Goal: Task Accomplishment & Management: Use online tool/utility

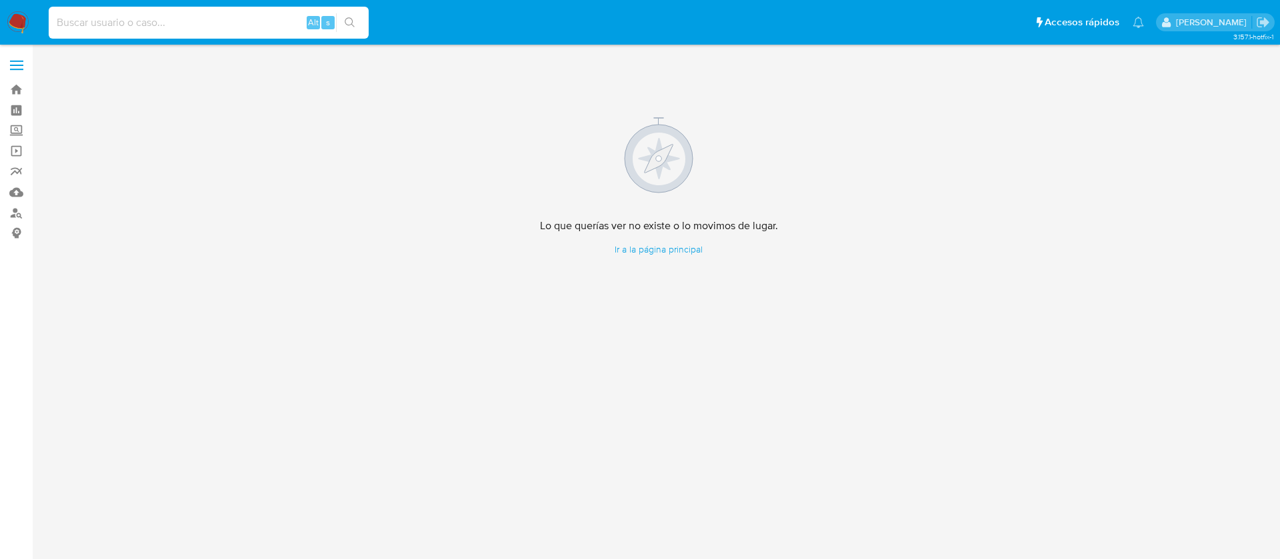
click at [103, 25] on input at bounding box center [209, 22] width 320 height 17
paste input "ESTIMADO JOSE CARLOS RODRIGUEZ MARQUEZ Te comunicamos que se ha identificado un…"
type input "ESTIMADO JOSE CARLOS RODRIGUEZ MARQUEZ Te comunicamos que se ha identificado un…"
click at [10, 16] on img at bounding box center [18, 22] width 23 height 23
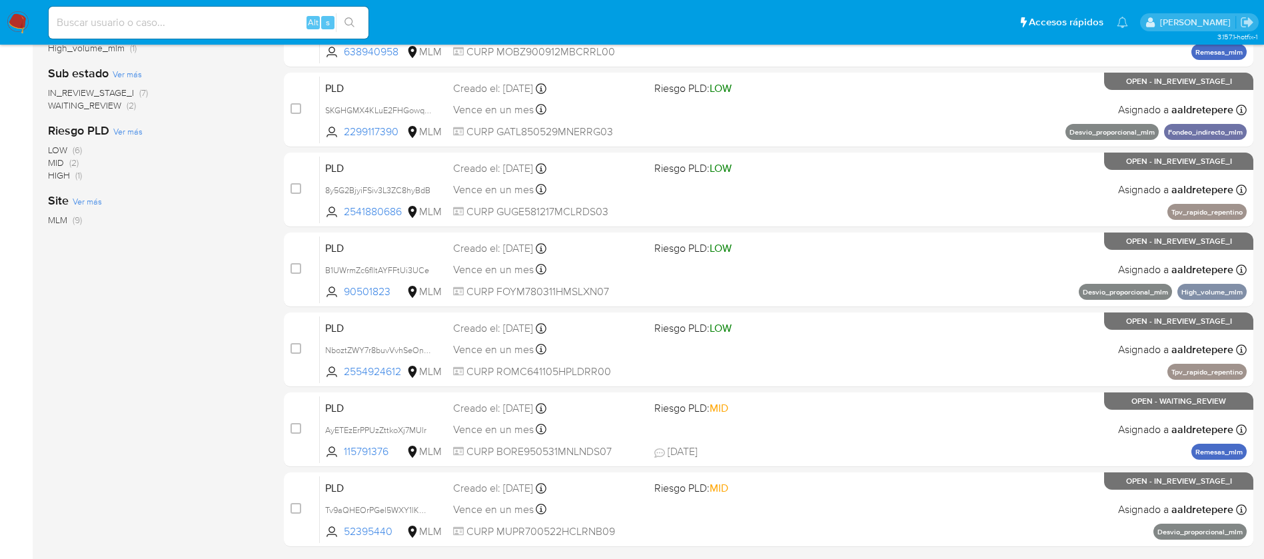
scroll to position [400, 0]
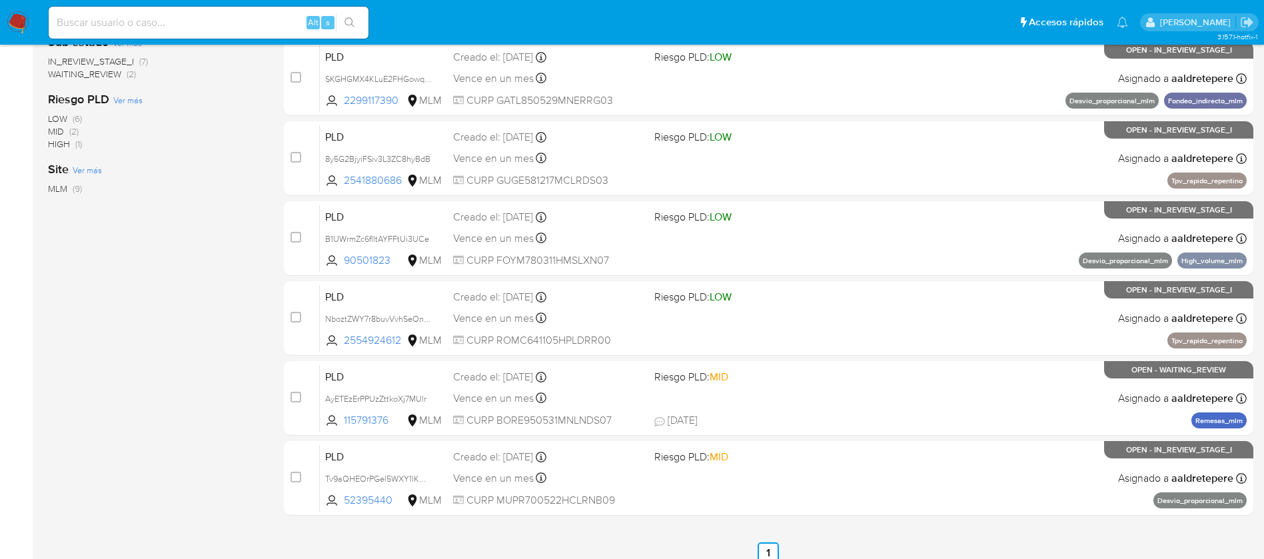
click at [623, 319] on div "Vence en un mes Vence el 11/10/2025 02:06:41" at bounding box center [548, 318] width 191 height 18
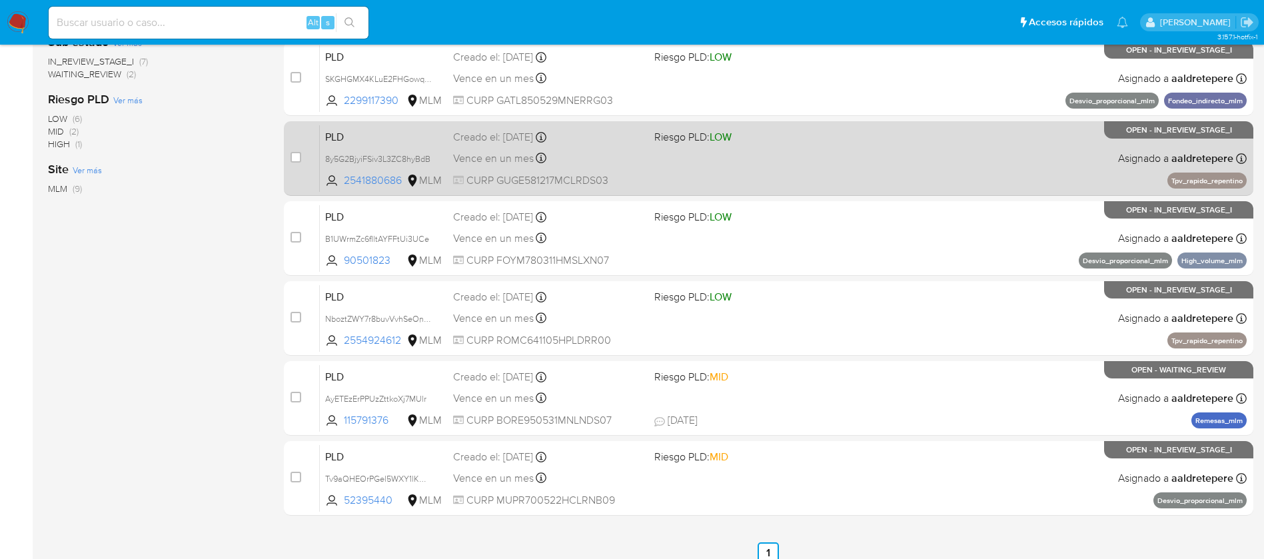
click at [794, 157] on div "PLD 8y5G2BjyiFSiv3L3ZC8hyBdB 2541880686 MLM Riesgo PLD: LOW Creado el: 12/08/20…" at bounding box center [783, 158] width 927 height 67
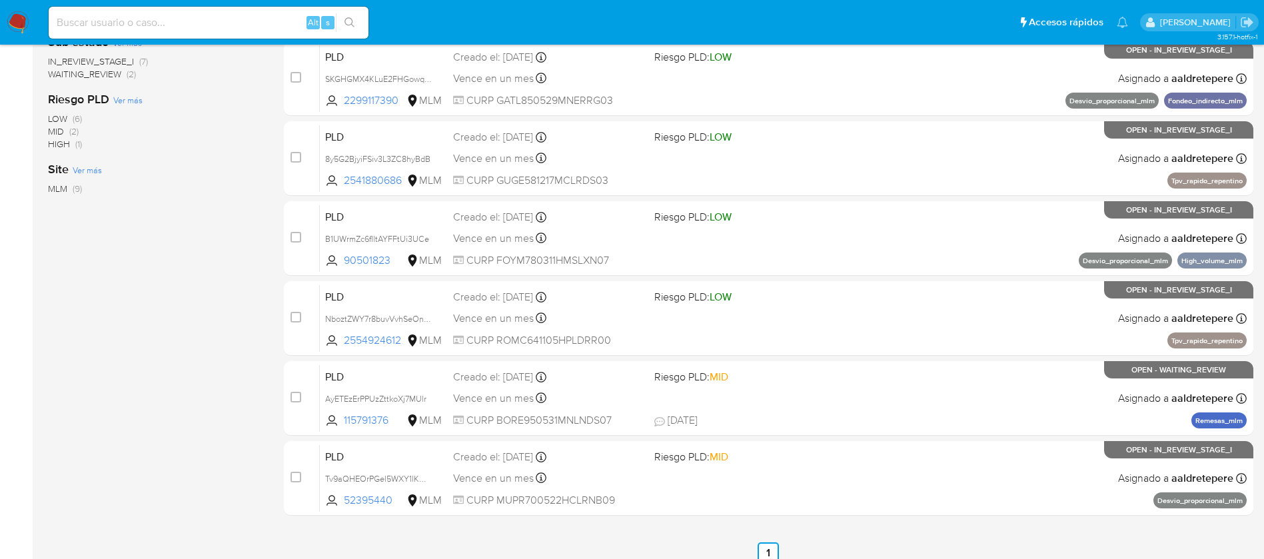
drag, startPoint x: 9, startPoint y: 23, endPoint x: 56, endPoint y: 2, distance: 51.6
click at [7, 23] on img at bounding box center [18, 22] width 23 height 23
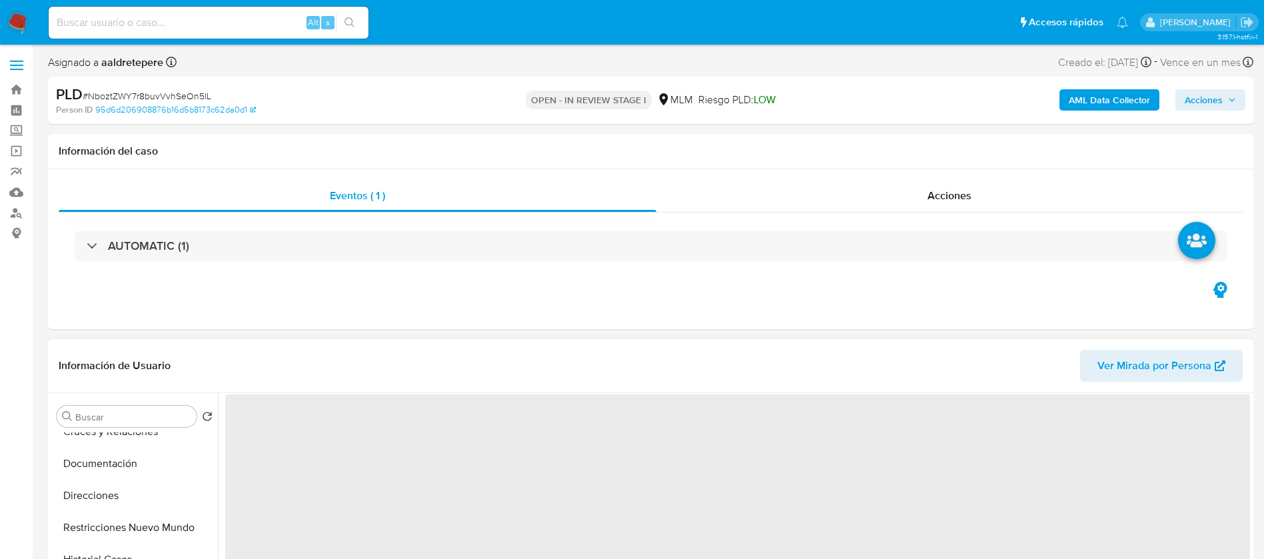
scroll to position [200, 0]
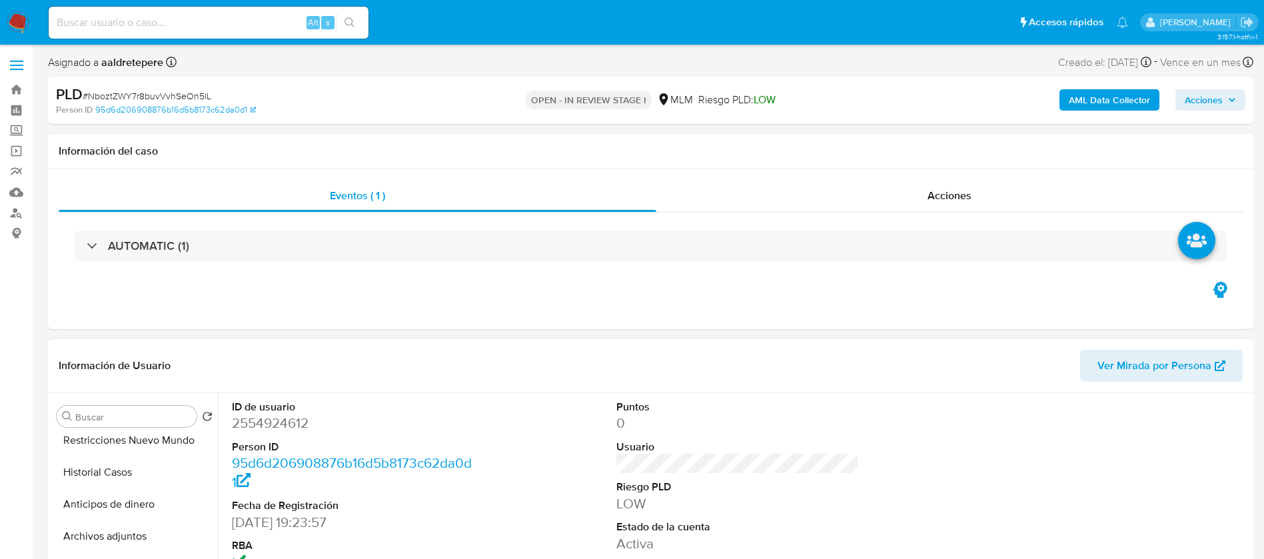
select select "10"
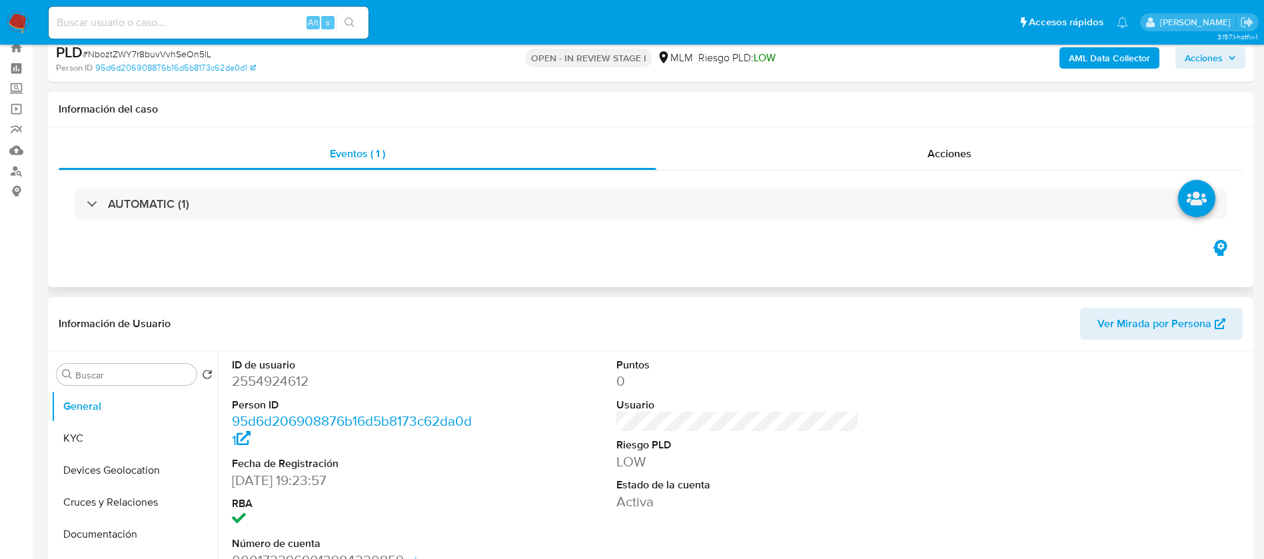
scroll to position [0, 0]
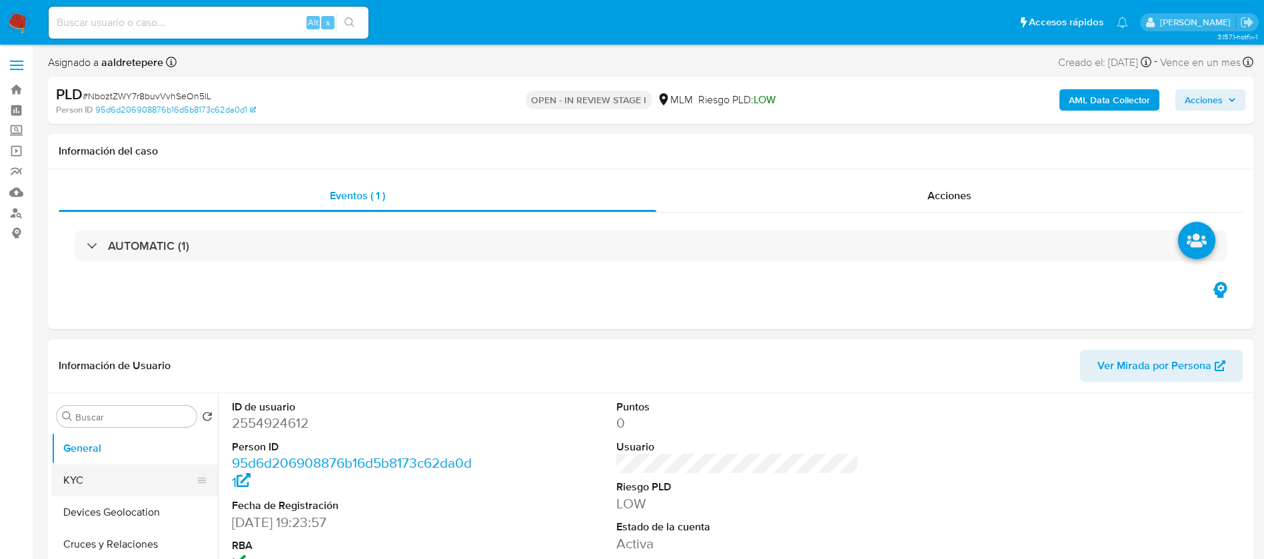
click at [71, 489] on button "KYC" at bounding box center [129, 481] width 156 height 32
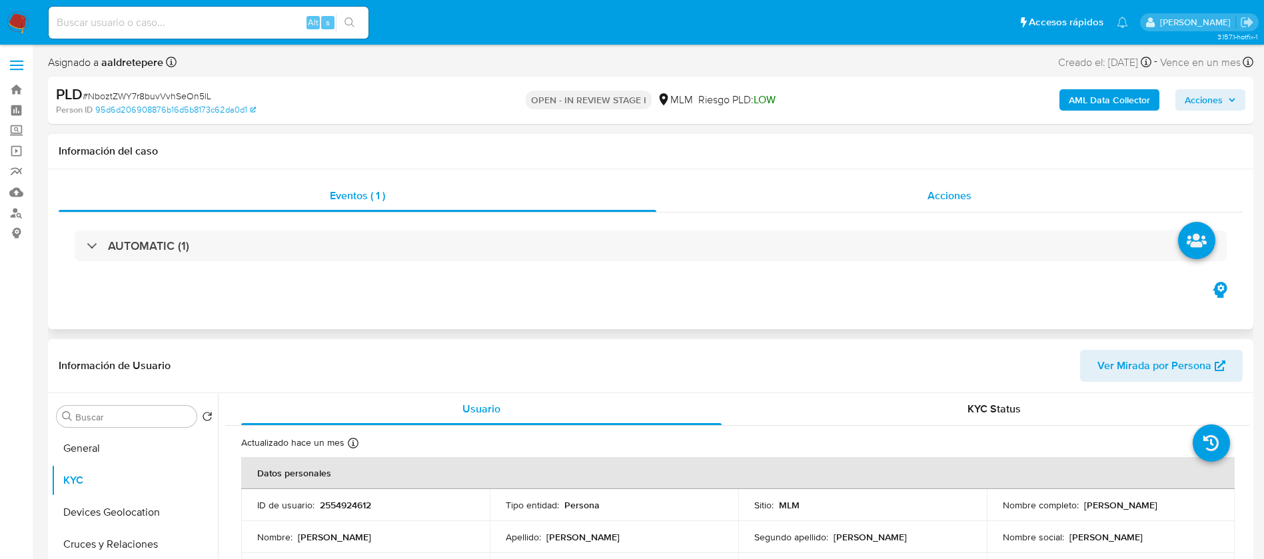
click at [967, 197] on span "Acciones" at bounding box center [950, 195] width 44 height 15
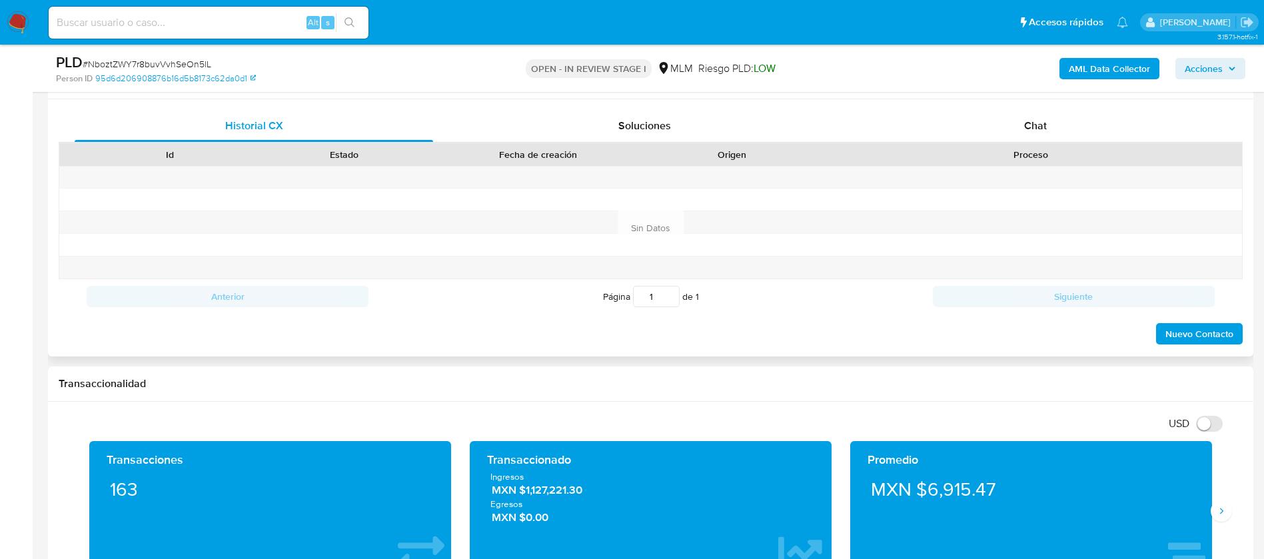
scroll to position [700, 0]
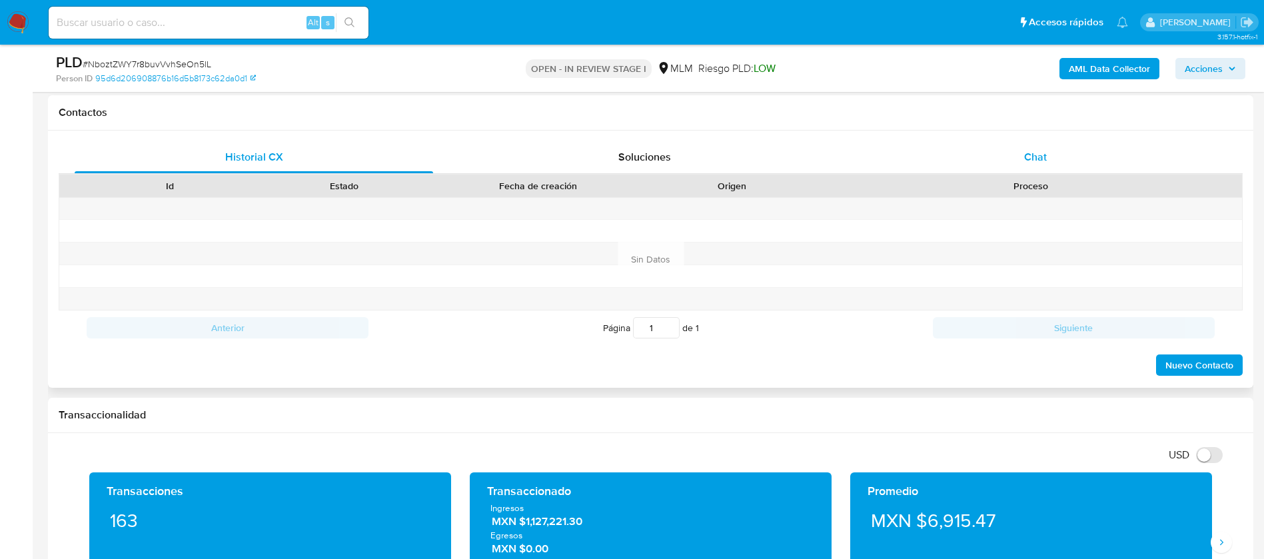
click at [1040, 155] on span "Chat" at bounding box center [1036, 156] width 23 height 15
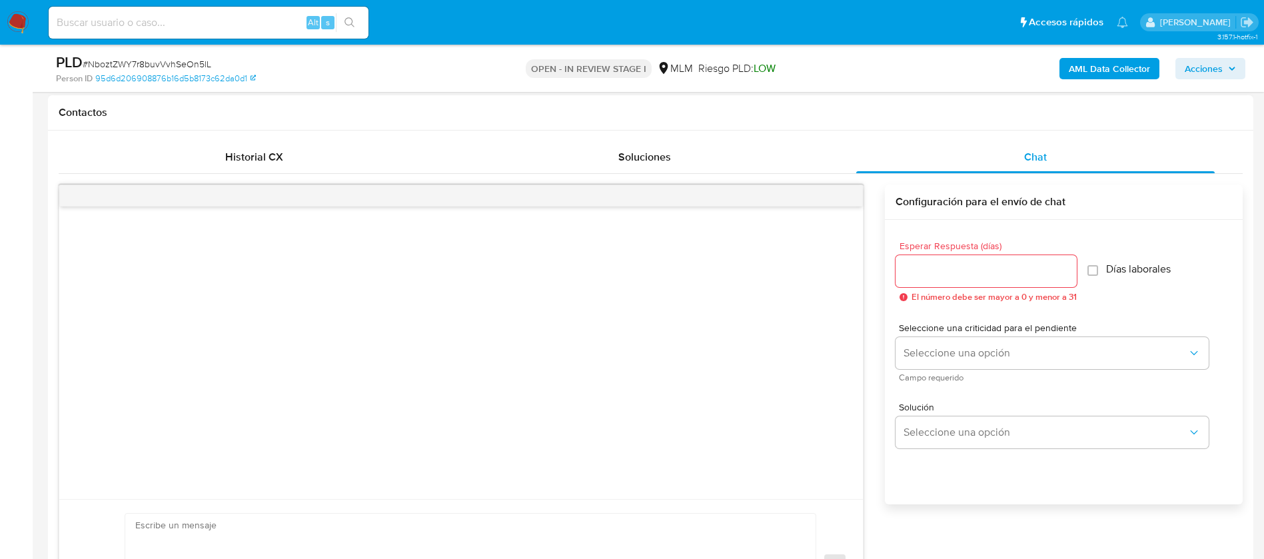
drag, startPoint x: 1017, startPoint y: 240, endPoint x: 1003, endPoint y: 254, distance: 19.8
click at [1016, 243] on div "Esperar Respuesta (días) El número debe ser mayor a 0 y menor a 31 Días laboral…" at bounding box center [1064, 272] width 337 height 82
click at [998, 263] on input "Esperar Respuesta (días)" at bounding box center [986, 271] width 181 height 17
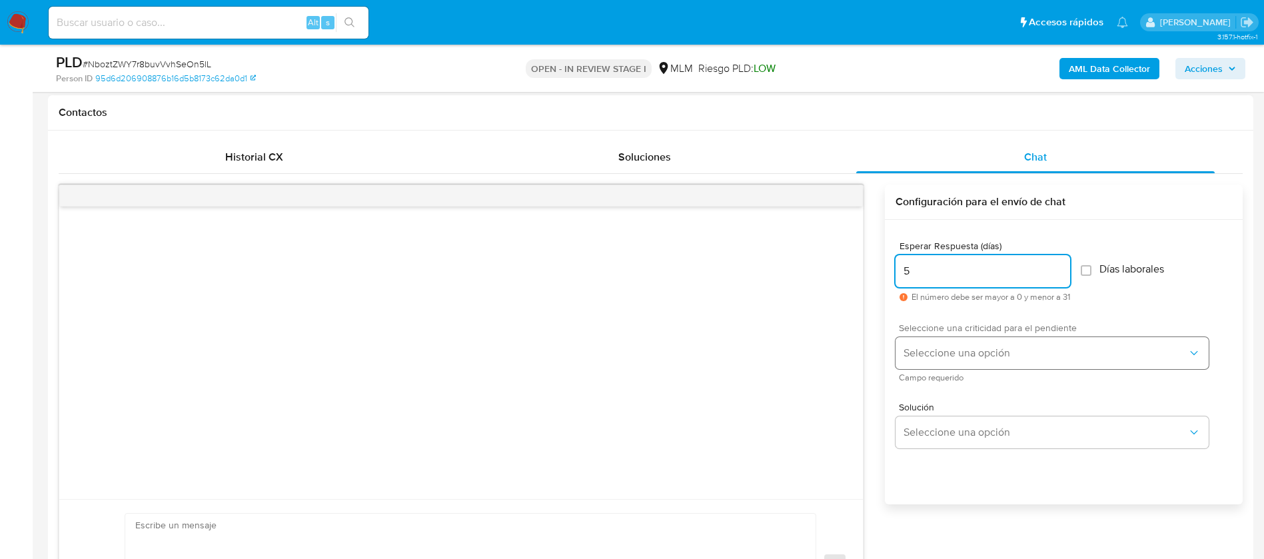
type input "5"
click at [952, 353] on span "Seleccione una opción" at bounding box center [1046, 353] width 284 height 13
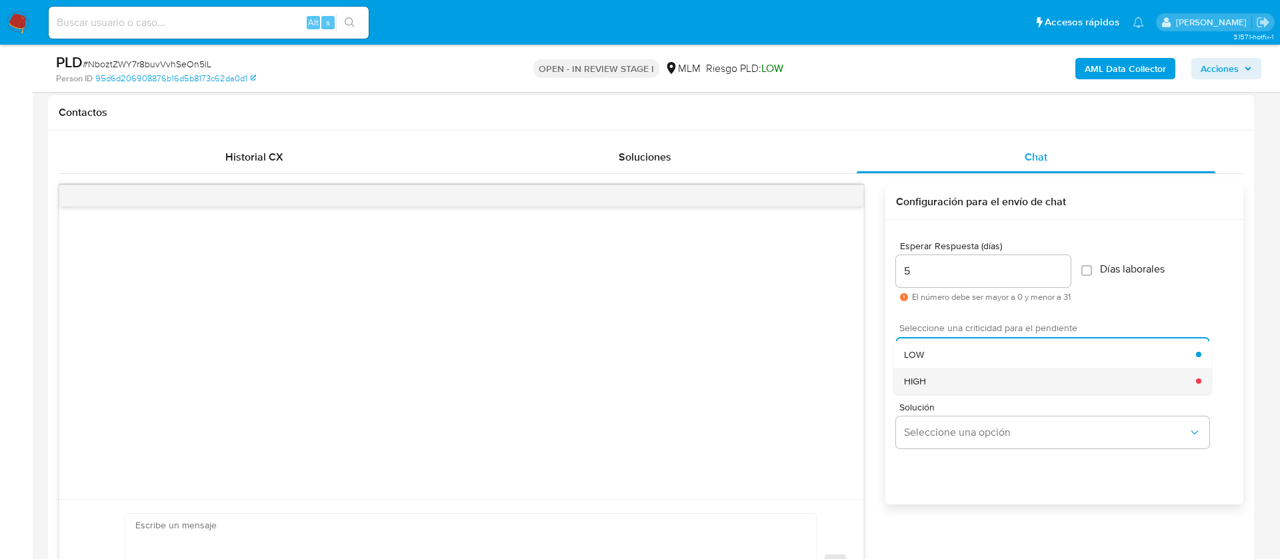
click at [941, 379] on div "HIGH" at bounding box center [1050, 381] width 292 height 27
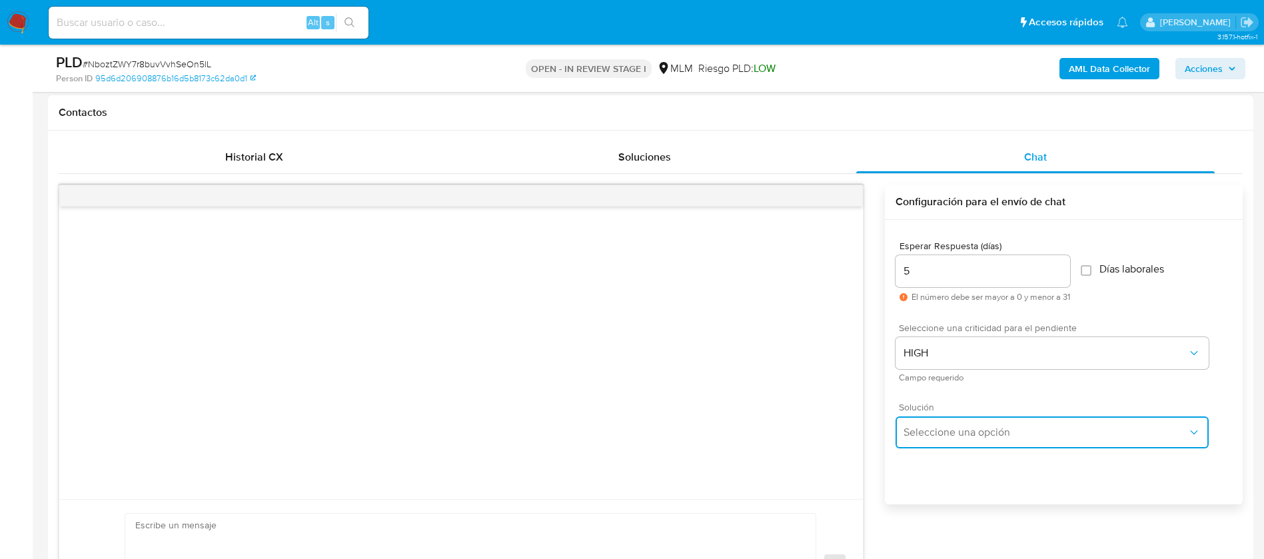
click at [942, 427] on span "Seleccione una opción" at bounding box center [1046, 432] width 284 height 13
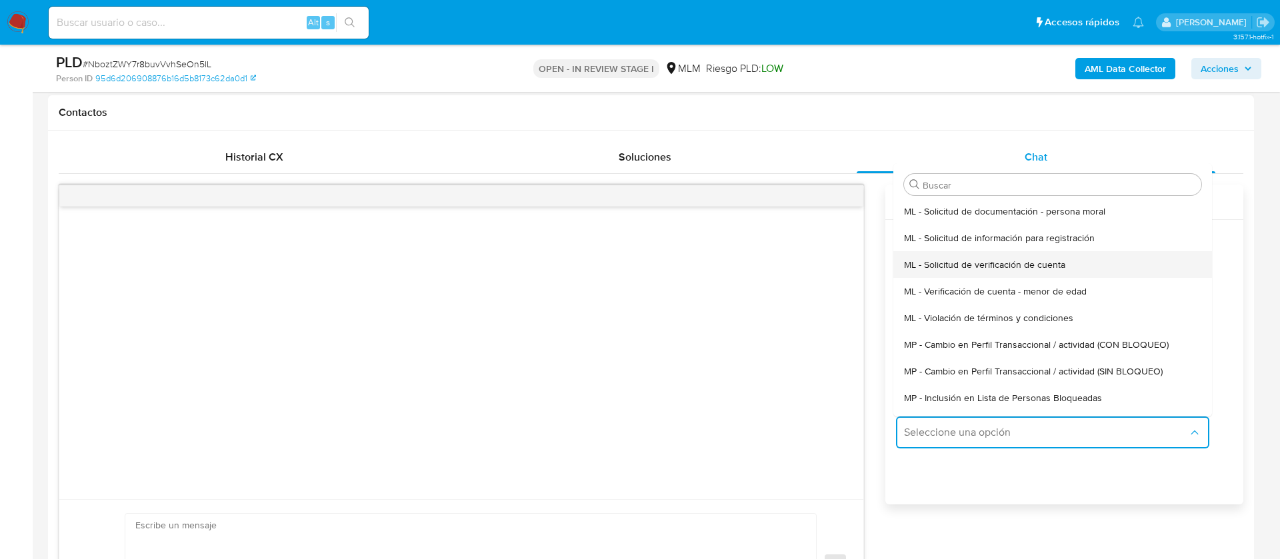
click at [966, 273] on div "ML - Solicitud de verificación de cuenta" at bounding box center [1052, 264] width 297 height 27
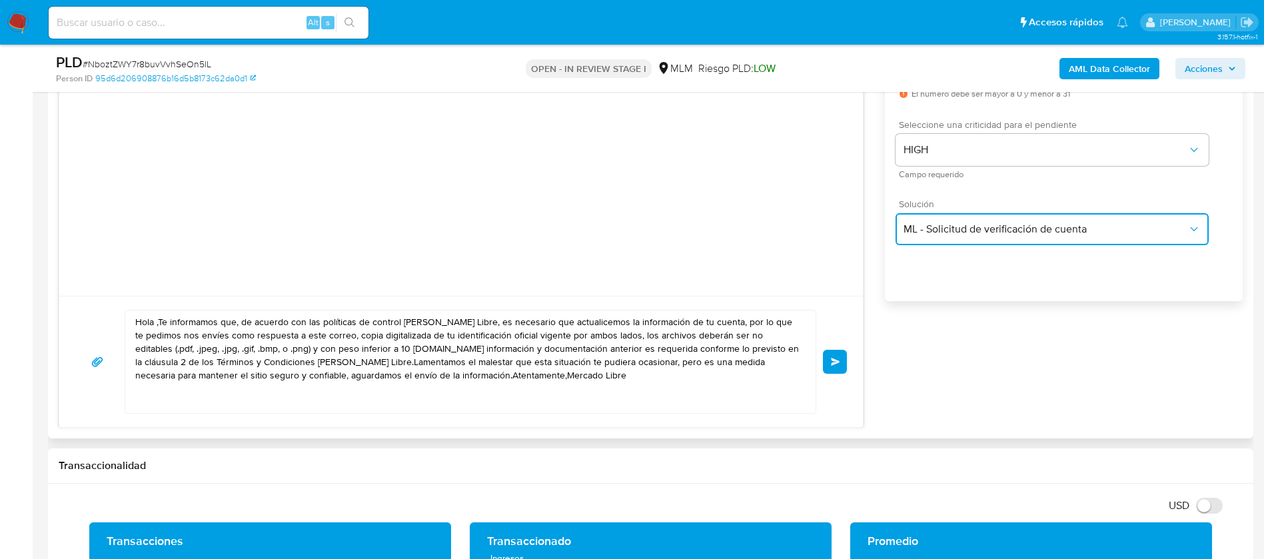
scroll to position [1000, 0]
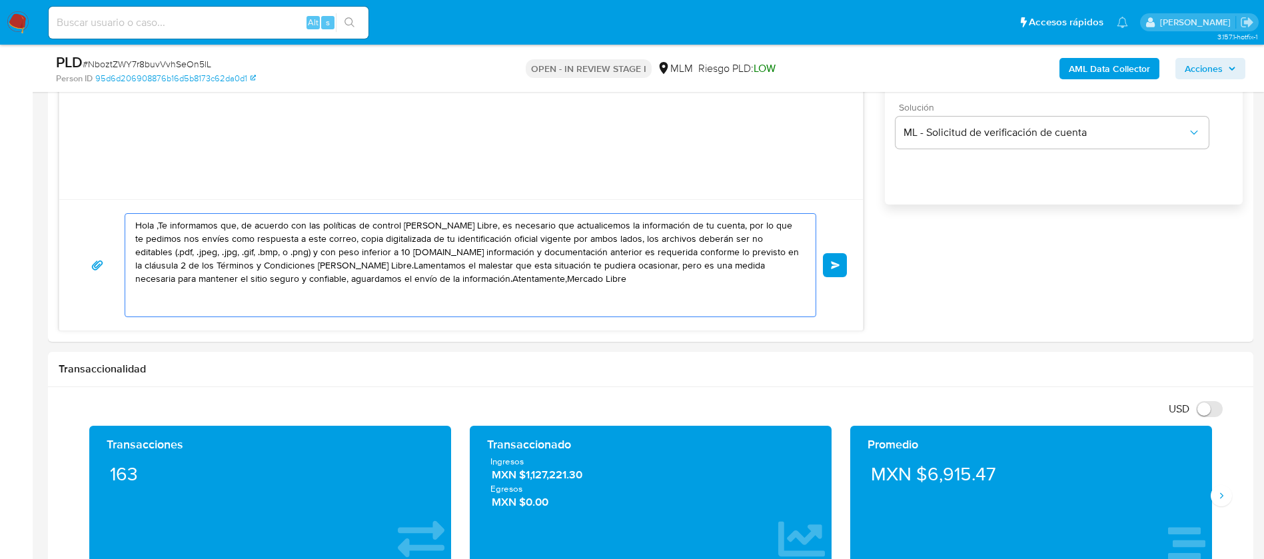
drag, startPoint x: 548, startPoint y: 299, endPoint x: 0, endPoint y: 124, distance: 575.3
click at [0, 124] on section "Bandeja Tablero Screening Búsqueda en Listas Watchlist Herramientas Operaciones…" at bounding box center [632, 342] width 1264 height 2685
paste textarea "ESTIMADO JOSE CARLOS RODRIGUEZ MARQUEZ Te comunicamos que se ha identificado un…"
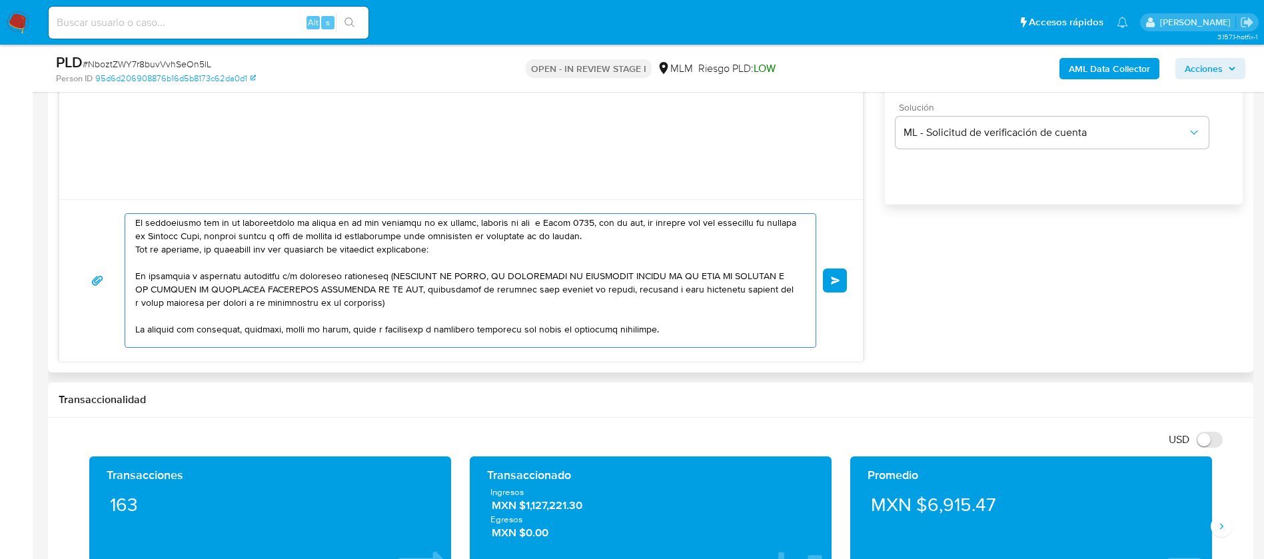
scroll to position [0, 0]
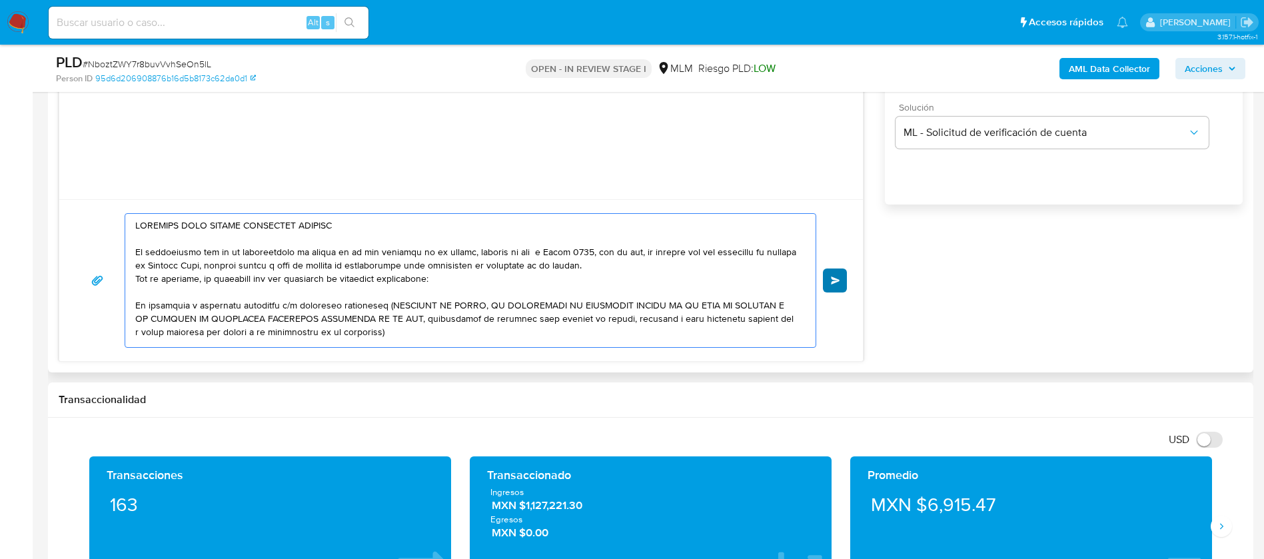
type textarea "ESTIMADO JOSE CARLOS RODRIGUEZ MARQUEZ Te comunicamos que se ha identificado un…"
drag, startPoint x: 836, startPoint y: 281, endPoint x: 825, endPoint y: 287, distance: 12.2
click at [835, 282] on span "Enviar" at bounding box center [835, 281] width 9 height 8
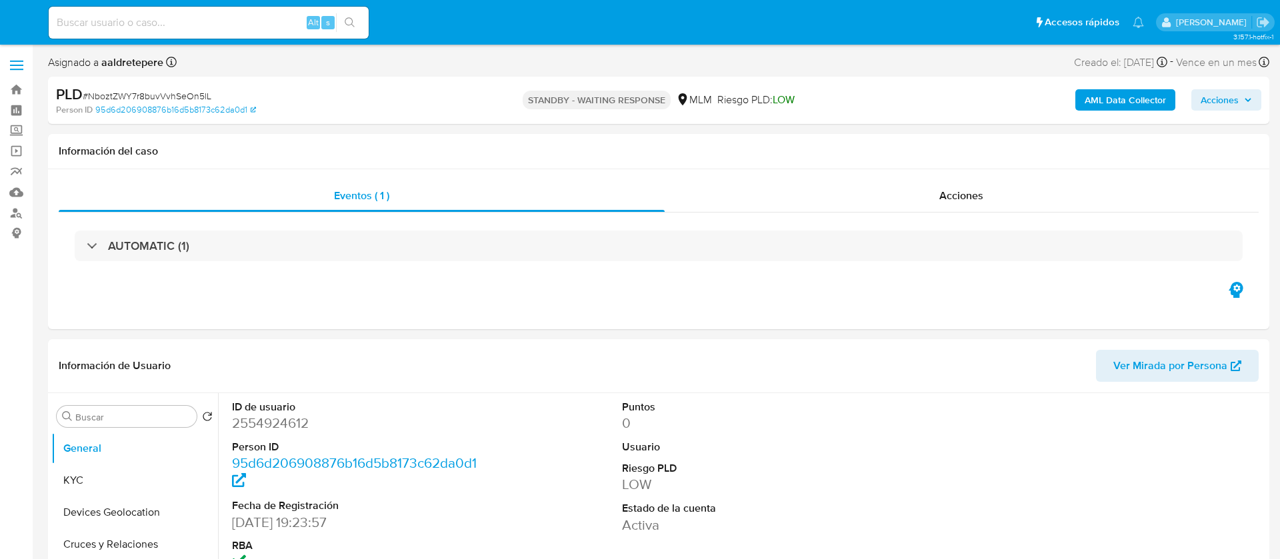
select select "10"
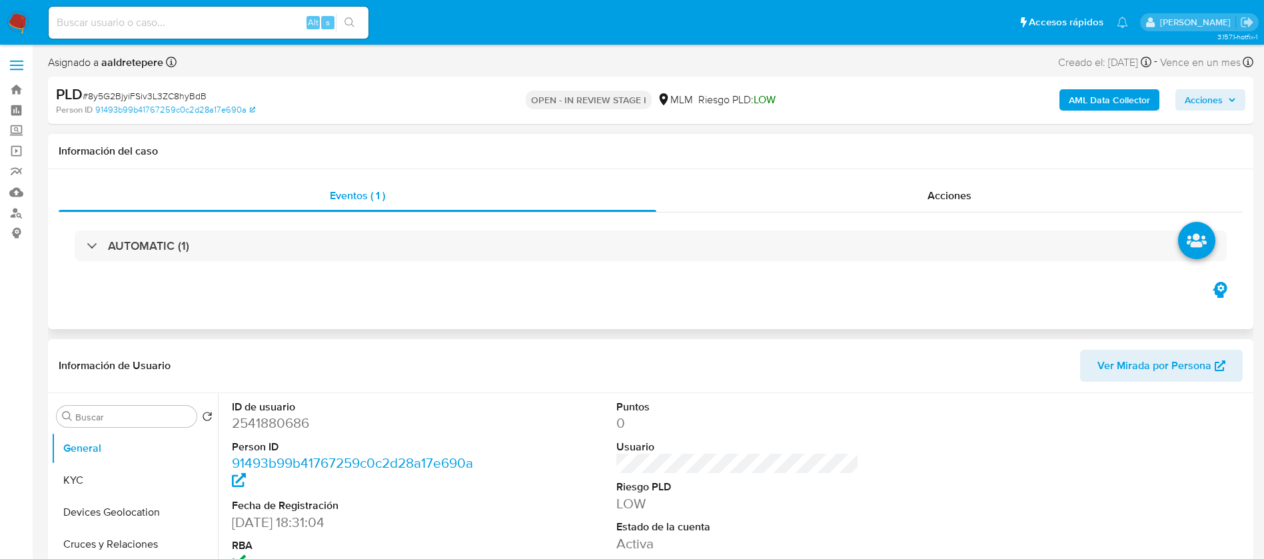
drag, startPoint x: 707, startPoint y: 281, endPoint x: 715, endPoint y: 282, distance: 8.0
click at [707, 282] on div "Eventos ( 1 ) Acciones AUTOMATIC (1)" at bounding box center [651, 249] width 1206 height 160
click at [953, 197] on span "Acciones" at bounding box center [950, 195] width 44 height 15
select select "10"
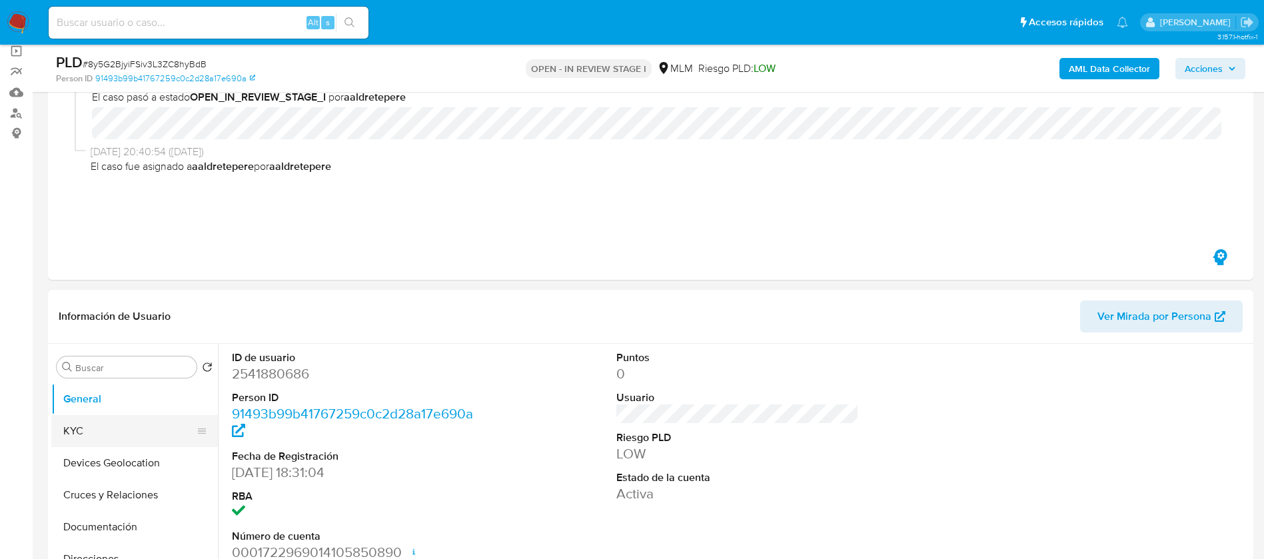
click at [109, 427] on button "KYC" at bounding box center [129, 431] width 156 height 32
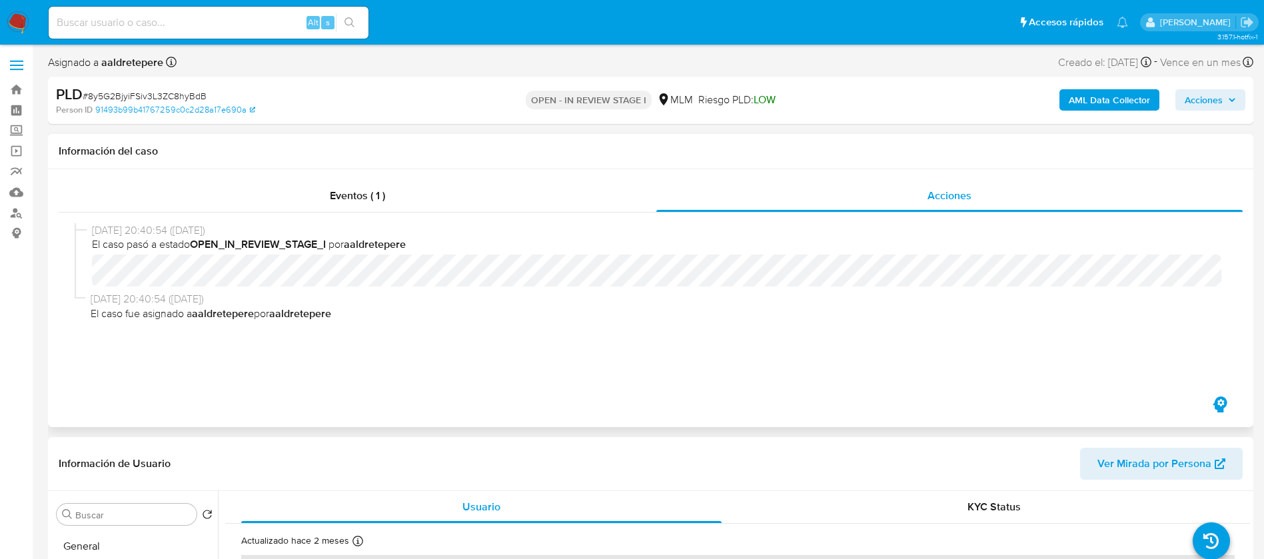
click at [911, 175] on div "Eventos ( 1 ) Acciones 27/08/2025 20:40:54 (hace 2 días) El caso pasó a estado …" at bounding box center [651, 298] width 1206 height 258
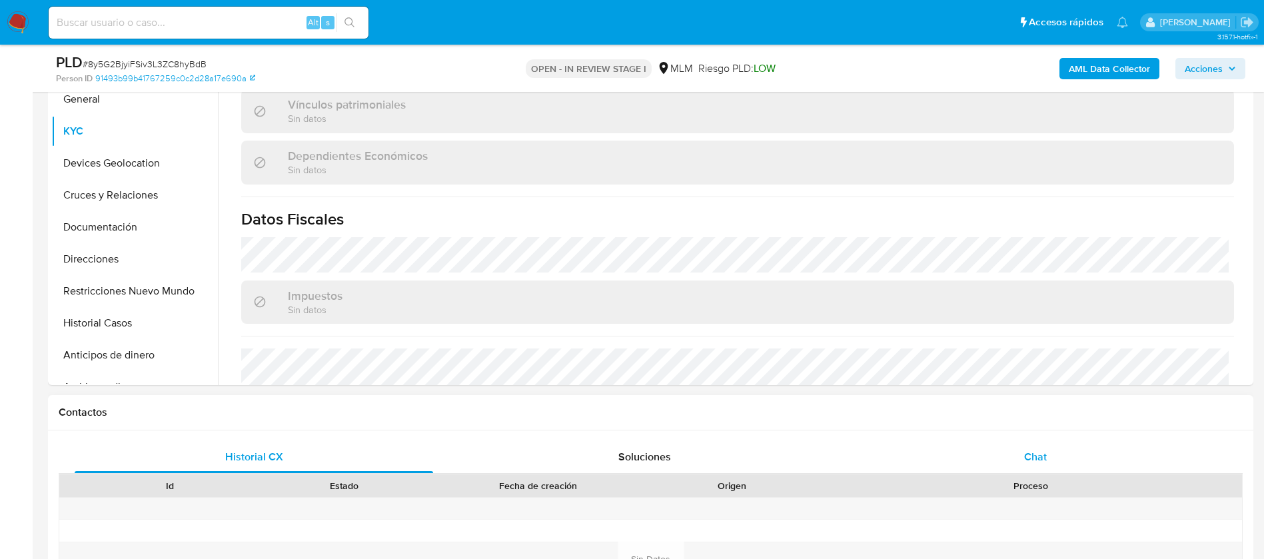
click at [1030, 459] on span "Chat" at bounding box center [1036, 456] width 23 height 15
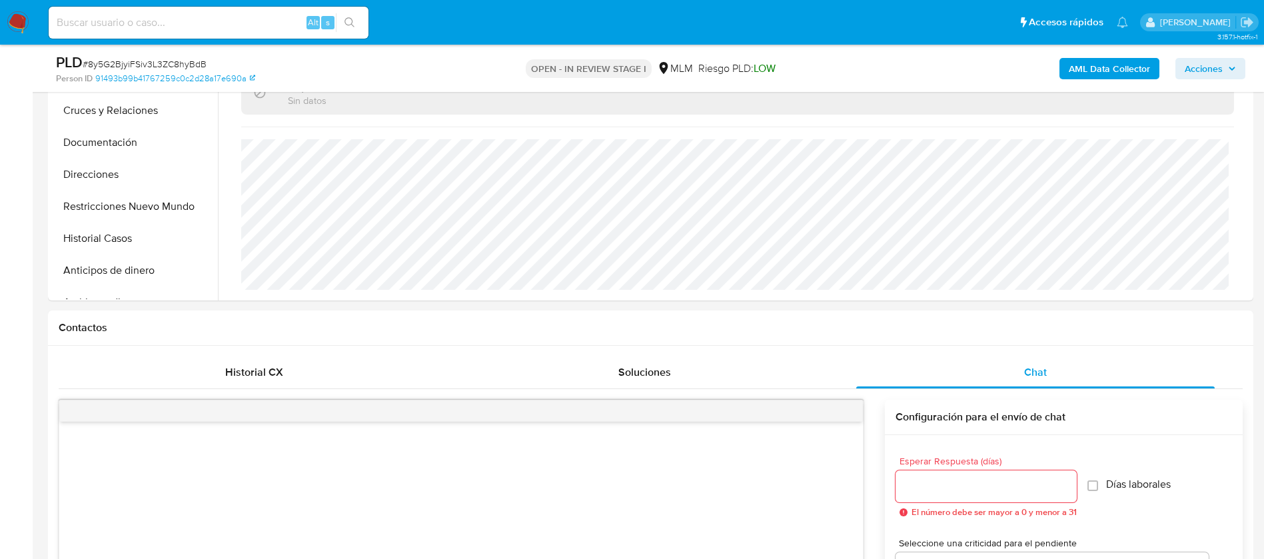
scroll to position [800, 0]
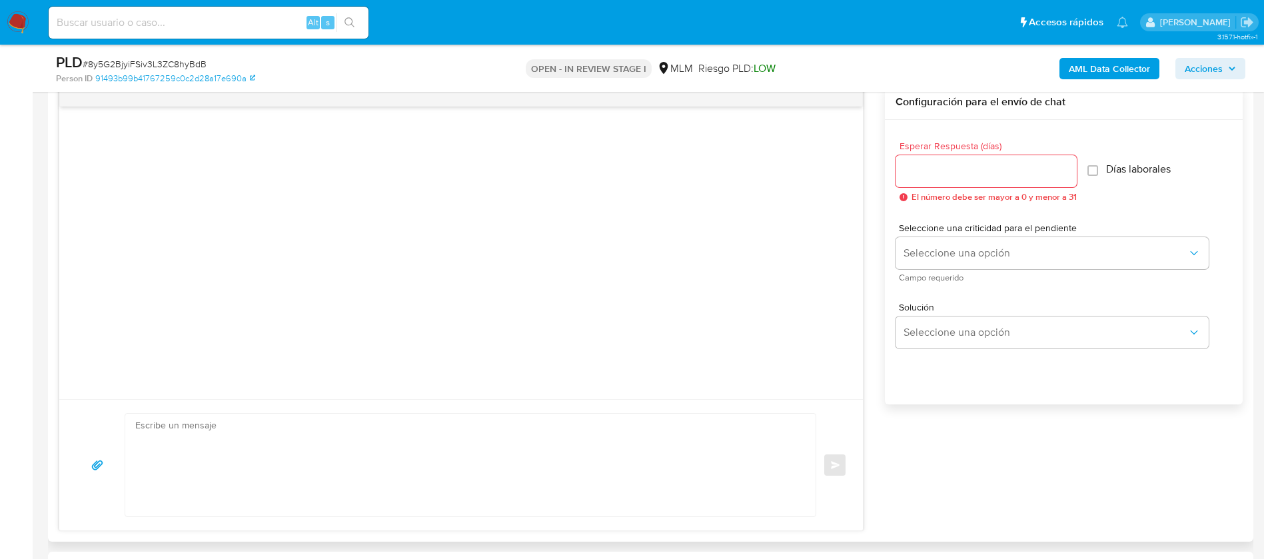
click at [963, 181] on div at bounding box center [986, 171] width 181 height 32
click at [963, 175] on input "Esperar Respuesta (días)" at bounding box center [986, 171] width 181 height 17
type input "5"
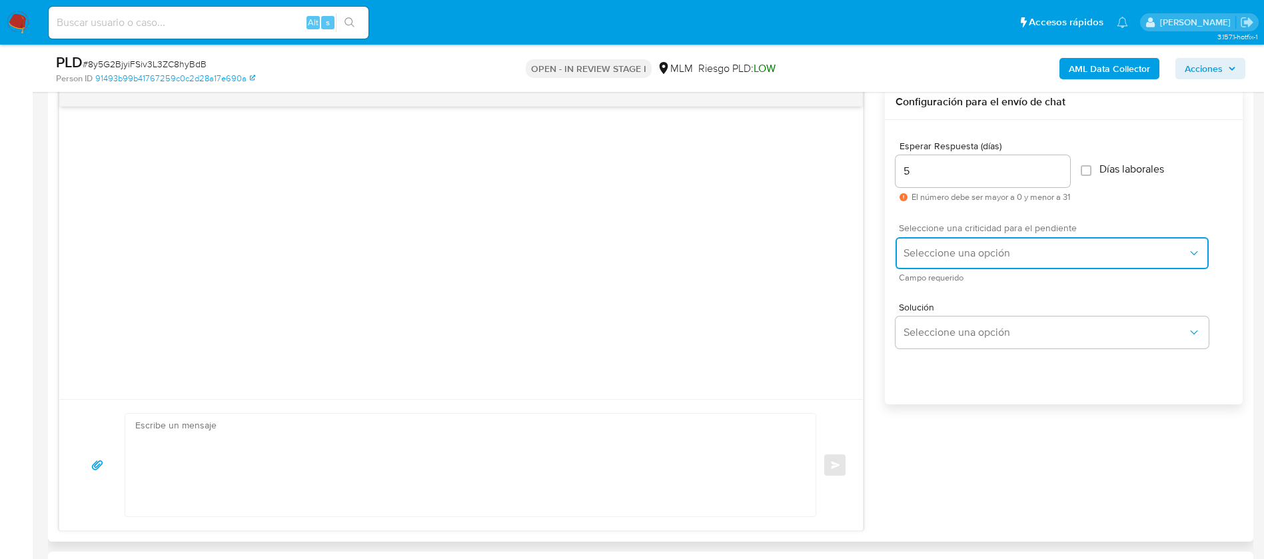
click at [948, 247] on span "Seleccione una opción" at bounding box center [1046, 253] width 284 height 13
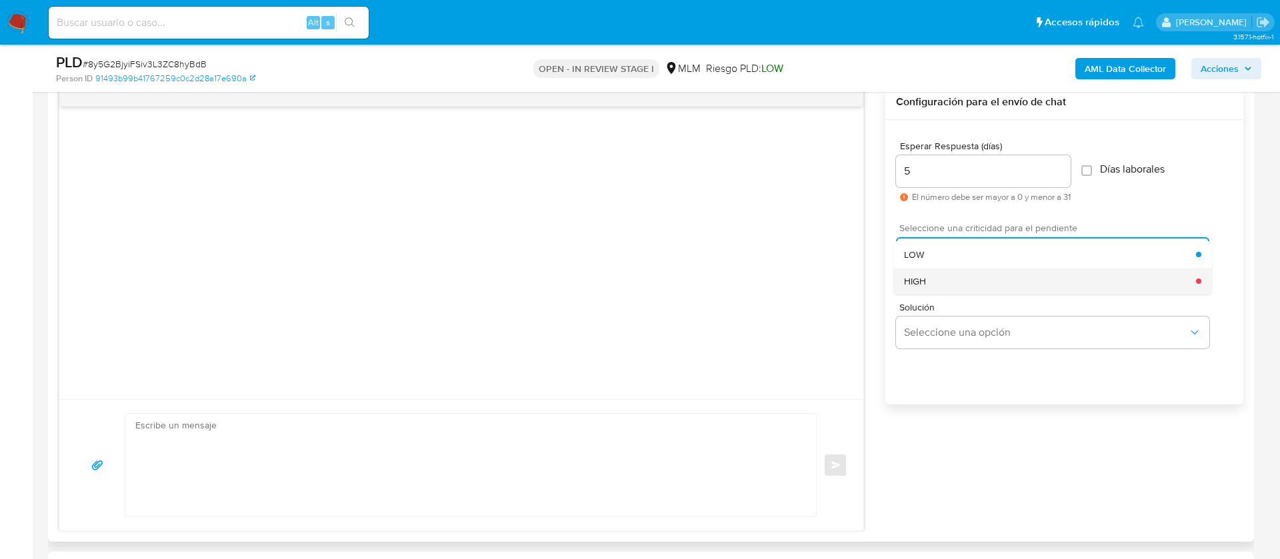
click at [950, 281] on div "HIGH" at bounding box center [1050, 281] width 292 height 27
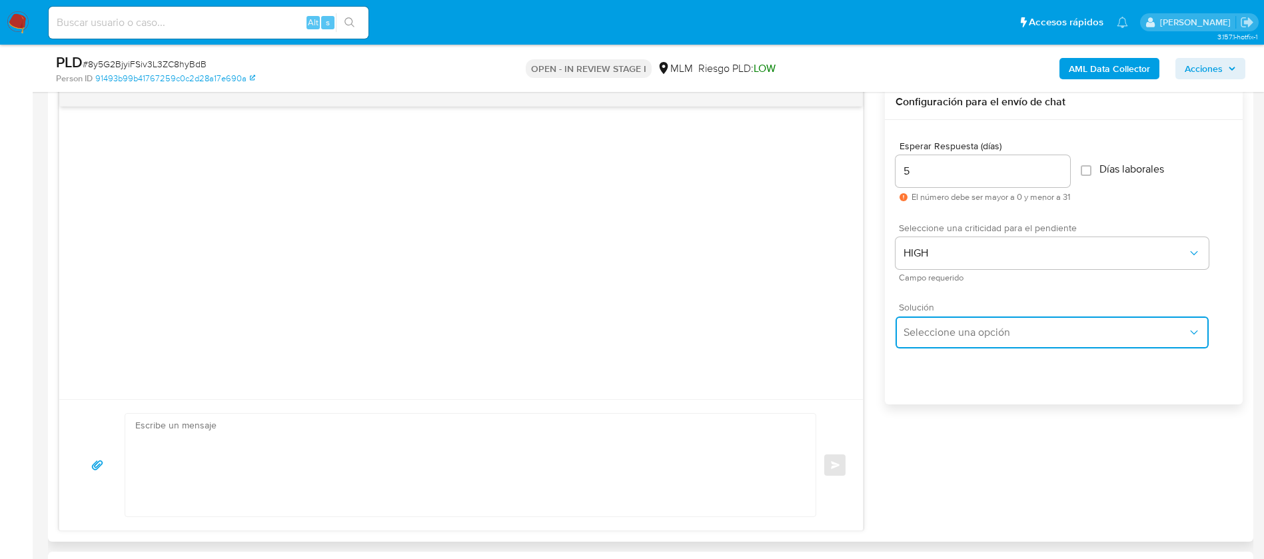
click at [957, 337] on span "Seleccione una opción" at bounding box center [1046, 332] width 284 height 13
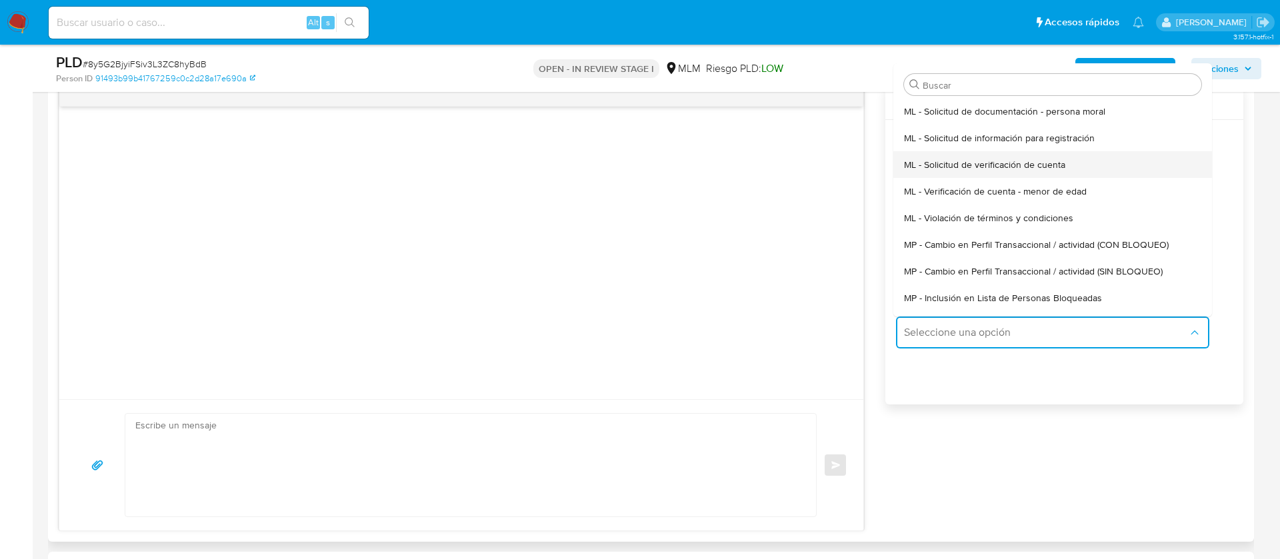
click at [991, 161] on span "ML - Solicitud de verificación de cuenta" at bounding box center [984, 165] width 161 height 12
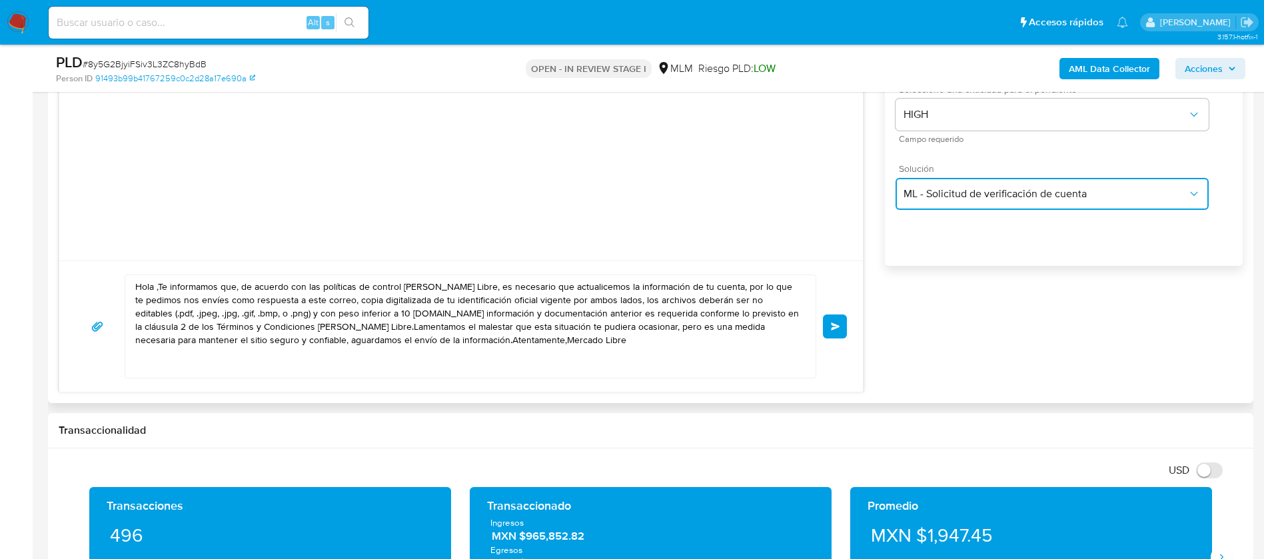
scroll to position [1000, 0]
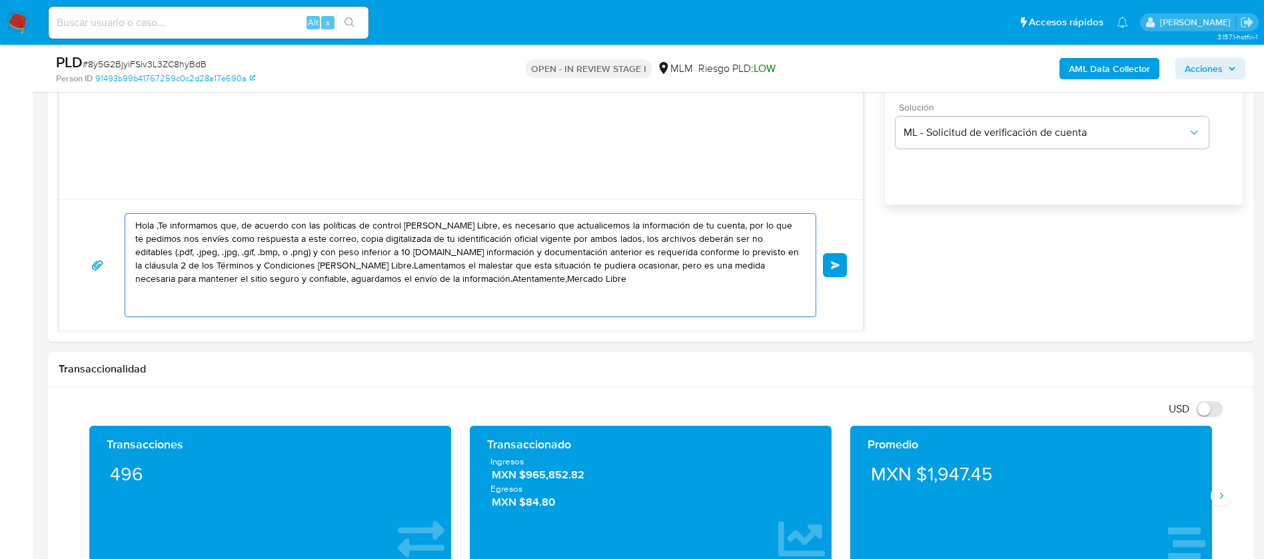
drag, startPoint x: 567, startPoint y: 278, endPoint x: 41, endPoint y: 184, distance: 533.6
click at [43, 183] on main "3.157.1-hotfix-1 Asignado a aaldretepere Asignado el: 27/08/2025 20:40:54 Cread…" at bounding box center [632, 349] width 1264 height 2698
paste textarea "ESTIMADA MARIA ESTHER GUERRA GODINA Te comunicamos que se ha identificado un ca…"
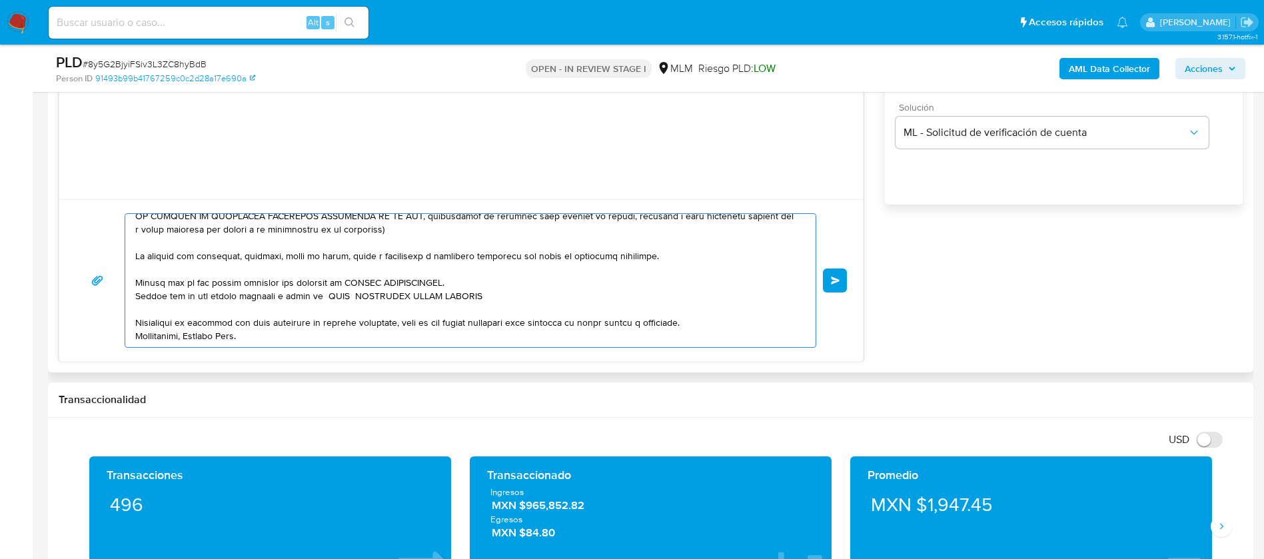
scroll to position [0, 0]
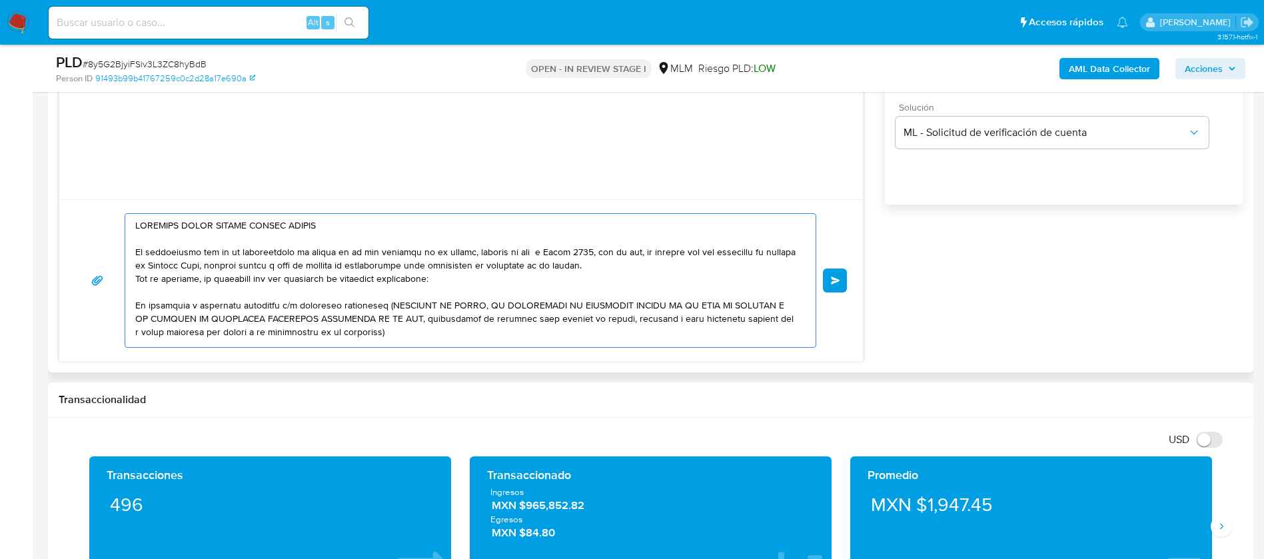
type textarea "ESTIMADA MARIA ESTHER GUERRA GODINA Te comunicamos que se ha identificado un ca…"
click at [823, 284] on div "Enviar" at bounding box center [461, 280] width 772 height 135
click at [836, 284] on span "Enviar" at bounding box center [835, 281] width 9 height 8
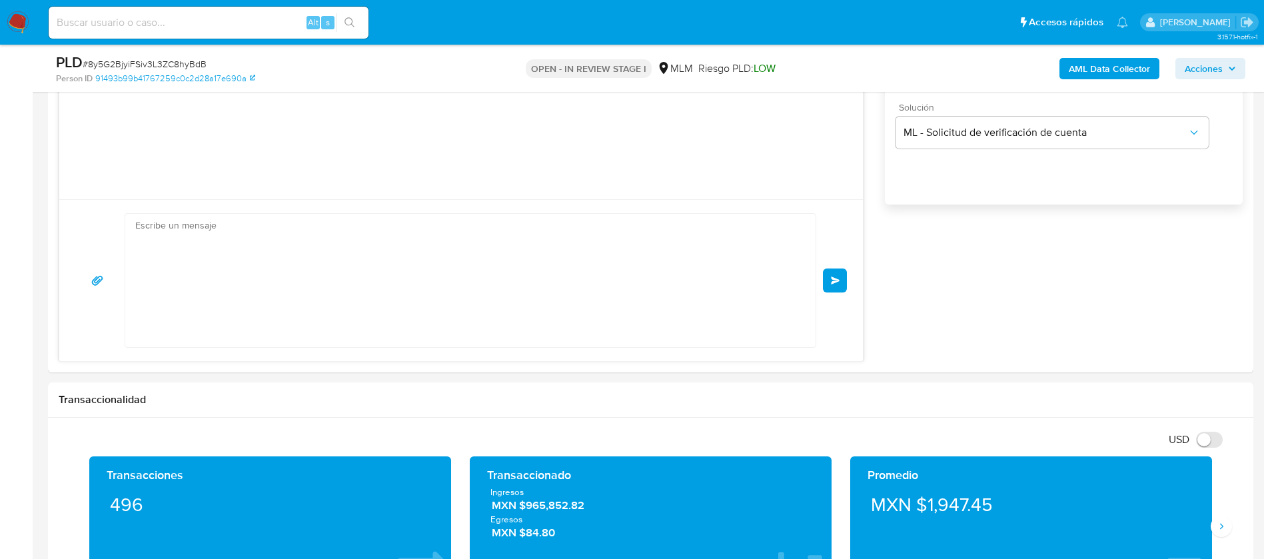
scroll to position [135, 0]
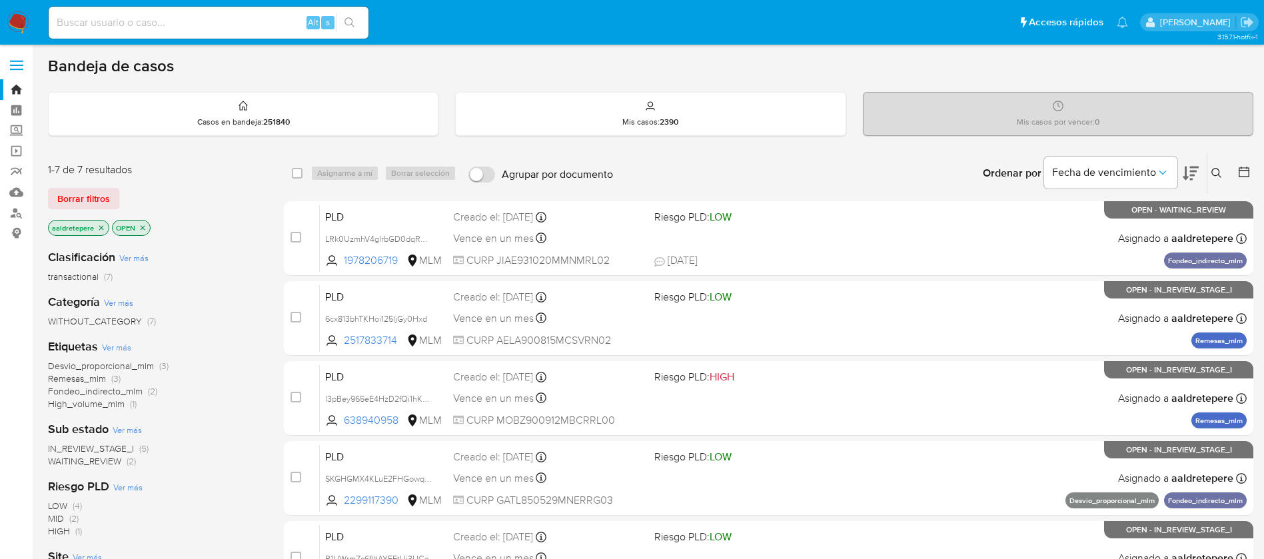
click at [240, 25] on input at bounding box center [209, 22] width 320 height 17
paste input "190427083"
type input "190427083"
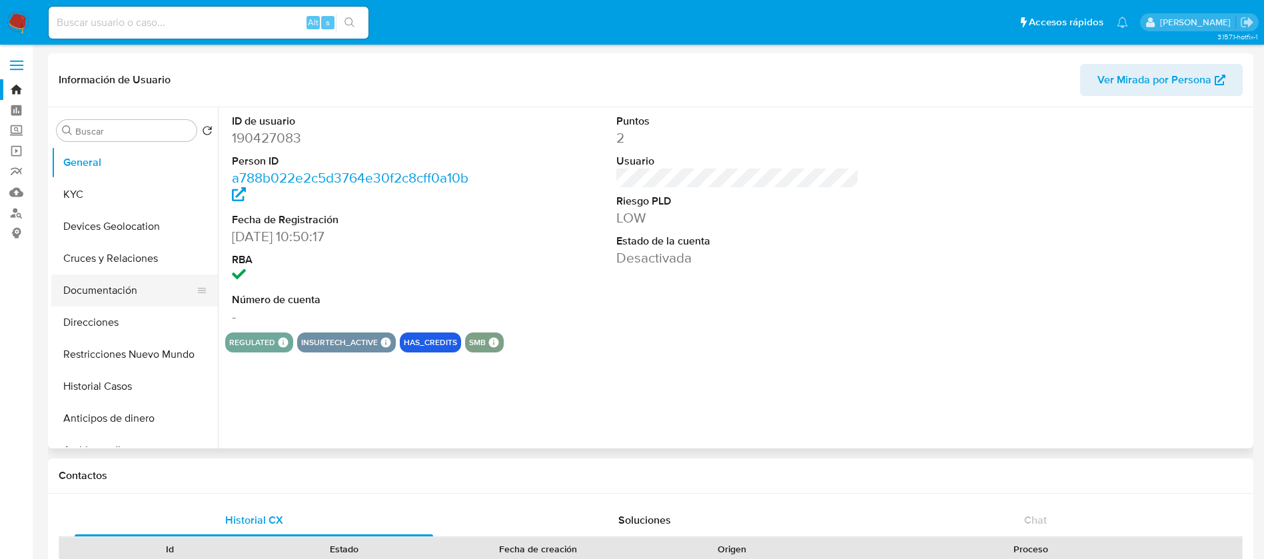
select select "10"
click at [111, 384] on button "Historial Casos" at bounding box center [129, 387] width 156 height 32
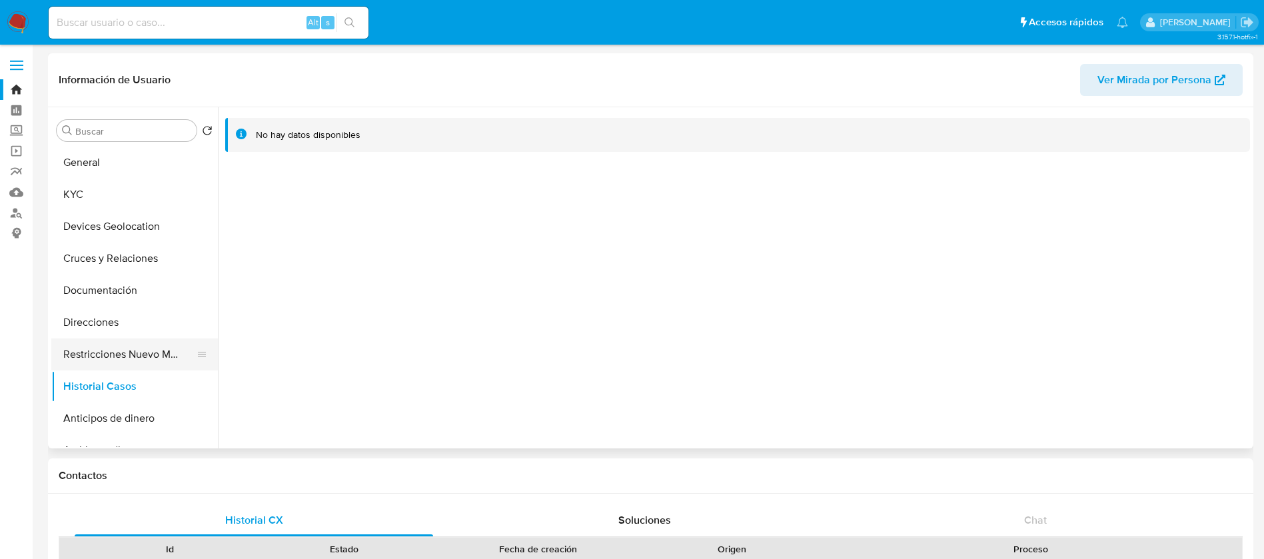
click at [124, 357] on button "Restricciones Nuevo Mundo" at bounding box center [129, 355] width 156 height 32
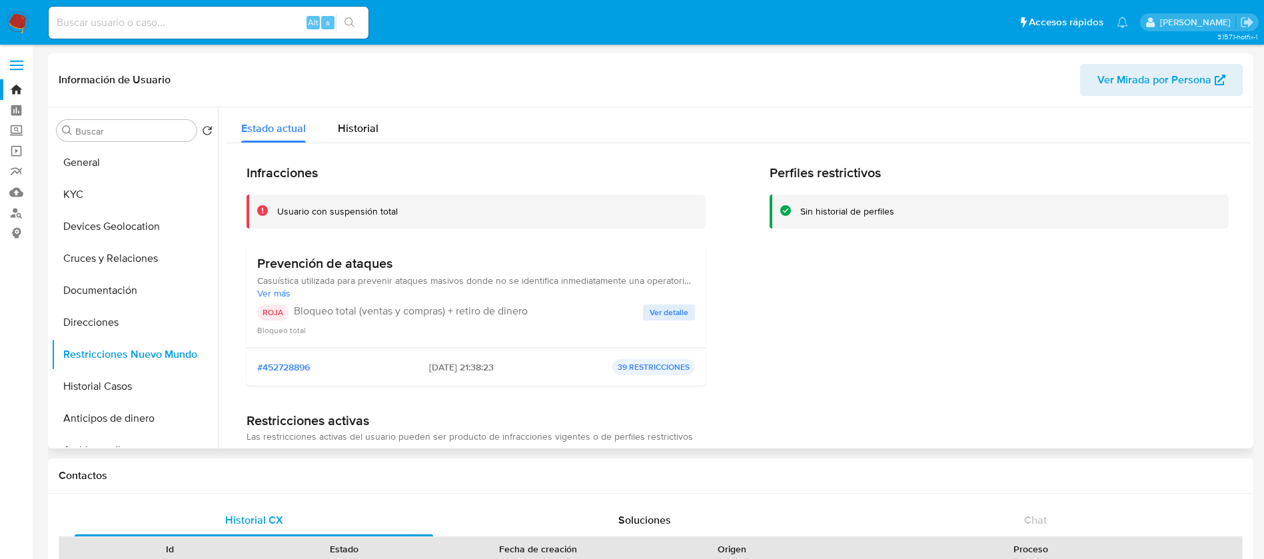
click at [666, 313] on span "Ver detalle" at bounding box center [669, 312] width 39 height 13
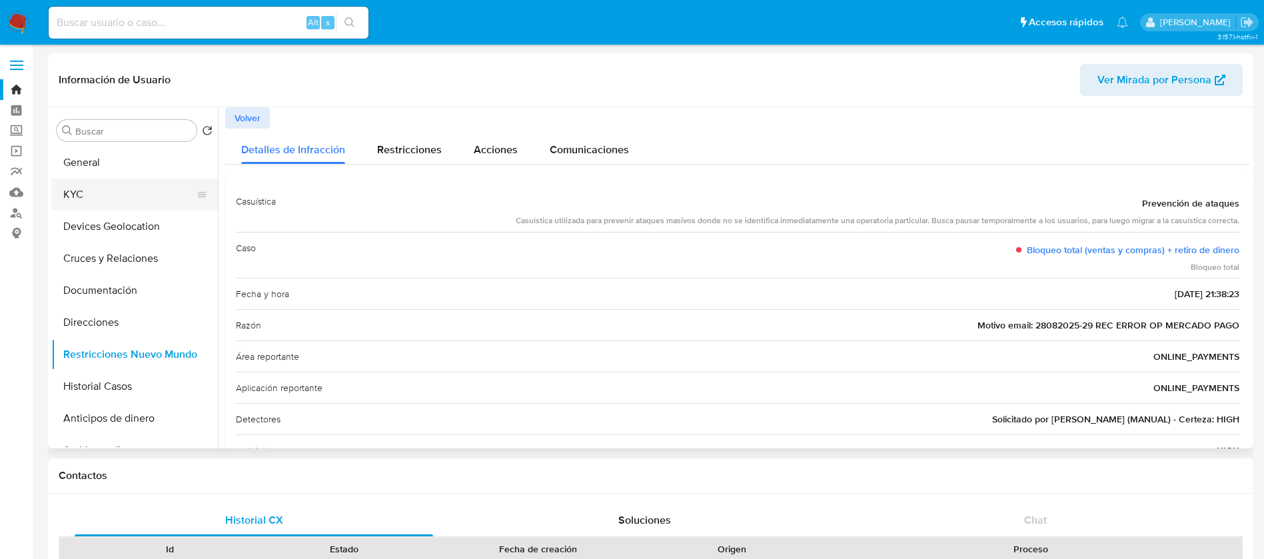
click at [97, 193] on button "KYC" at bounding box center [129, 195] width 156 height 32
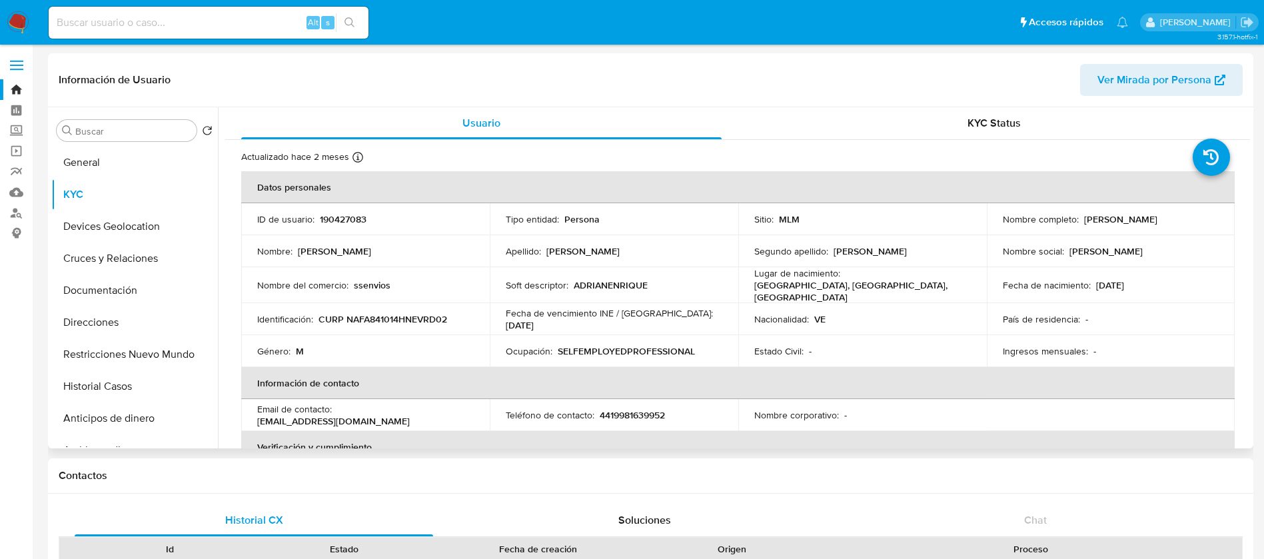
click at [933, 371] on th "Información de contacto" at bounding box center [738, 383] width 994 height 32
drag, startPoint x: 895, startPoint y: 267, endPoint x: 1027, endPoint y: 273, distance: 132.1
click at [1027, 273] on tr "Nombre del comercio : ssenvios Soft descriptor : ADRIANENRIQUE Lugar de nacimie…" at bounding box center [738, 285] width 994 height 36
drag, startPoint x: 515, startPoint y: 314, endPoint x: 905, endPoint y: 273, distance: 392.7
click at [517, 313] on div "Fecha de vencimiento INE / Pasaporte : 18/06/2033" at bounding box center [614, 319] width 217 height 24
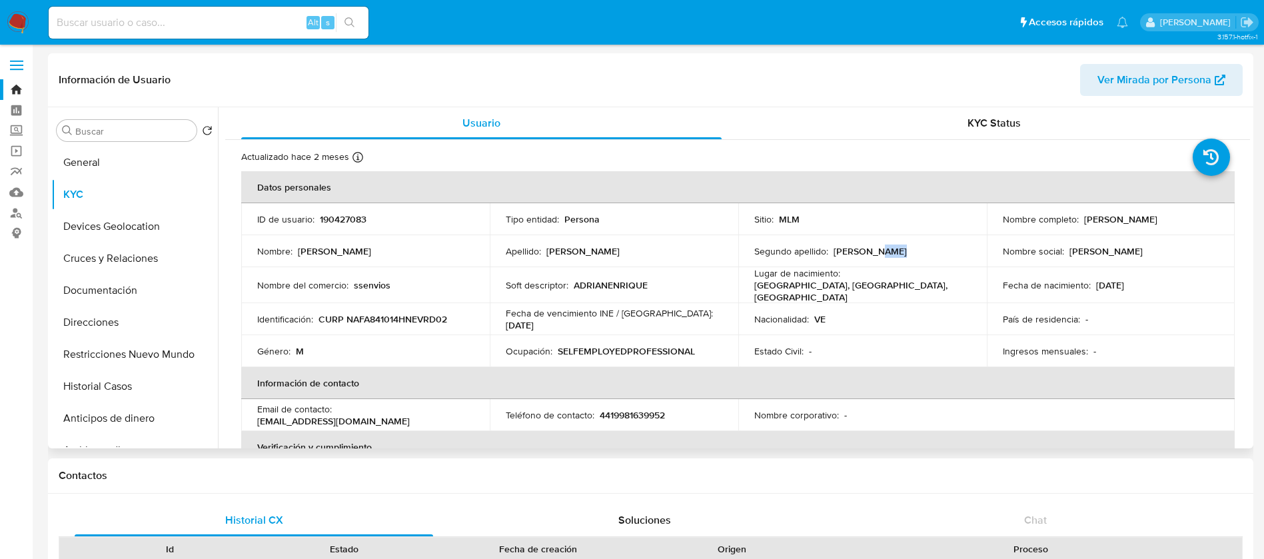
drag, startPoint x: 953, startPoint y: 252, endPoint x: 989, endPoint y: 263, distance: 37.7
click at [989, 263] on tr "Nombre : Adrian Enrique Apellido : Navarro Segundo apellido : Fernandez Nombre …" at bounding box center [738, 251] width 994 height 32
drag, startPoint x: 881, startPoint y: 277, endPoint x: 987, endPoint y: 297, distance: 107.3
click at [987, 297] on tr "Nombre del comercio : ssenvios Soft descriptor : ADRIANENRIQUE Lugar de nacimie…" at bounding box center [738, 285] width 994 height 36
click at [1162, 264] on td "Nombre social : Adrian Enrique" at bounding box center [1111, 251] width 249 height 32
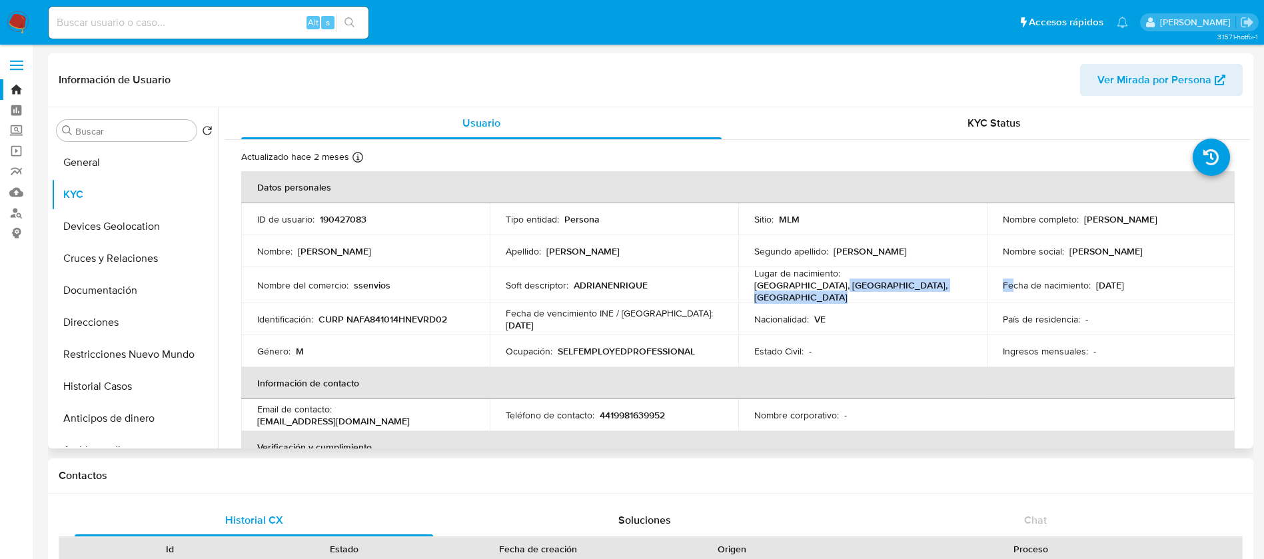
drag, startPoint x: 955, startPoint y: 278, endPoint x: 1011, endPoint y: 280, distance: 56.7
click at [1011, 280] on tr "Nombre del comercio : ssenvios Soft descriptor : ADRIANENRIQUE Lugar de nacimie…" at bounding box center [738, 285] width 994 height 36
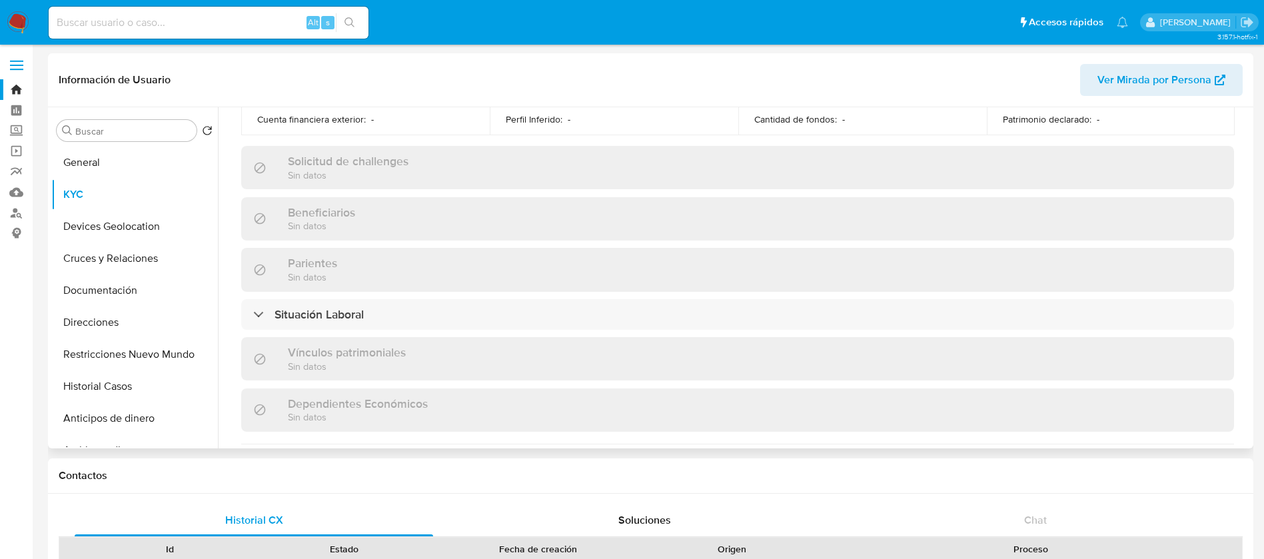
drag, startPoint x: 1154, startPoint y: 285, endPoint x: 885, endPoint y: 151, distance: 301.4
click at [885, 151] on div "Actualizado hace 2 meses Creado: [DATE] 07:53:51 Actualizado: [DATE] 18:48:43 D…" at bounding box center [737, 188] width 1025 height 1137
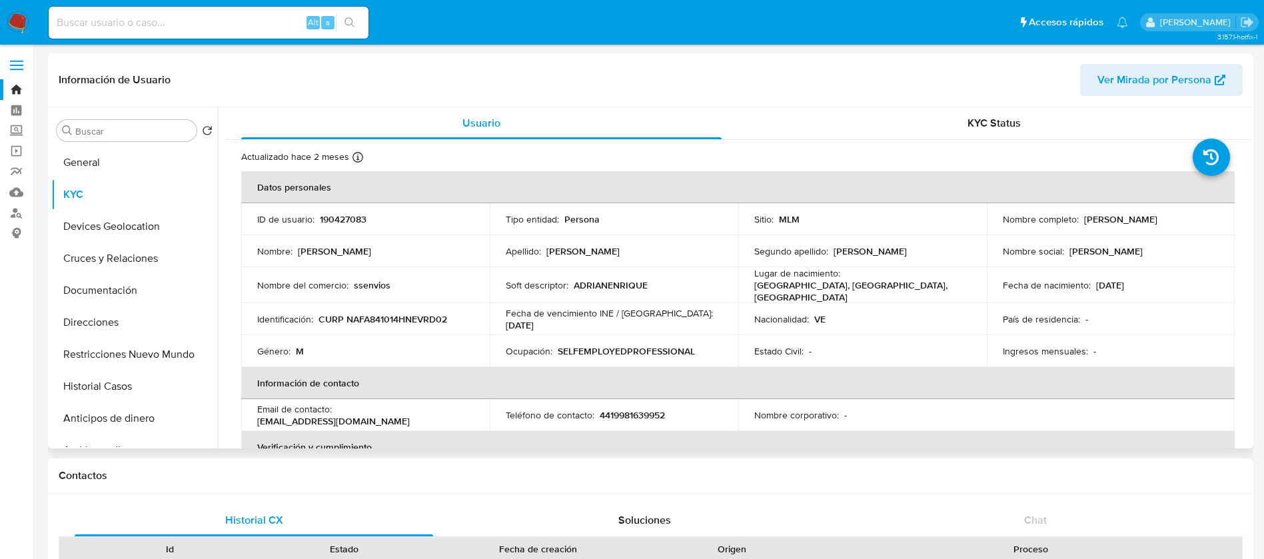
click at [909, 287] on p "[GEOGRAPHIC_DATA], [GEOGRAPHIC_DATA], [GEOGRAPHIC_DATA]" at bounding box center [860, 291] width 211 height 24
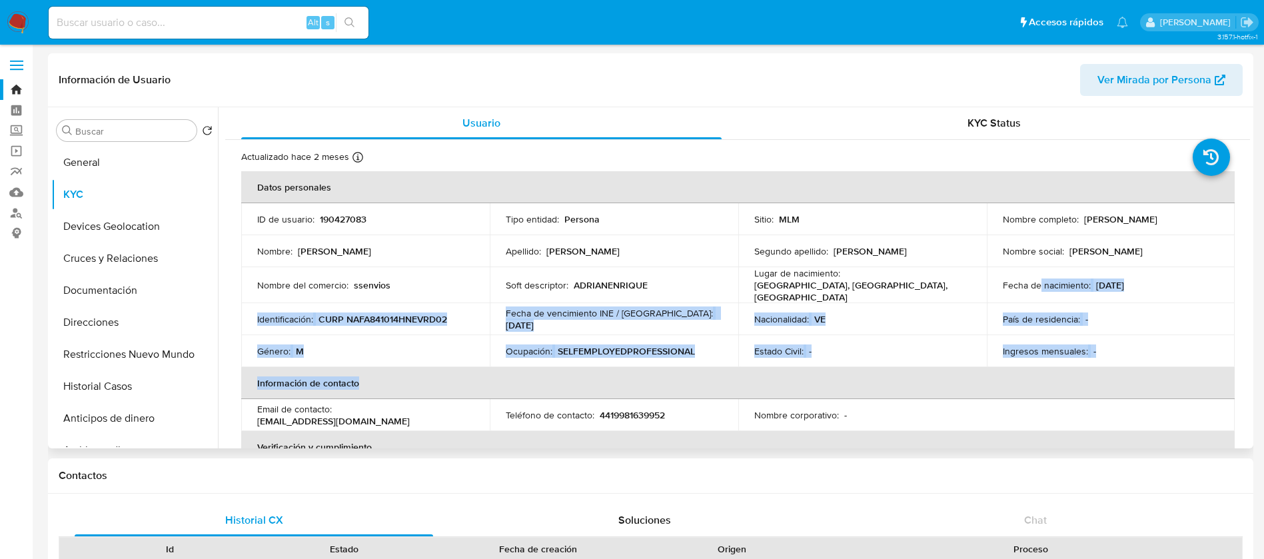
drag, startPoint x: 1037, startPoint y: 286, endPoint x: 1028, endPoint y: 366, distance: 80.5
click at [1028, 366] on table "Datos personales ID de usuario : 190427083 Tipo entidad : Persona Sitio : MLM N…" at bounding box center [738, 413] width 994 height 484
click at [163, 360] on button "Restricciones Nuevo Mundo" at bounding box center [129, 355] width 156 height 32
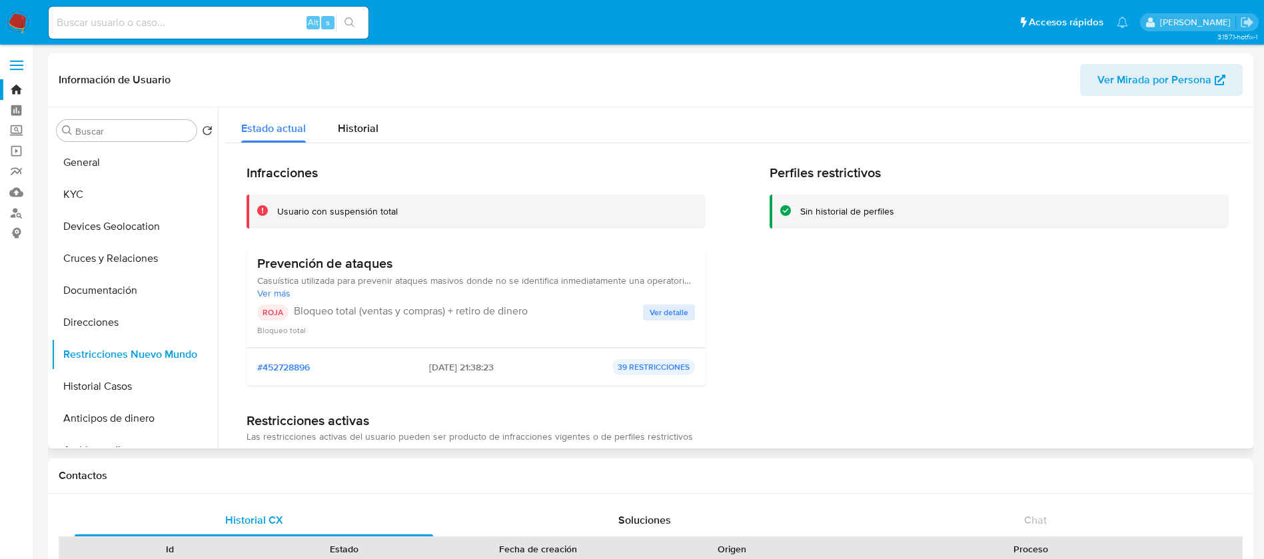
click at [679, 324] on div "Bloqueo total" at bounding box center [476, 329] width 438 height 13
click at [679, 319] on span "Ver detalle" at bounding box center [669, 312] width 39 height 13
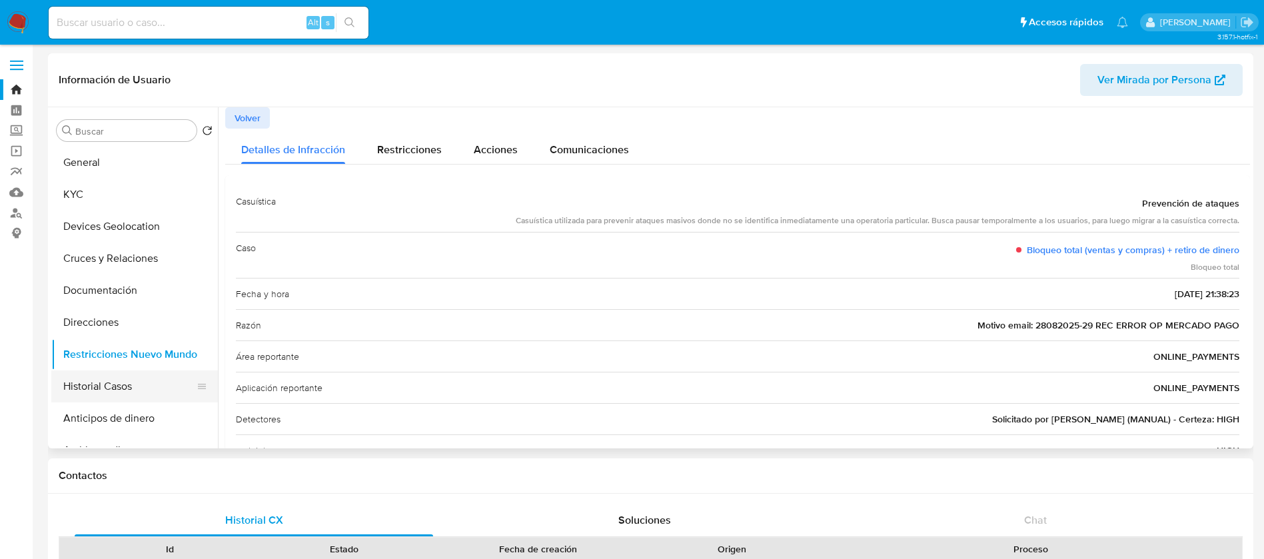
click at [89, 375] on button "Historial Casos" at bounding box center [129, 387] width 156 height 32
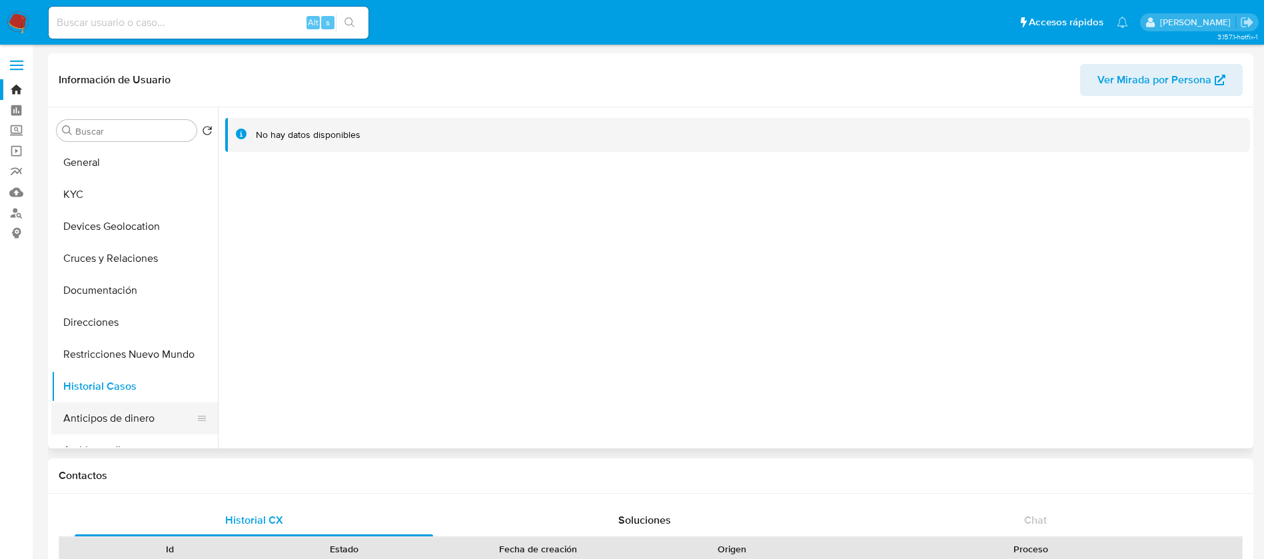
click at [135, 422] on button "Anticipos de dinero" at bounding box center [129, 419] width 156 height 32
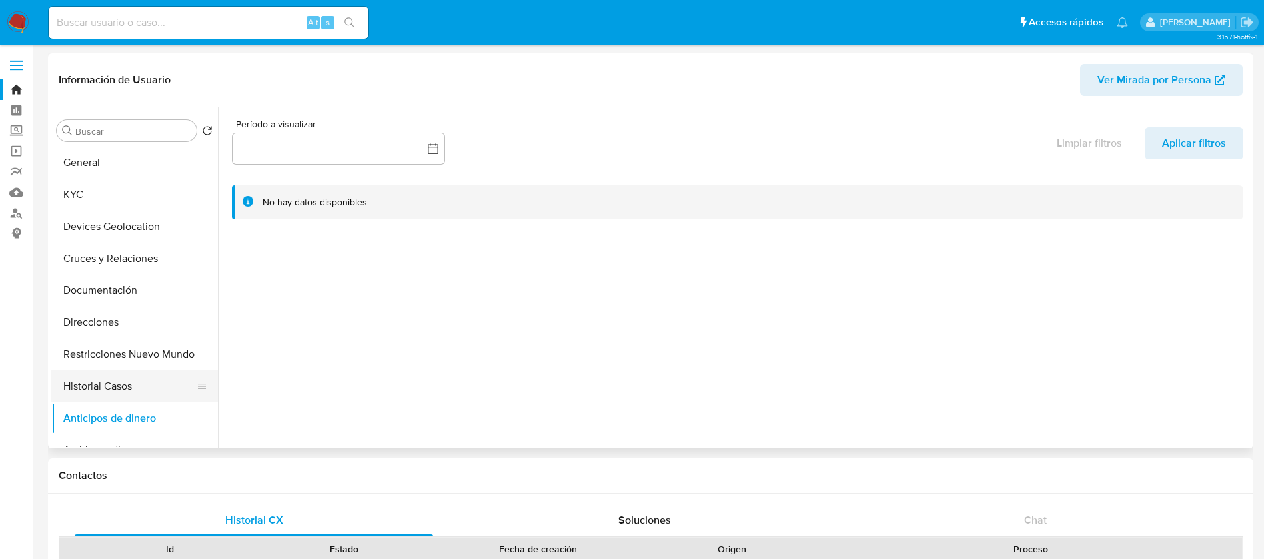
click at [129, 379] on button "Historial Casos" at bounding box center [129, 387] width 156 height 32
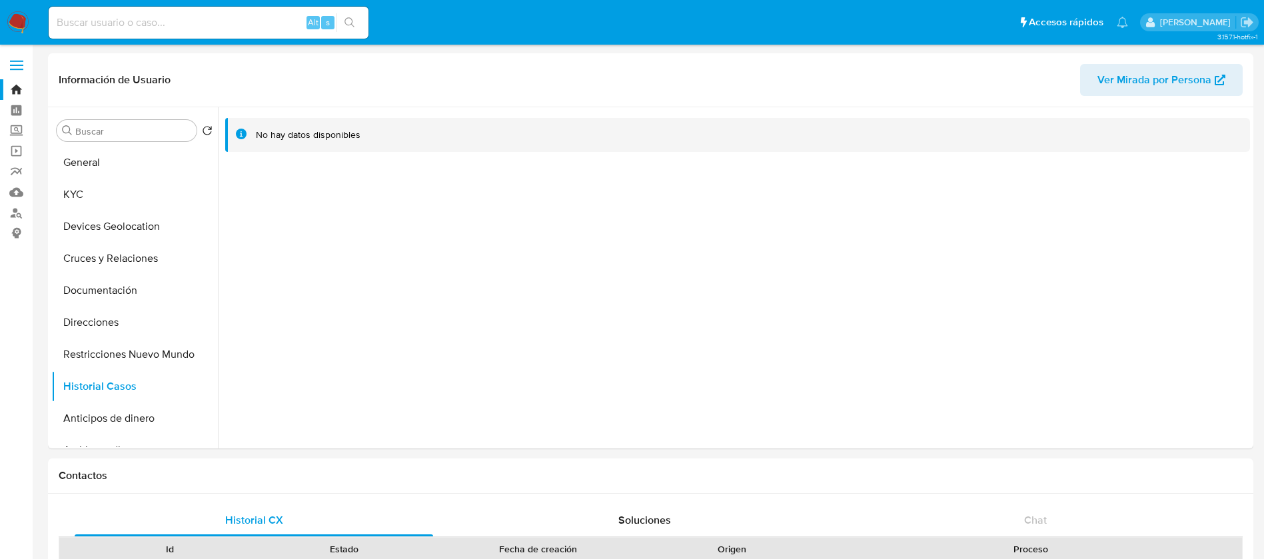
drag, startPoint x: 221, startPoint y: 26, endPoint x: 0, endPoint y: -7, distance: 223.0
paste input "492821881"
type input "492821881"
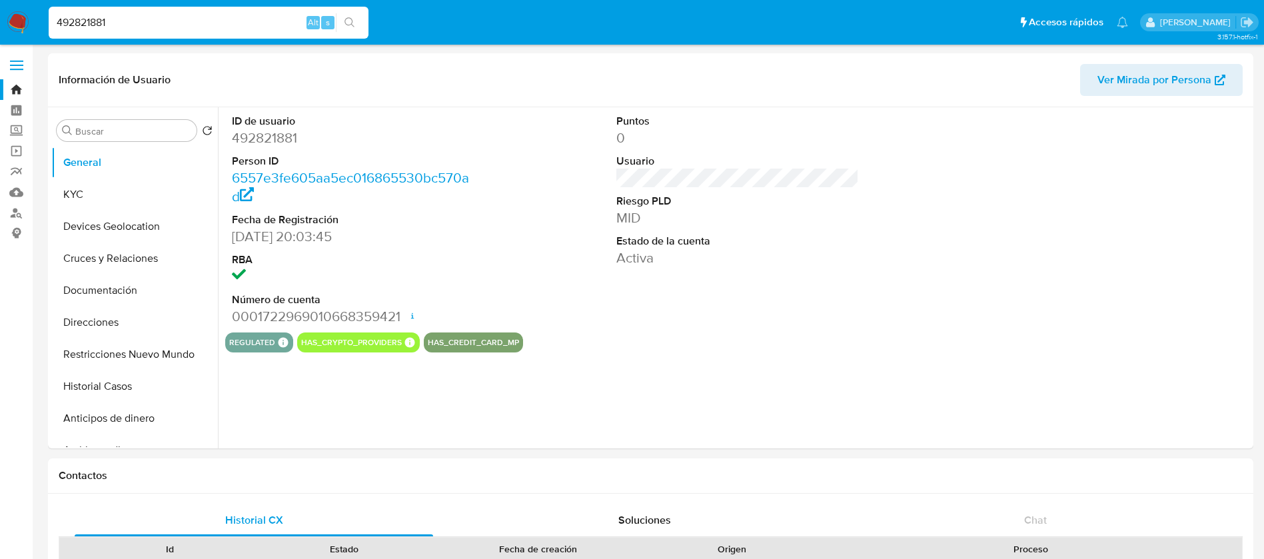
select select "10"
click at [145, 193] on button "KYC" at bounding box center [129, 195] width 156 height 32
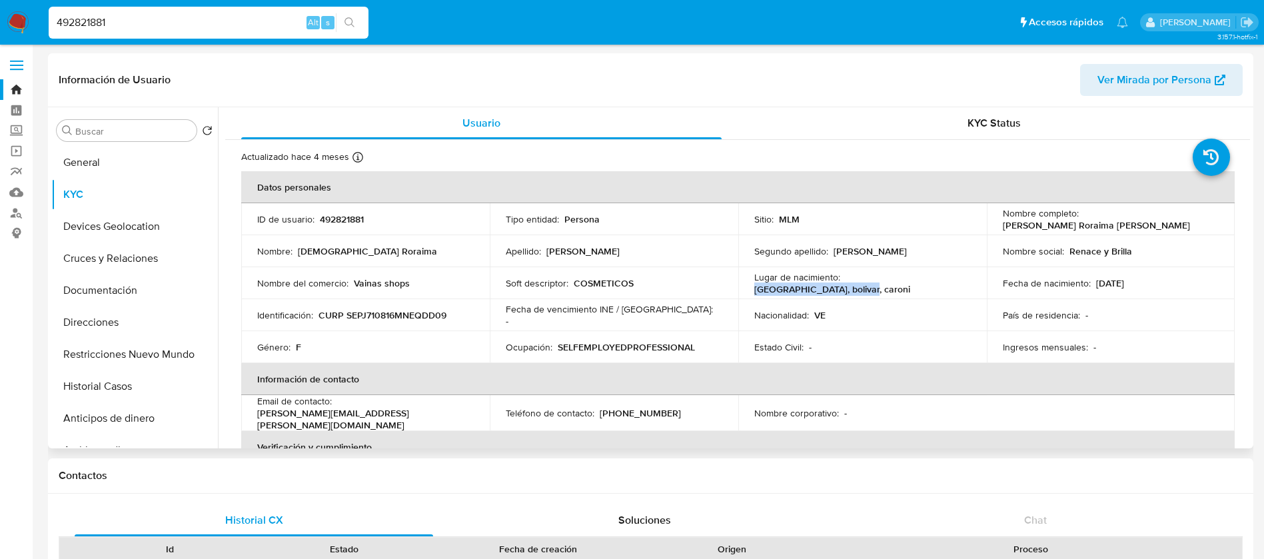
drag, startPoint x: 843, startPoint y: 283, endPoint x: 981, endPoint y: 296, distance: 138.6
click at [981, 296] on td "Lugar de nacimiento : venezuela, bolivar, caroni" at bounding box center [863, 283] width 249 height 32
click at [597, 356] on td "Ocupación : SELFEMPLOYEDPROFESSIONAL" at bounding box center [614, 347] width 249 height 32
click at [918, 301] on td "Nacionalidad : VE" at bounding box center [863, 315] width 249 height 32
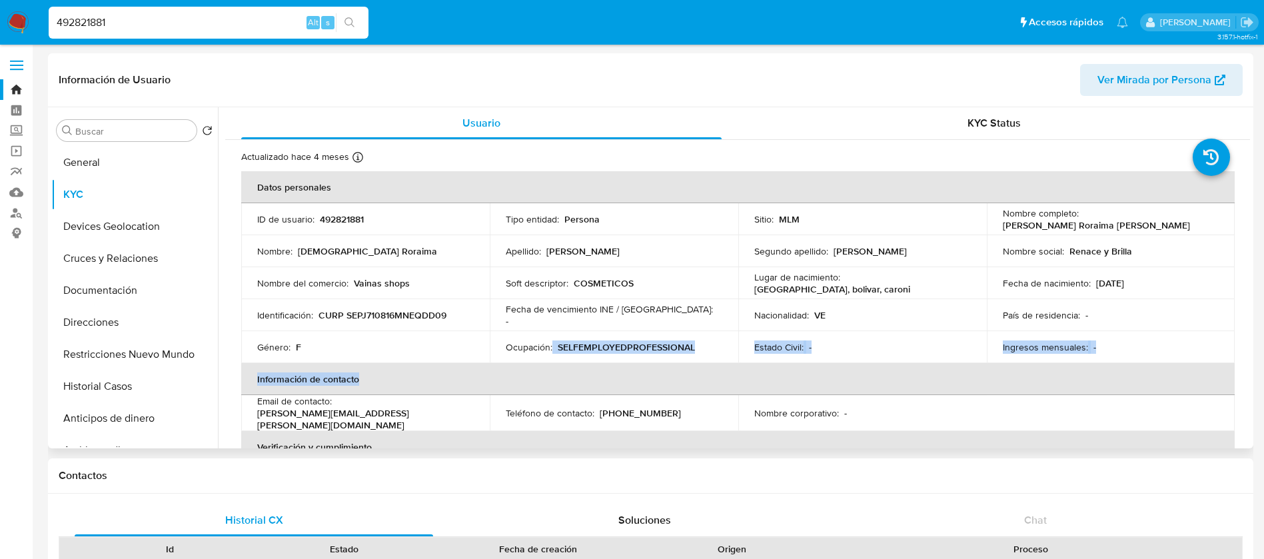
drag, startPoint x: 550, startPoint y: 355, endPoint x: 841, endPoint y: 374, distance: 291.2
click at [830, 380] on table "Datos personales ID de usuario : 492821881 Tipo entidad : Persona Sitio : MLM N…" at bounding box center [738, 413] width 994 height 484
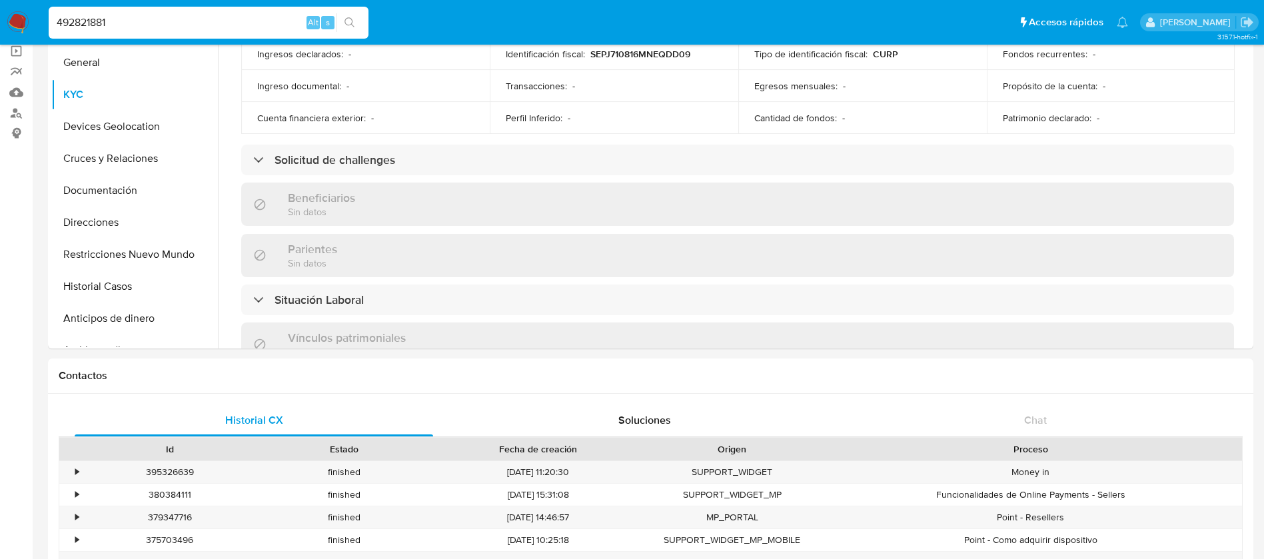
scroll to position [412, 0]
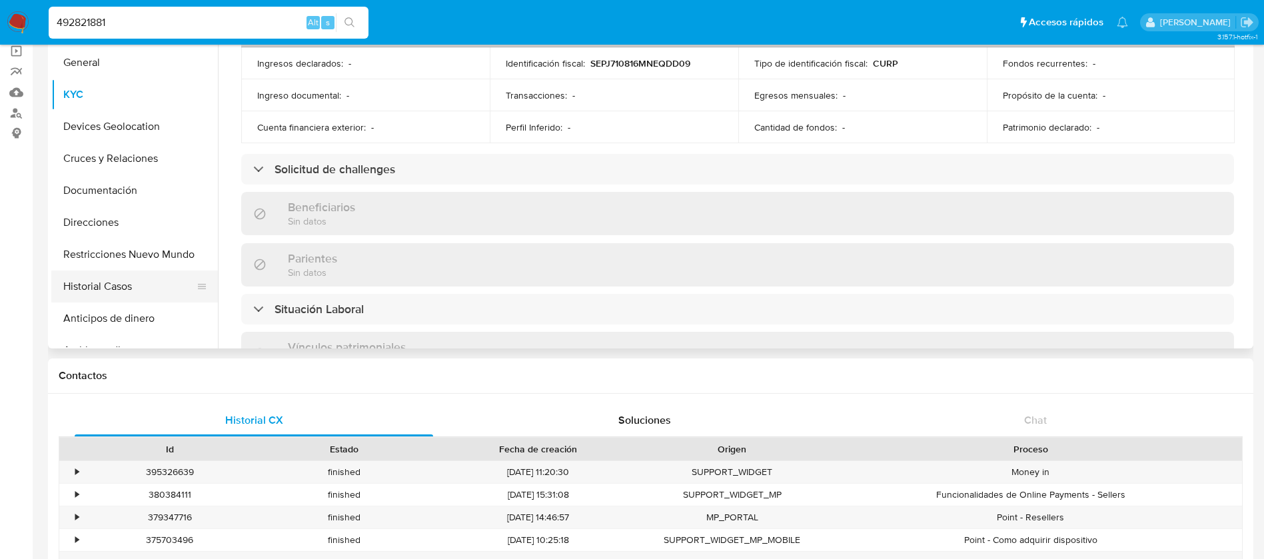
click at [126, 293] on button "Historial Casos" at bounding box center [129, 287] width 156 height 32
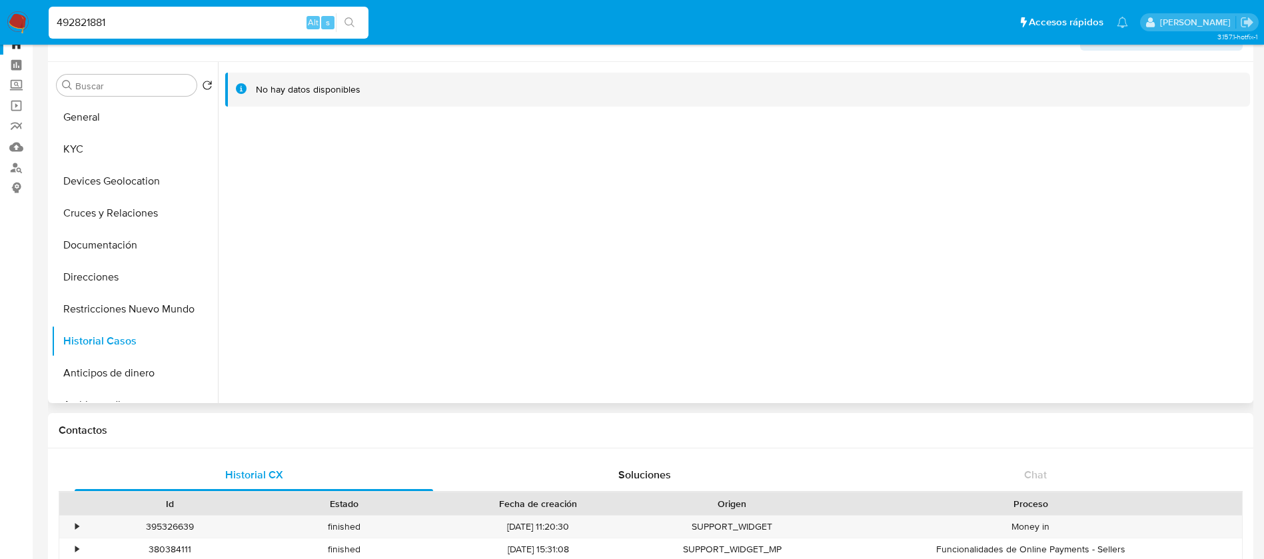
scroll to position [0, 0]
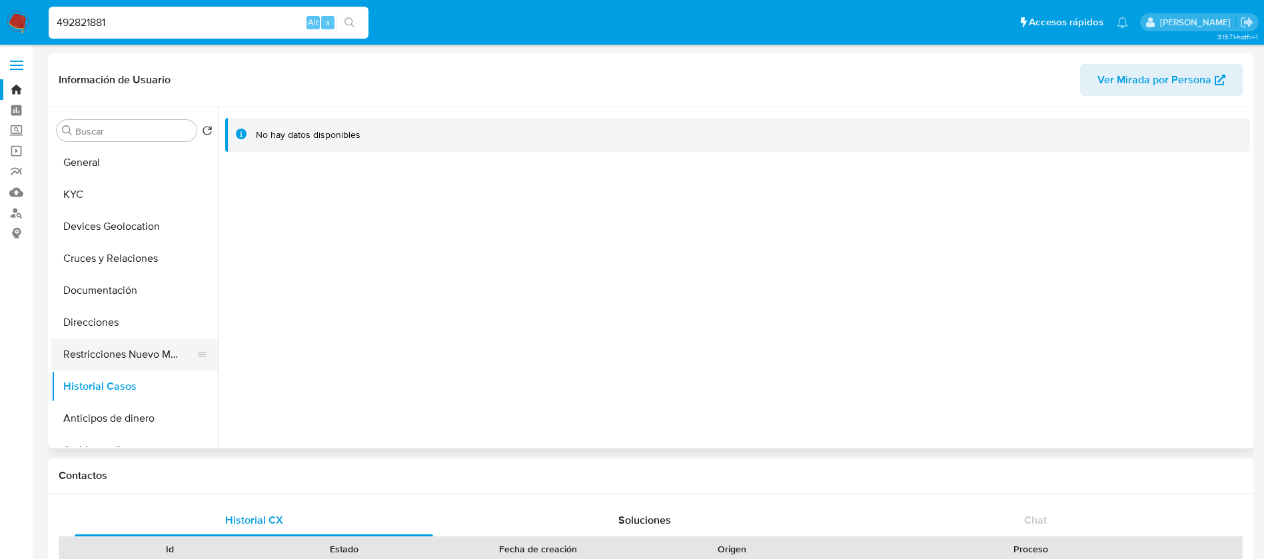
click at [97, 343] on button "Restricciones Nuevo Mundo" at bounding box center [129, 355] width 156 height 32
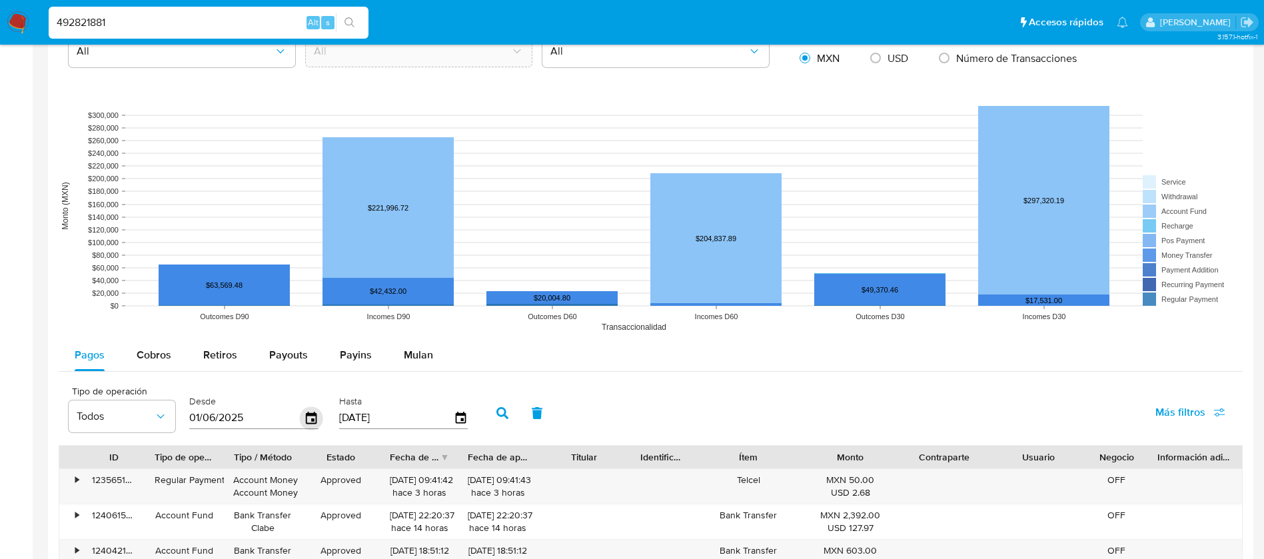
scroll to position [1000, 0]
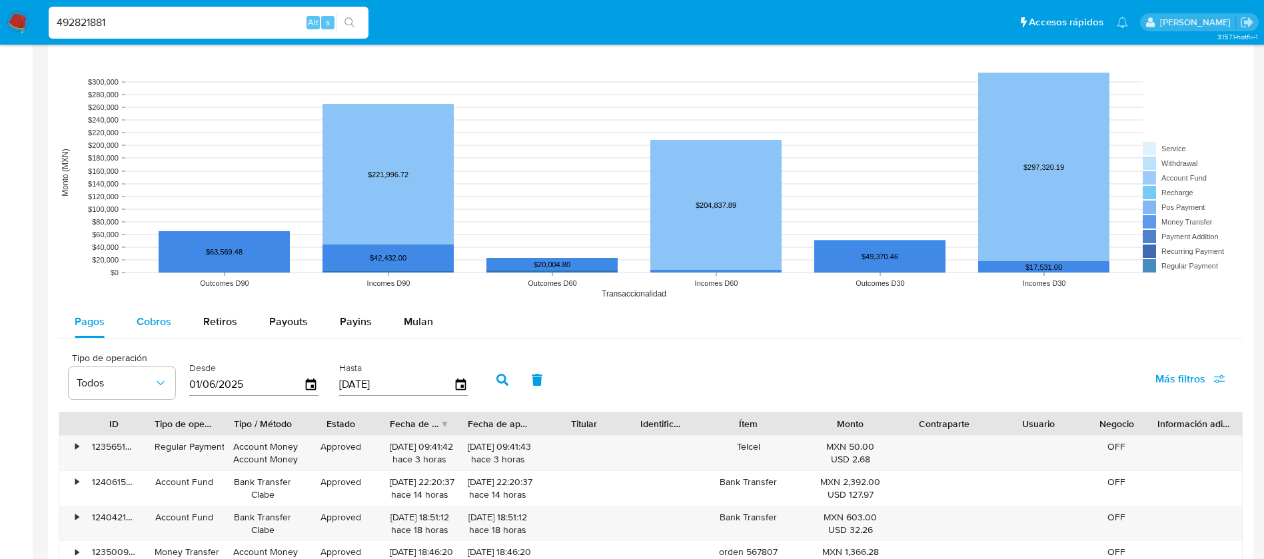
click at [163, 323] on span "Cobros" at bounding box center [154, 321] width 35 height 15
select select "10"
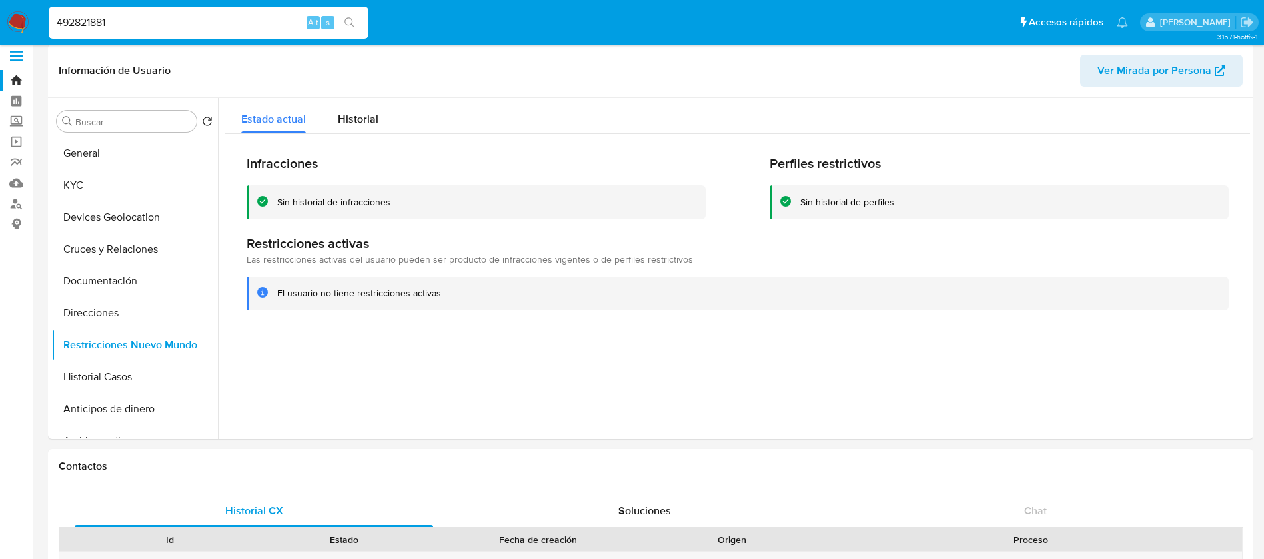
scroll to position [0, 0]
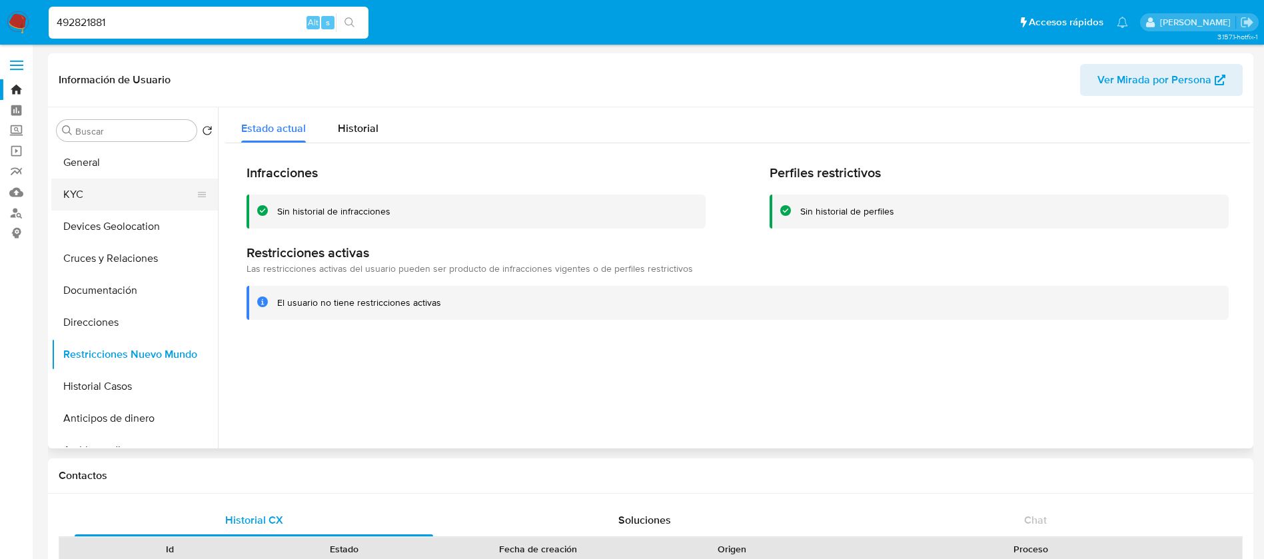
click at [107, 187] on button "KYC" at bounding box center [129, 195] width 156 height 32
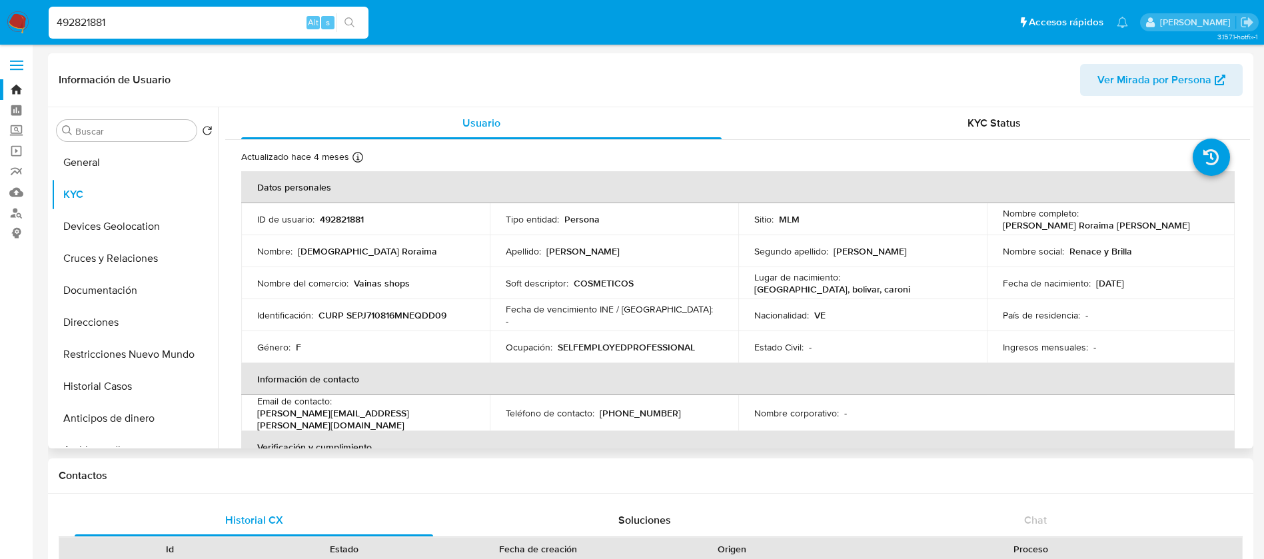
click at [339, 223] on p "492821881" at bounding box center [342, 219] width 44 height 12
copy p "492821881"
click at [127, 383] on button "Historial Casos" at bounding box center [129, 387] width 156 height 32
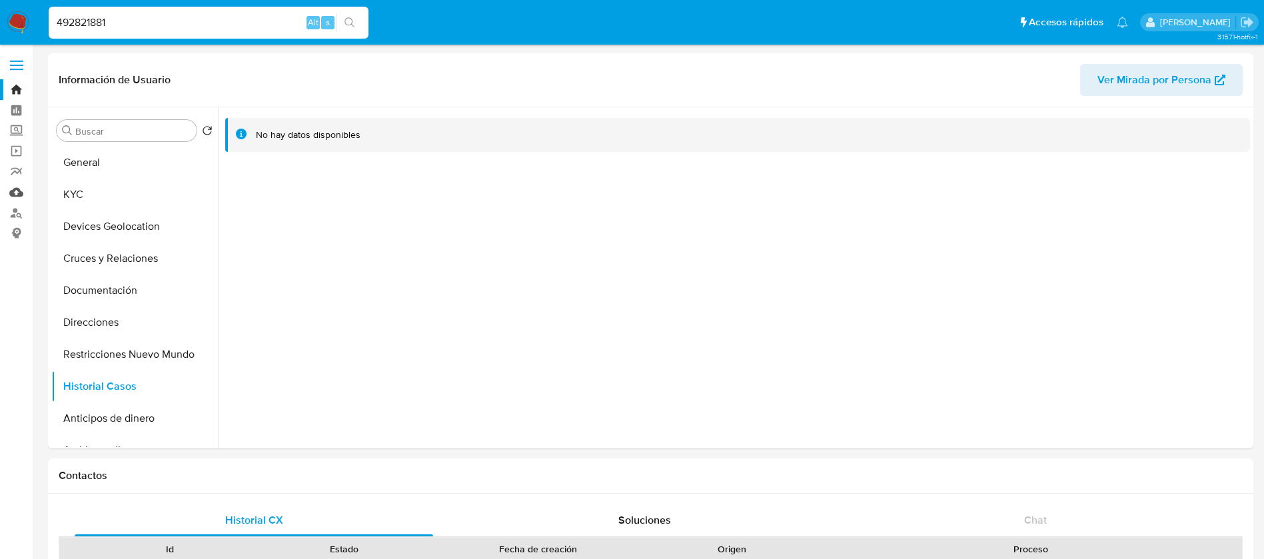
click at [22, 194] on link "Mulan" at bounding box center [79, 192] width 159 height 21
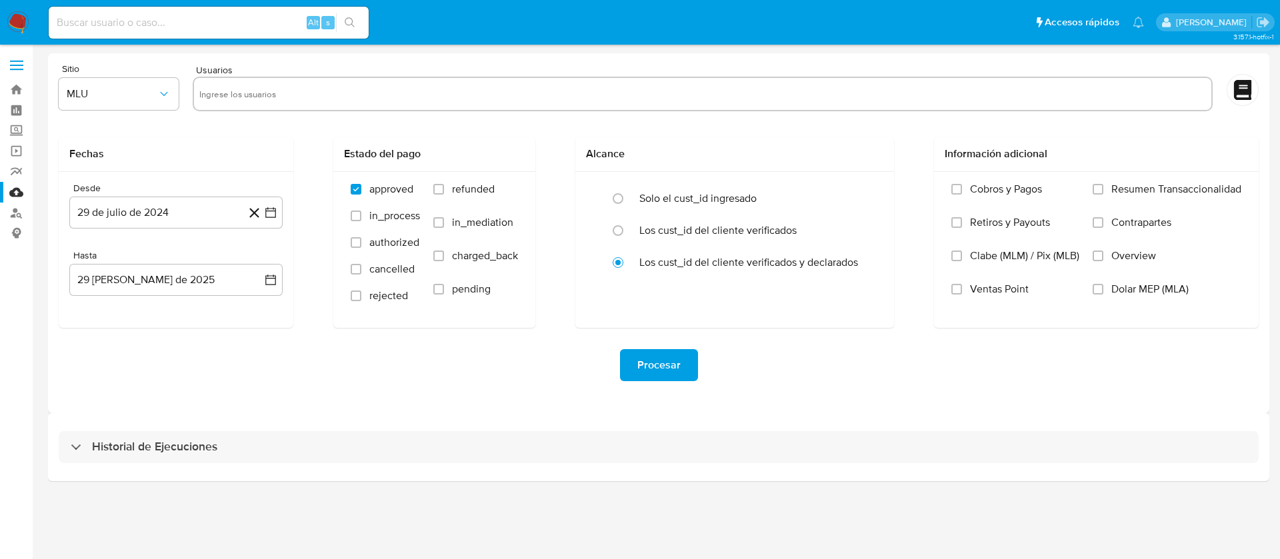
click at [334, 96] on input "text" at bounding box center [702, 93] width 1007 height 21
paste input "492821881"
type input "492821881"
click at [134, 99] on span "MLU" at bounding box center [112, 93] width 91 height 13
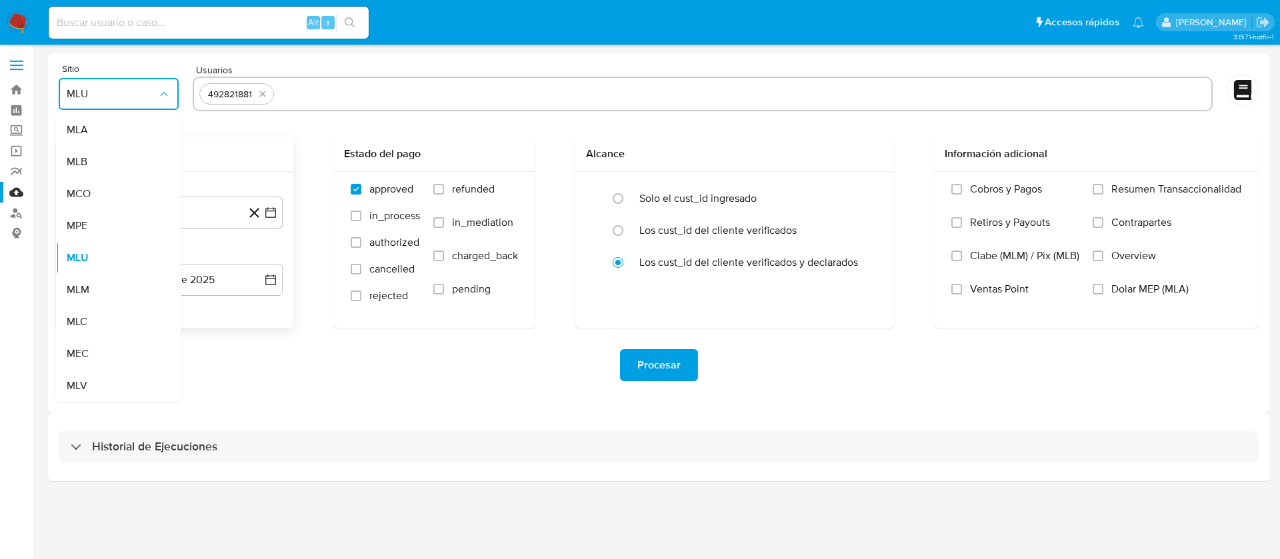
drag, startPoint x: 92, startPoint y: 292, endPoint x: 118, endPoint y: 262, distance: 39.7
click at [92, 293] on div "MLM" at bounding box center [115, 290] width 96 height 32
click at [165, 204] on button "29 de julio de 2024" at bounding box center [175, 213] width 213 height 32
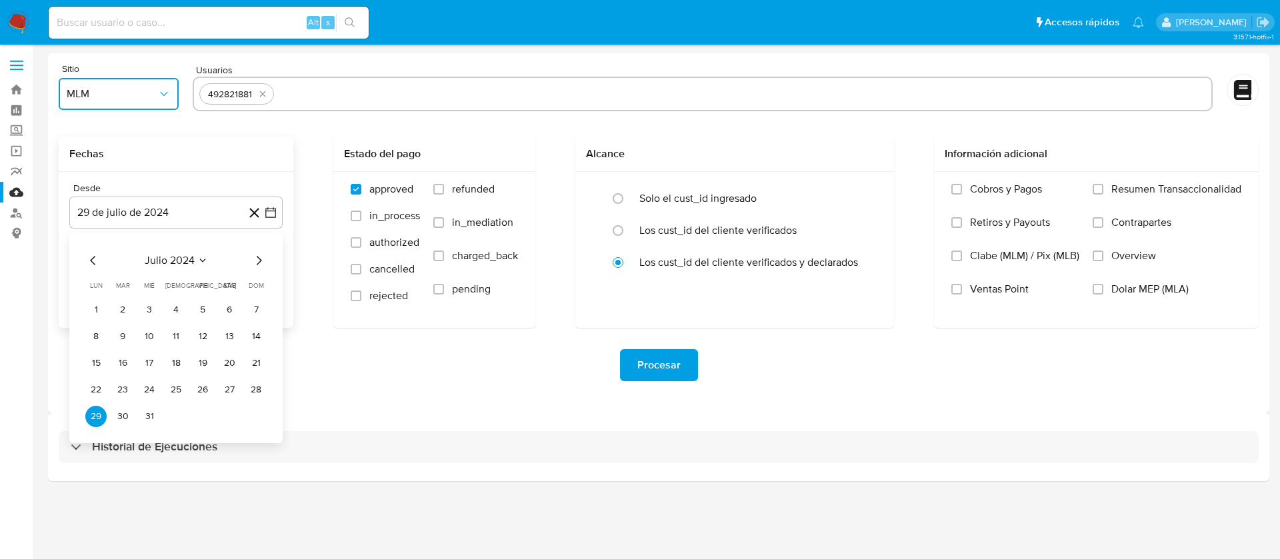
click at [171, 258] on span "julio 2024" at bounding box center [170, 260] width 50 height 13
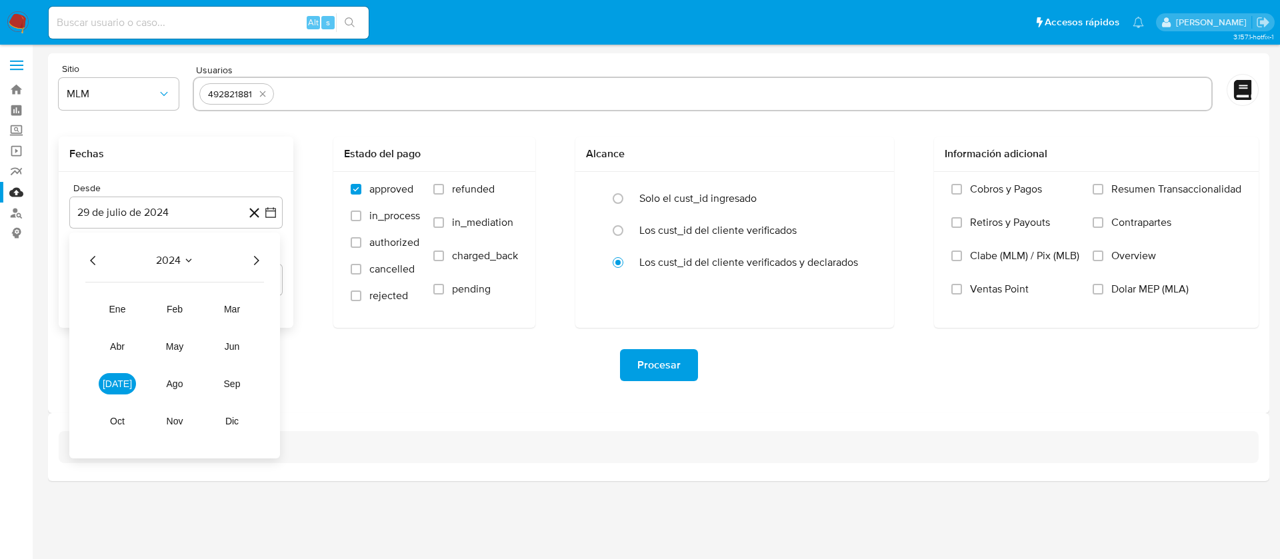
click at [253, 261] on icon "Año siguiente" at bounding box center [256, 261] width 16 height 16
click at [187, 315] on button "feb" at bounding box center [174, 309] width 37 height 21
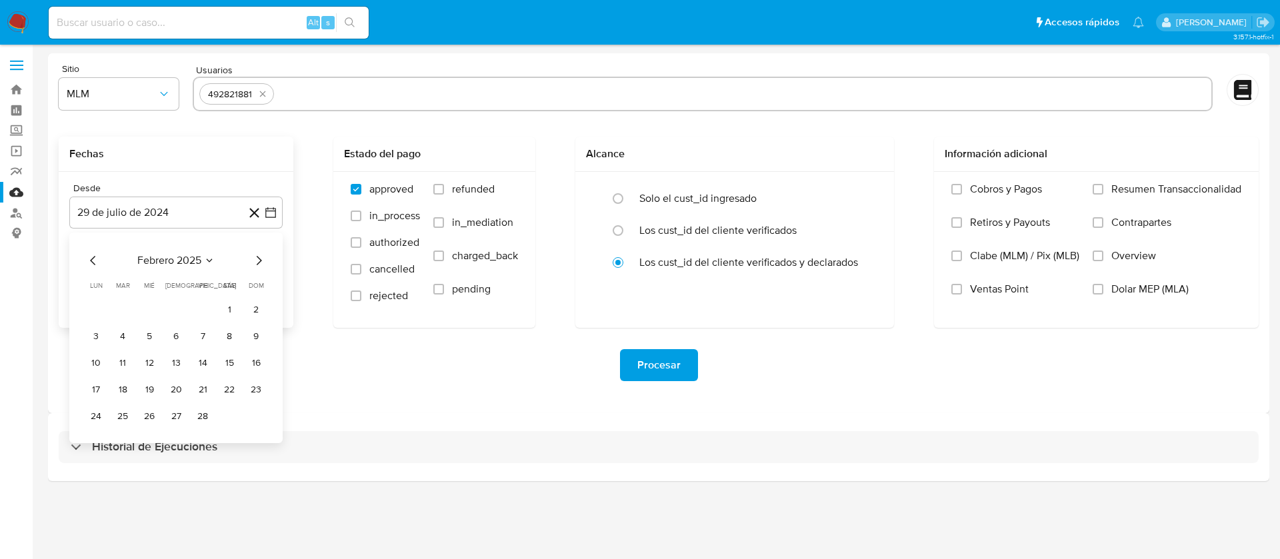
drag, startPoint x: 226, startPoint y: 311, endPoint x: 220, endPoint y: 304, distance: 9.5
click at [227, 311] on button "1" at bounding box center [229, 309] width 21 height 21
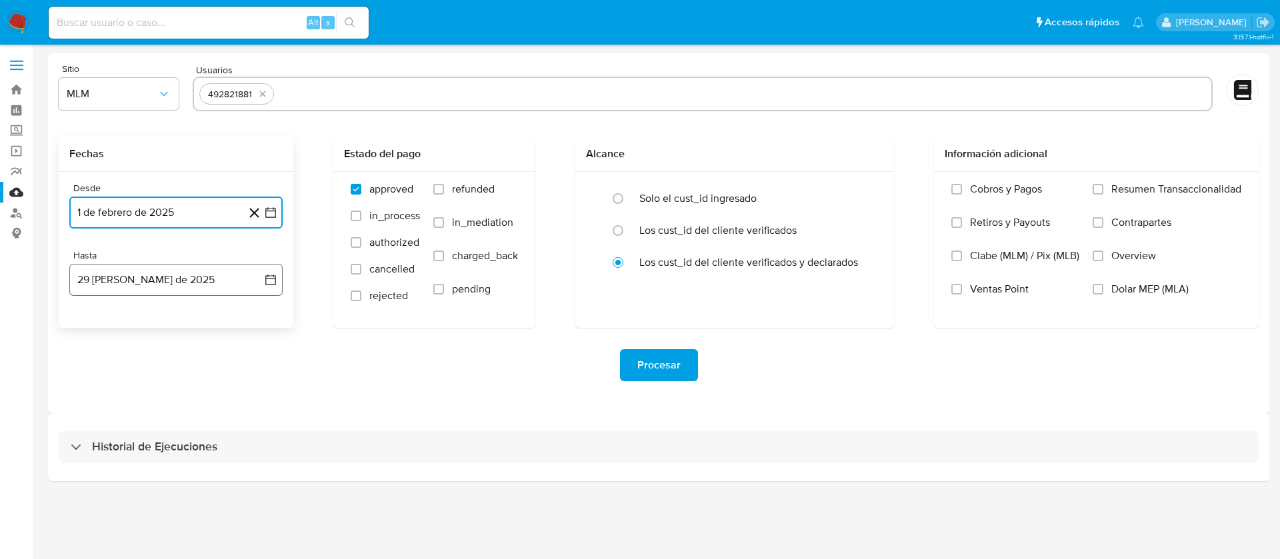
click at [187, 291] on button "29 [PERSON_NAME] de 2025" at bounding box center [175, 280] width 213 height 32
click at [95, 325] on icon "Mes anterior" at bounding box center [93, 328] width 16 height 16
drag, startPoint x: 172, startPoint y: 488, endPoint x: 187, endPoint y: 474, distance: 20.8
click at [173, 488] on button "31" at bounding box center [175, 483] width 21 height 21
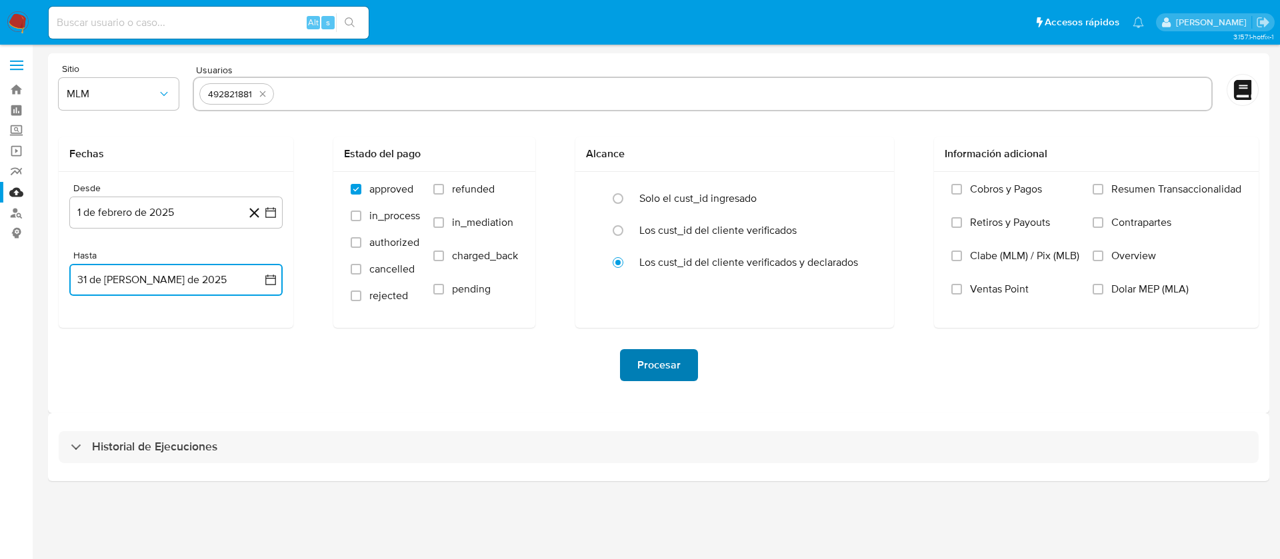
click at [680, 353] on button "Procesar" at bounding box center [659, 365] width 78 height 32
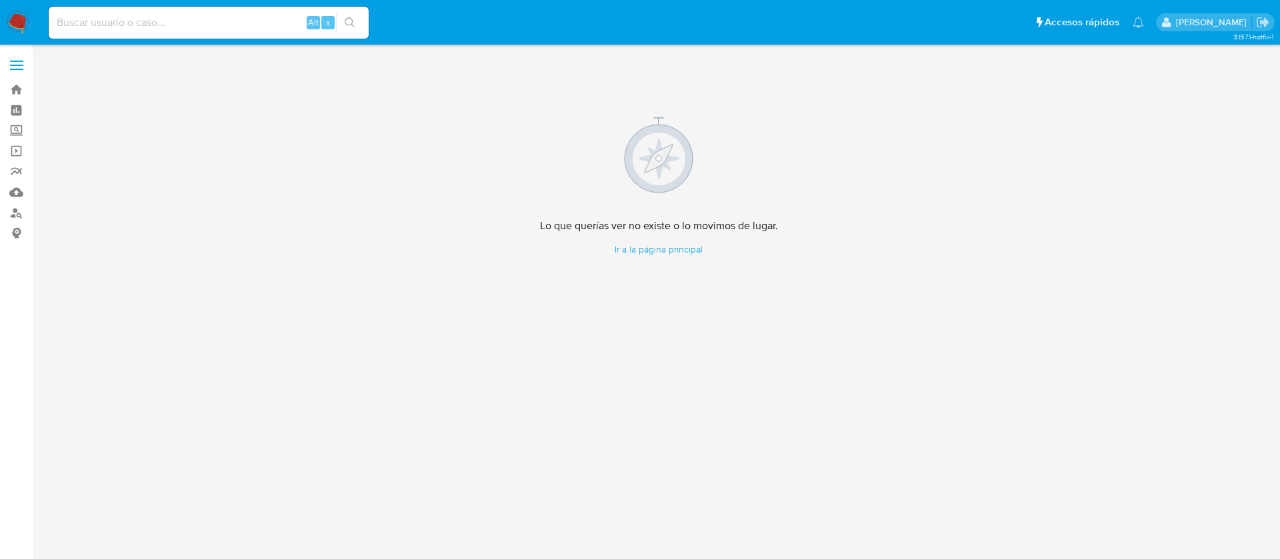
click at [25, 21] on img at bounding box center [18, 22] width 23 height 23
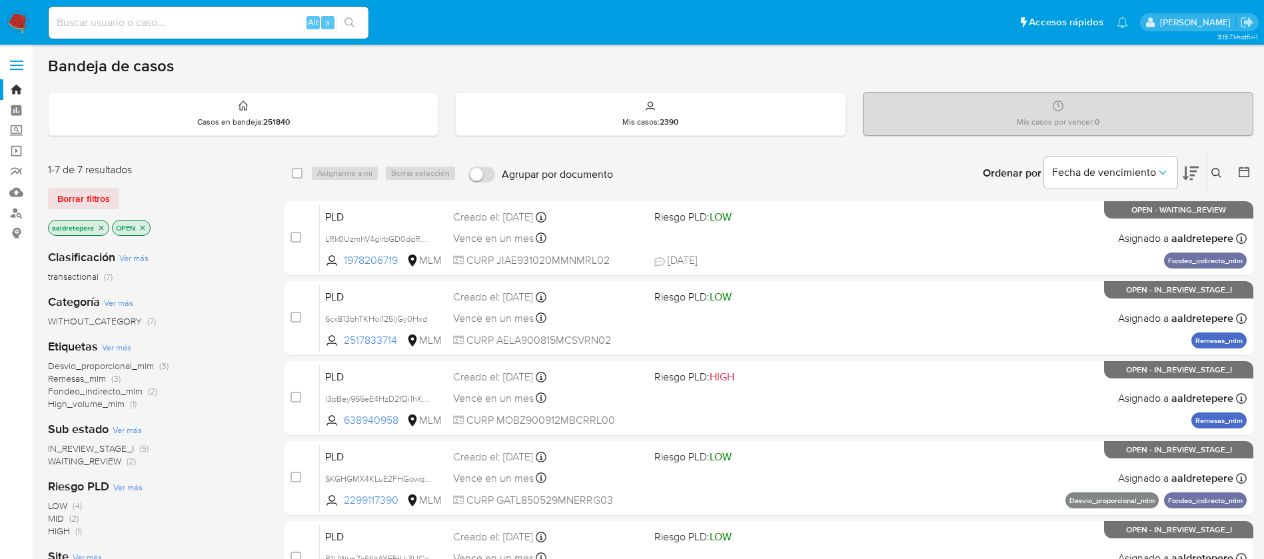
click at [689, 236] on div "PLD LRk0UzmhV4gIrbGD0dqRXxFo 1978206719 MLM Riesgo PLD: LOW Creado el: 12/08/20…" at bounding box center [783, 238] width 927 height 67
click at [18, 123] on label "Screening" at bounding box center [79, 131] width 159 height 21
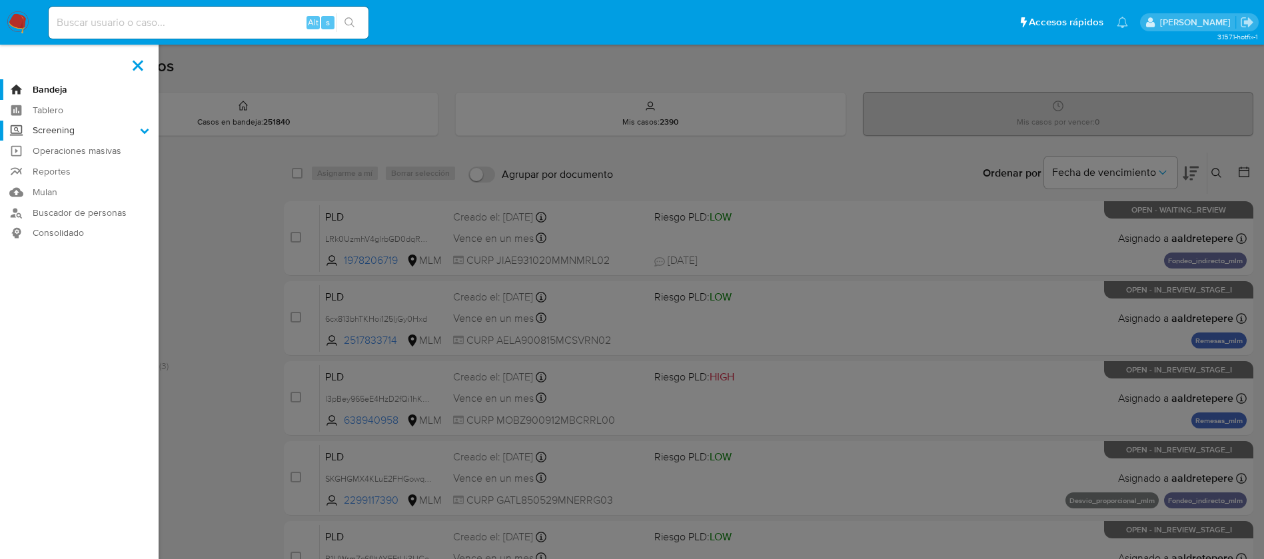
click at [0, 0] on input "Screening" at bounding box center [0, 0] width 0 height 0
click at [82, 187] on link "Herramientas" at bounding box center [79, 183] width 159 height 17
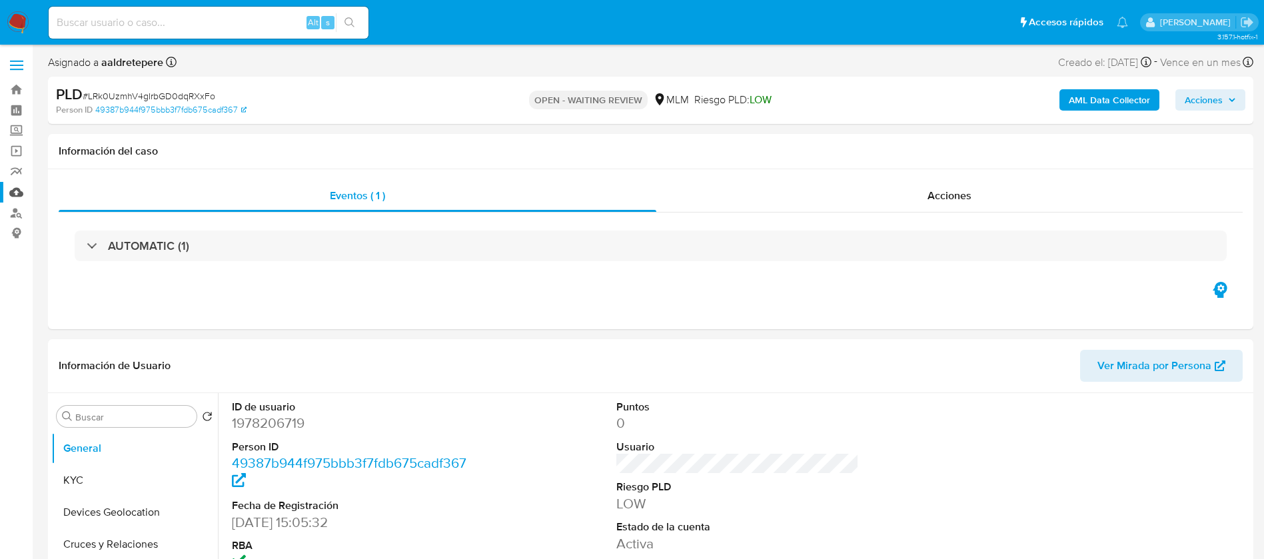
select select "10"
click at [14, 187] on link "Mulan" at bounding box center [79, 192] width 159 height 21
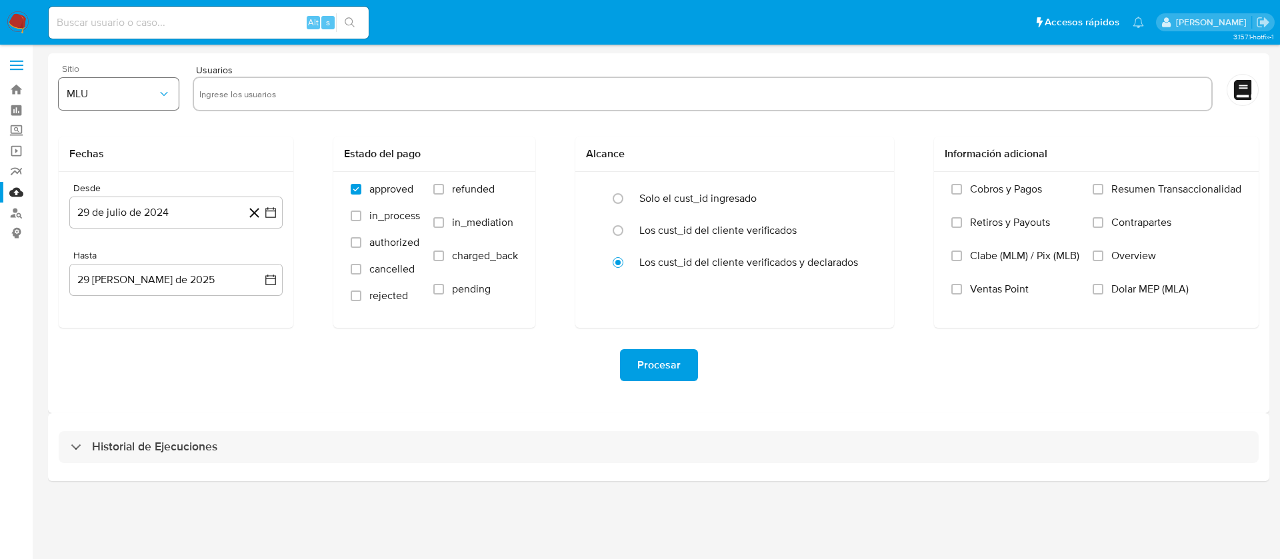
drag, startPoint x: 368, startPoint y: 93, endPoint x: 115, endPoint y: 95, distance: 252.6
click at [368, 94] on input "text" at bounding box center [702, 93] width 1007 height 21
paste input "190427083"
type input "190427083"
click at [112, 95] on span "MLU" at bounding box center [112, 93] width 91 height 13
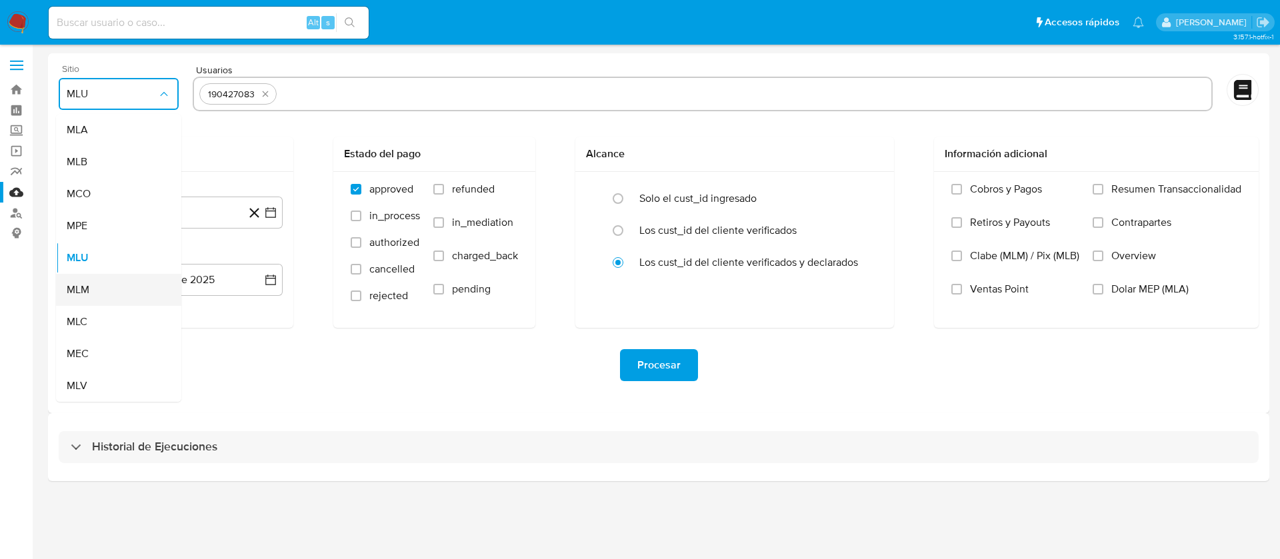
click at [95, 299] on div "MLM" at bounding box center [115, 290] width 96 height 32
click at [199, 225] on button "29 de julio de 2024" at bounding box center [175, 213] width 213 height 32
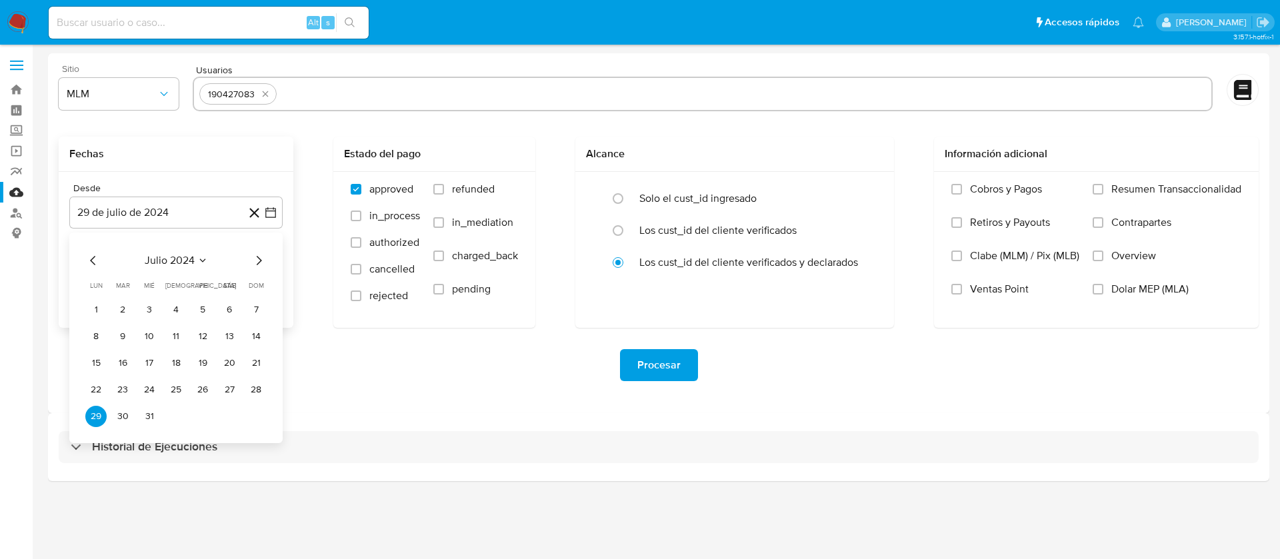
click at [181, 268] on div "julio 2024" at bounding box center [175, 261] width 181 height 16
click at [150, 258] on span "julio 2024" at bounding box center [170, 260] width 50 height 13
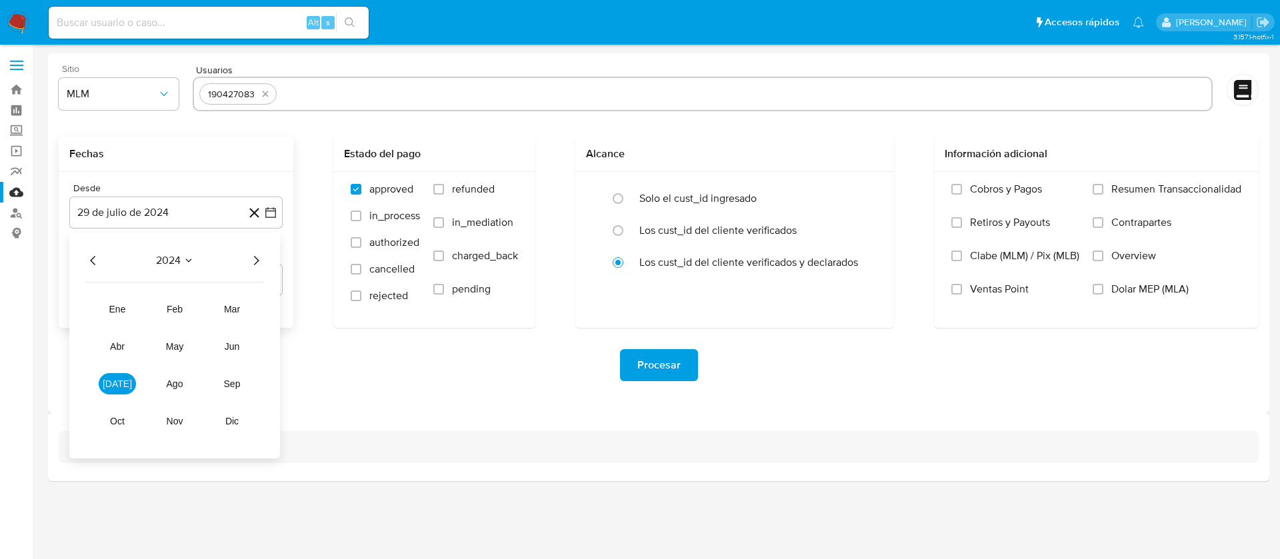
click at [257, 254] on icon "Año siguiente" at bounding box center [256, 261] width 16 height 16
click at [185, 299] on button "feb" at bounding box center [174, 309] width 37 height 21
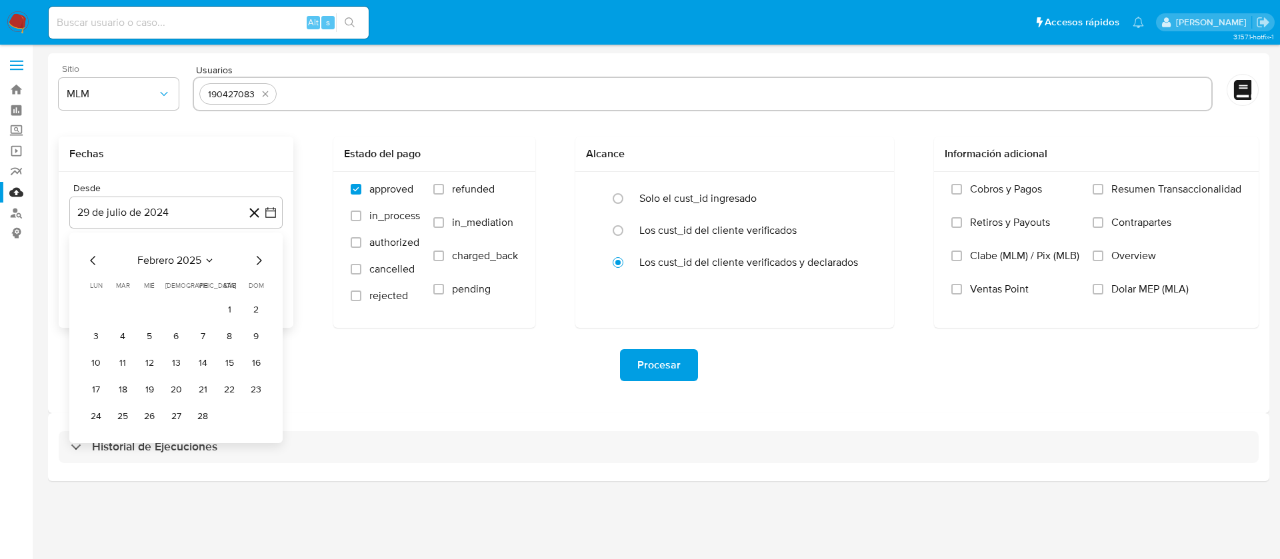
drag, startPoint x: 233, startPoint y: 310, endPoint x: 197, endPoint y: 279, distance: 47.2
click at [230, 309] on button "1" at bounding box center [229, 309] width 21 height 21
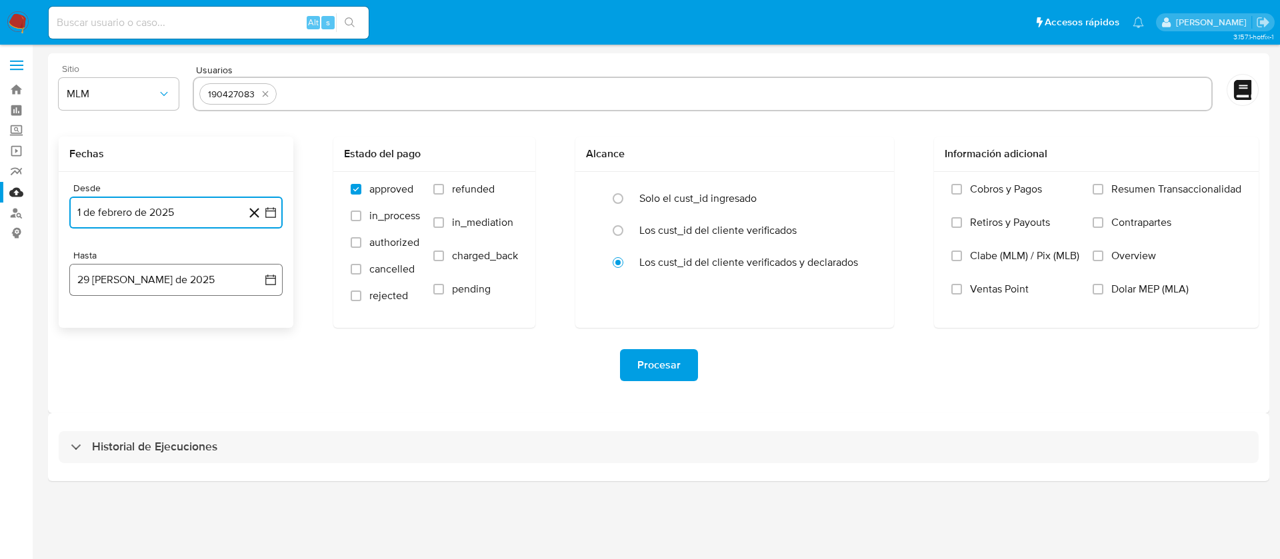
click at [195, 276] on button "29 de agosto de 2025" at bounding box center [175, 280] width 213 height 32
click at [95, 333] on icon "Mes anterior" at bounding box center [93, 328] width 16 height 16
click at [181, 478] on button "31" at bounding box center [175, 483] width 21 height 21
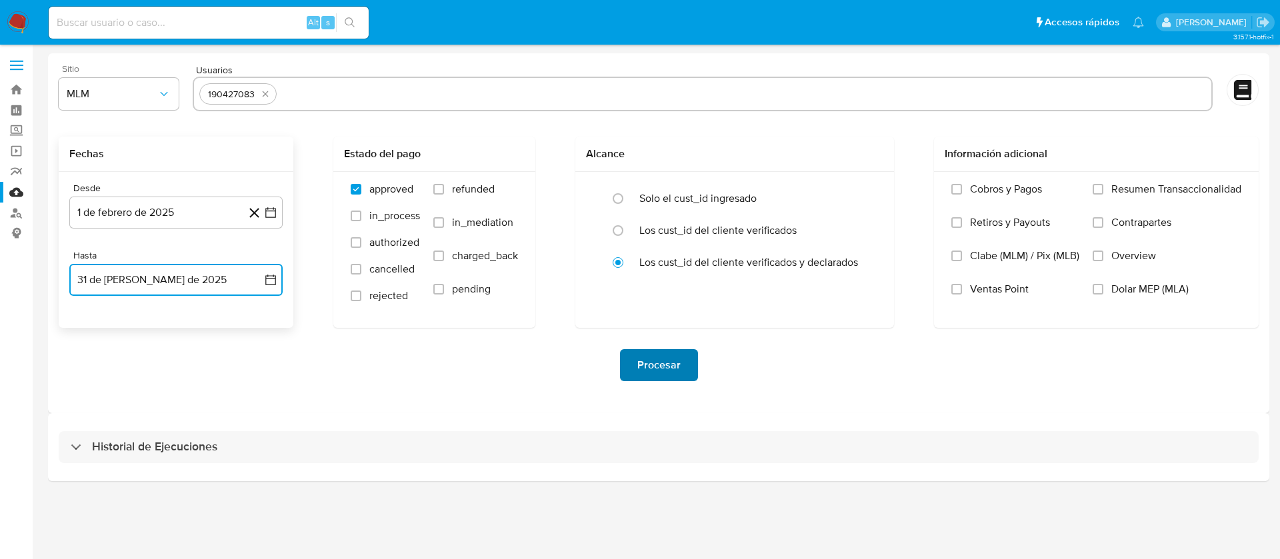
click at [675, 369] on span "Procesar" at bounding box center [658, 365] width 43 height 29
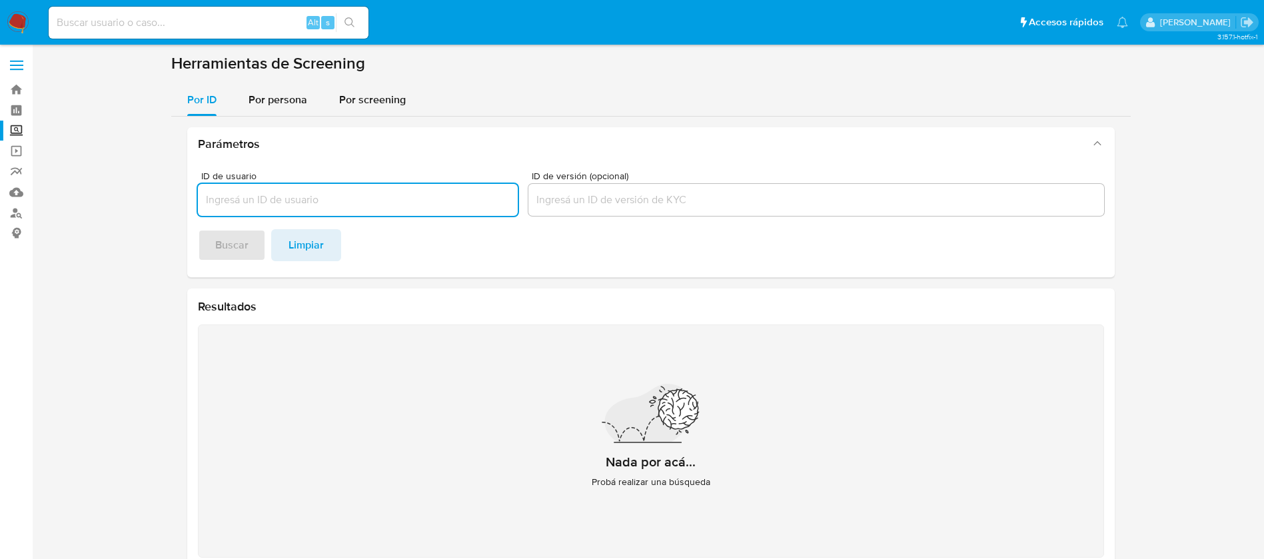
drag, startPoint x: 280, startPoint y: 104, endPoint x: 292, endPoint y: 125, distance: 24.5
click at [278, 104] on span "Por persona" at bounding box center [278, 99] width 59 height 15
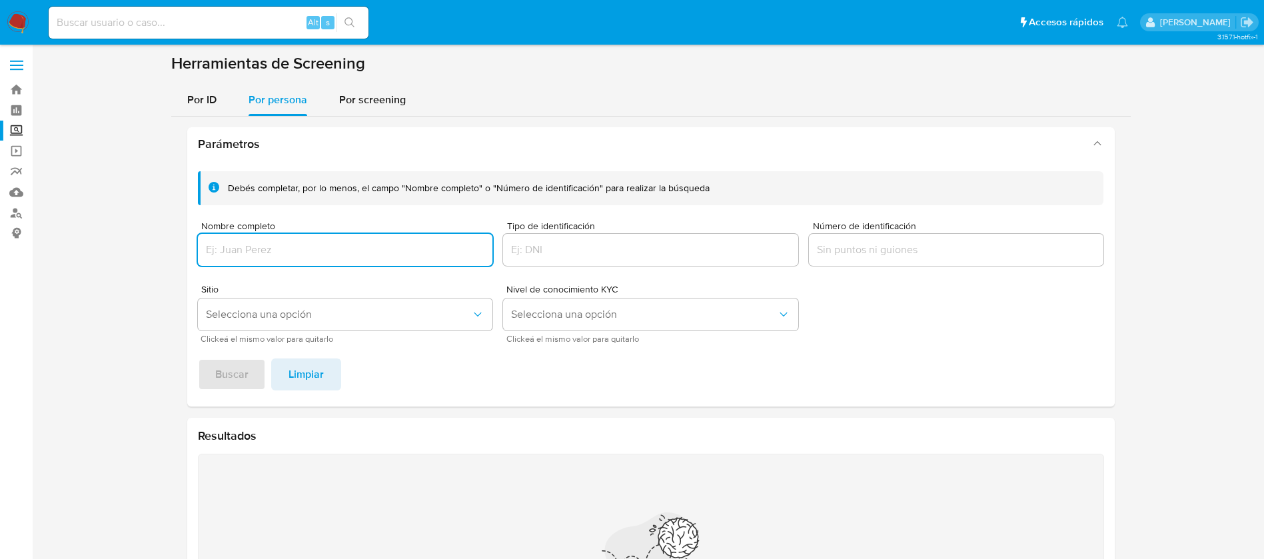
click at [341, 241] on div at bounding box center [345, 250] width 295 height 32
click at [341, 249] on input "Nombre completo" at bounding box center [345, 249] width 295 height 17
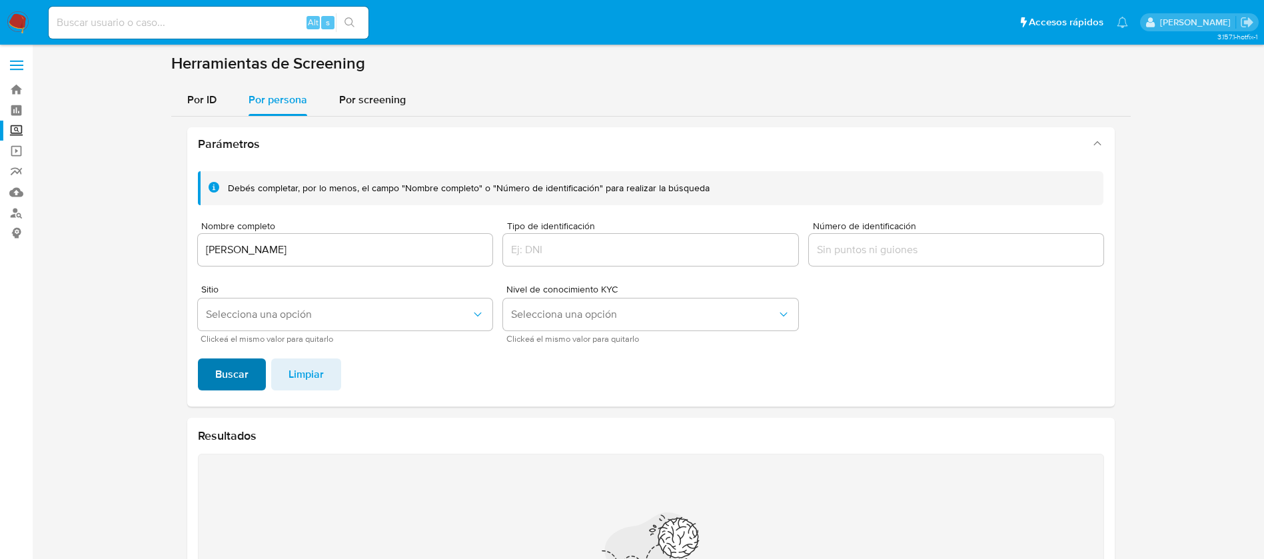
click at [217, 365] on span "Buscar" at bounding box center [231, 374] width 33 height 29
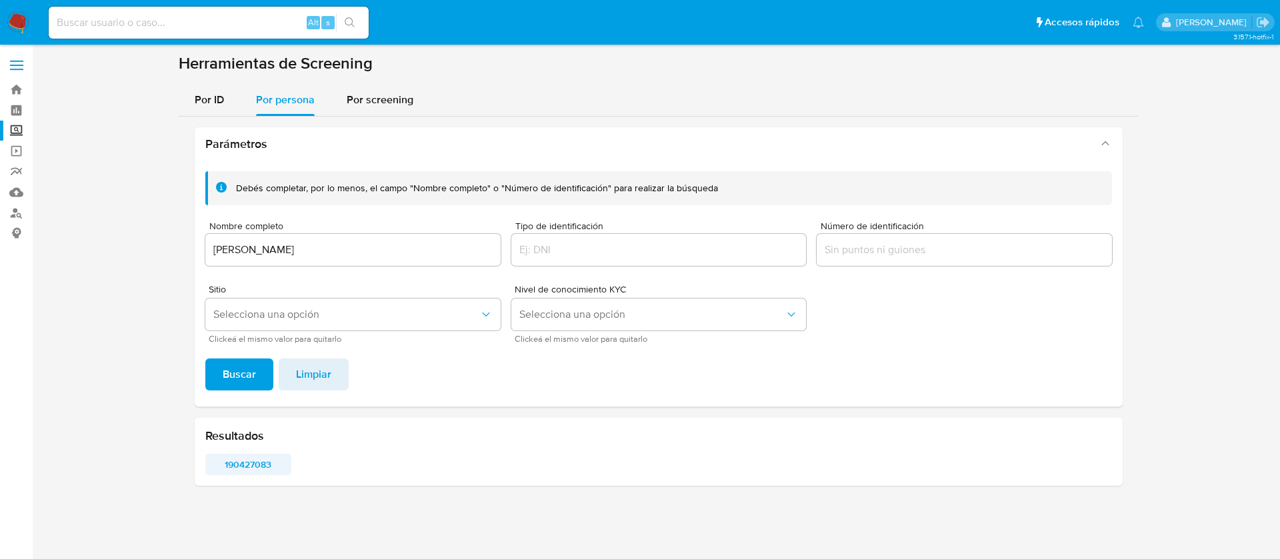
click at [250, 467] on span "190427083" at bounding box center [248, 464] width 67 height 19
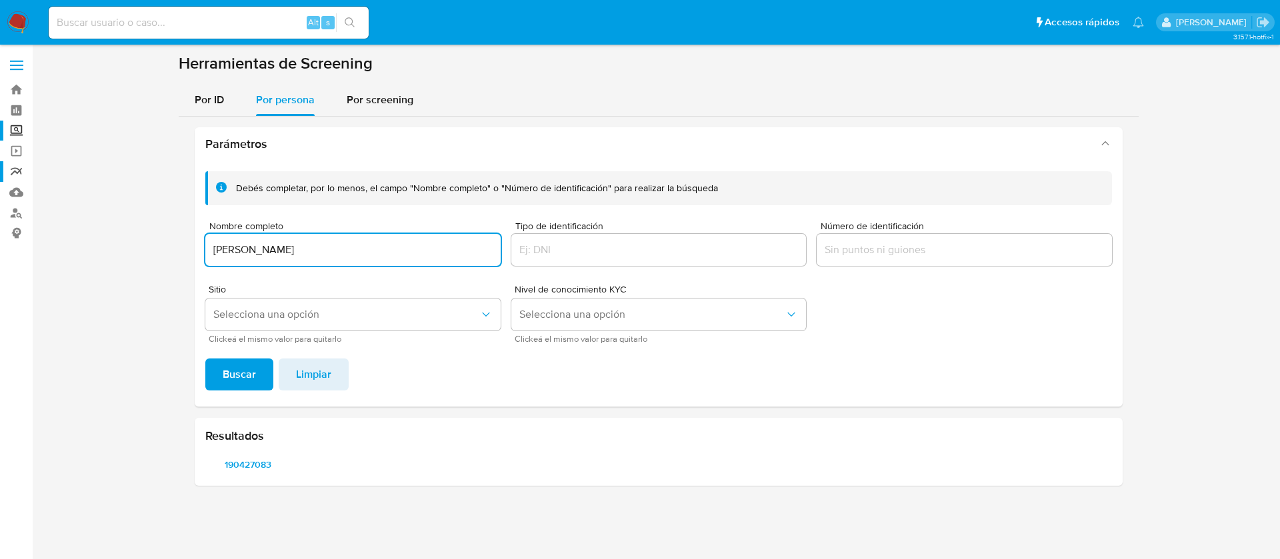
drag, startPoint x: 447, startPoint y: 252, endPoint x: 0, endPoint y: 179, distance: 453.1
click at [0, 179] on section "Bandeja Tablero Screening Búsqueda en Listas Watchlist Herramientas Operaciones…" at bounding box center [640, 279] width 1280 height 559
click at [218, 247] on input "HERNANDO JOSE CASTILLO GONZALEZ" at bounding box center [352, 249] width 295 height 17
type input "HERNANDO JOSE CASTILLO GONZALEZ"
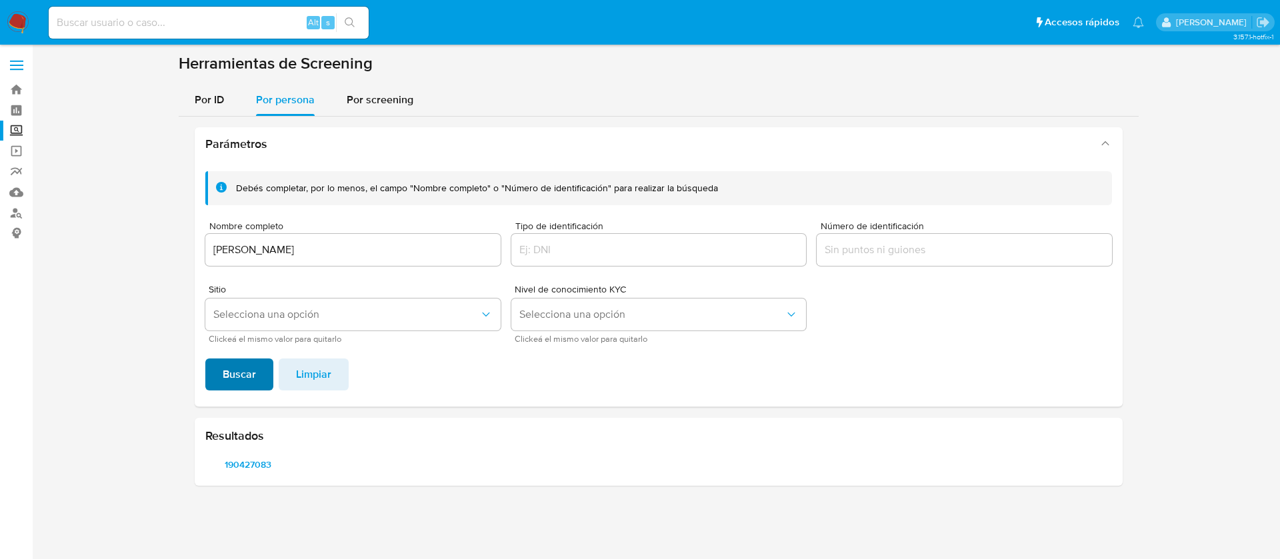
click at [226, 371] on span "Buscar" at bounding box center [239, 374] width 33 height 29
click at [253, 459] on span "2205177499" at bounding box center [248, 464] width 67 height 19
click at [195, 11] on div "Alt s" at bounding box center [209, 23] width 320 height 32
click at [190, 21] on input at bounding box center [209, 22] width 320 height 17
paste input "2548355026"
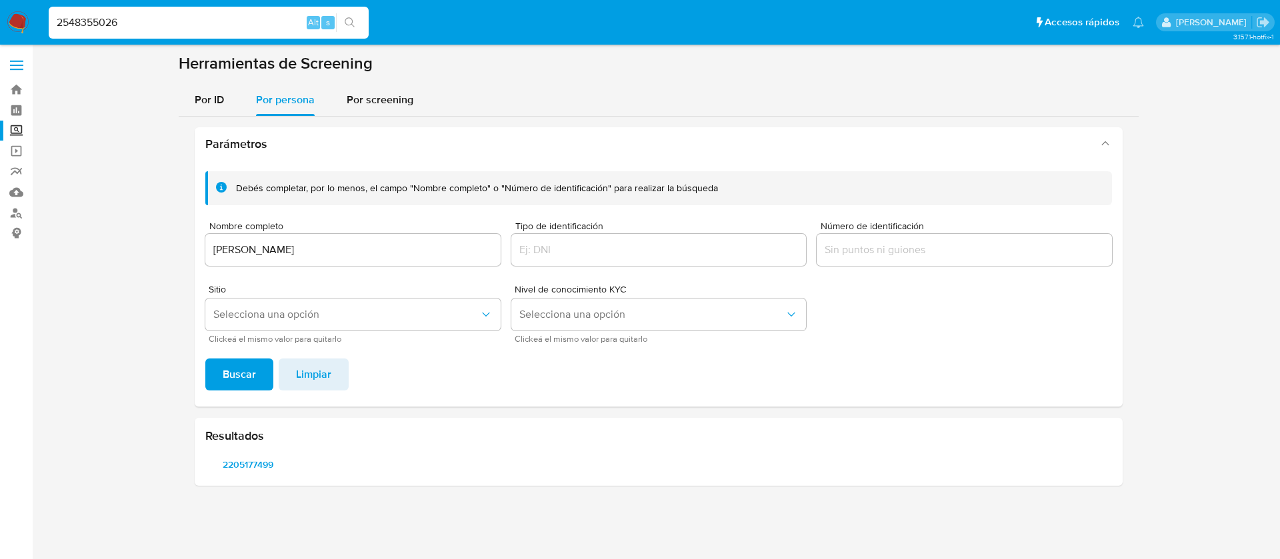
type input "2548355026"
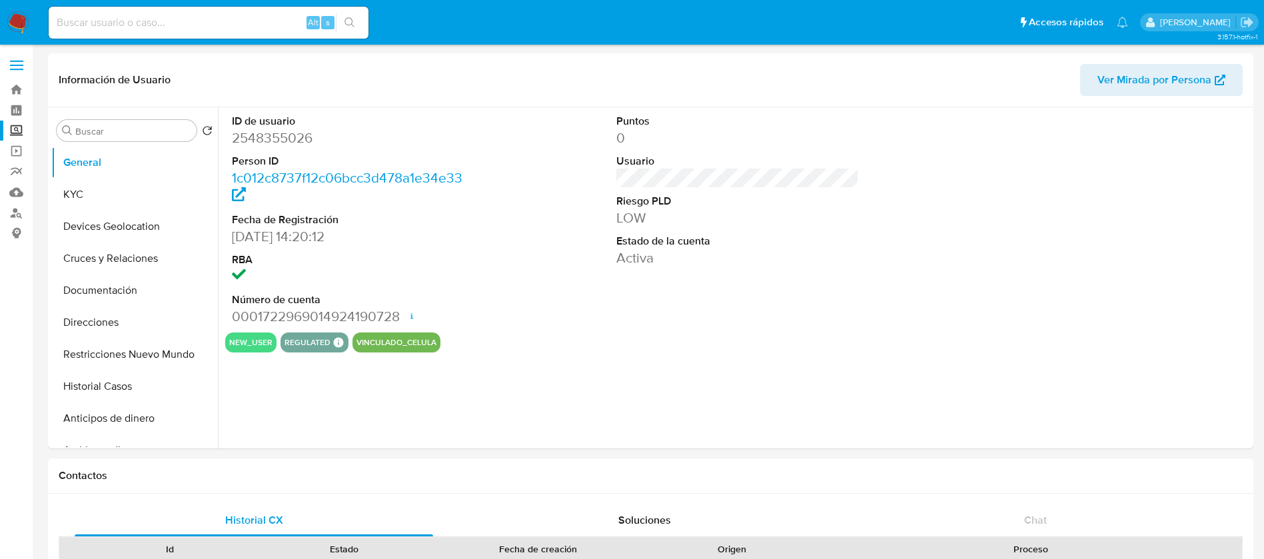
select select "10"
click at [129, 191] on button "KYC" at bounding box center [129, 195] width 156 height 32
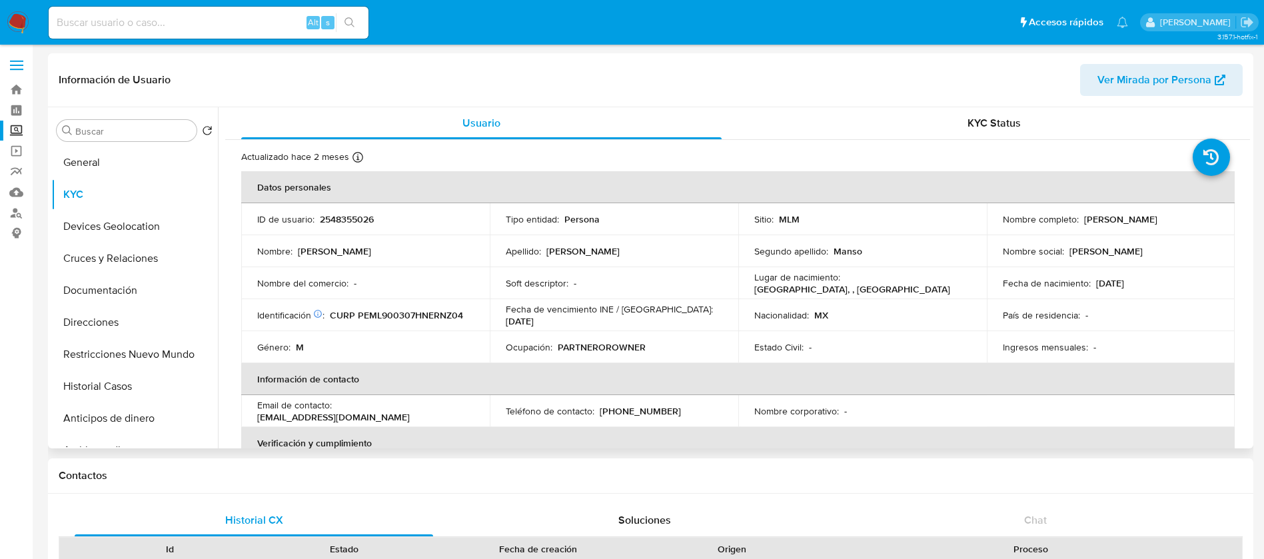
click at [888, 327] on td "Nacionalidad : MX" at bounding box center [863, 315] width 249 height 32
drag, startPoint x: 653, startPoint y: 359, endPoint x: 497, endPoint y: 351, distance: 156.2
click at [497, 351] on td "Ocupación : PARTNEROROWNER" at bounding box center [614, 347] width 249 height 32
drag, startPoint x: 518, startPoint y: 347, endPoint x: 622, endPoint y: 335, distance: 104.8
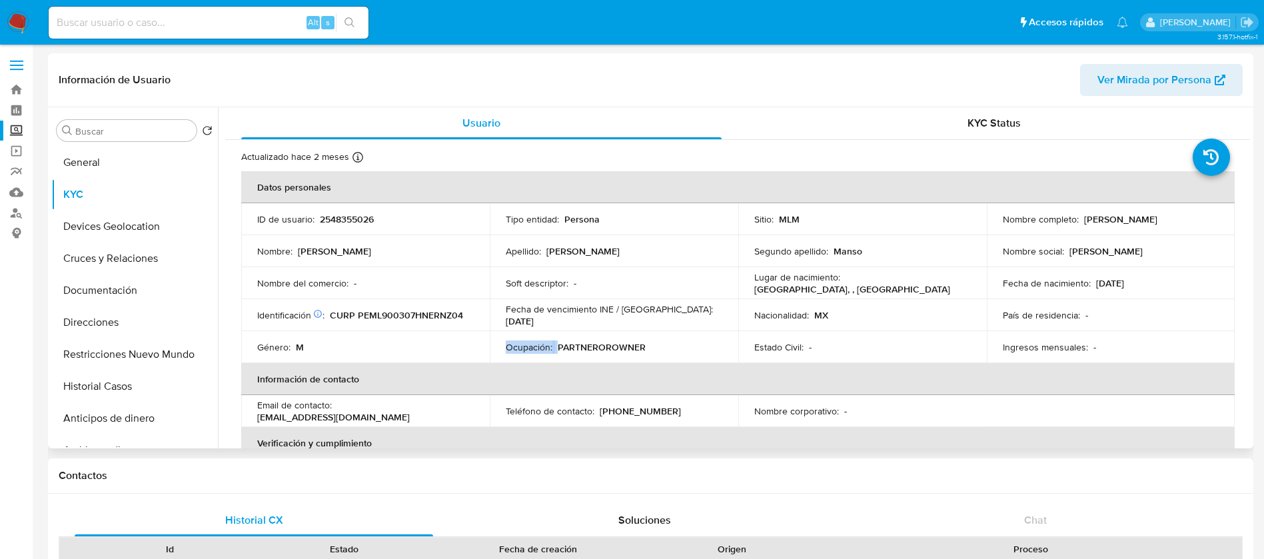
click at [615, 335] on td "Ocupación : PARTNEROROWNER" at bounding box center [614, 347] width 249 height 32
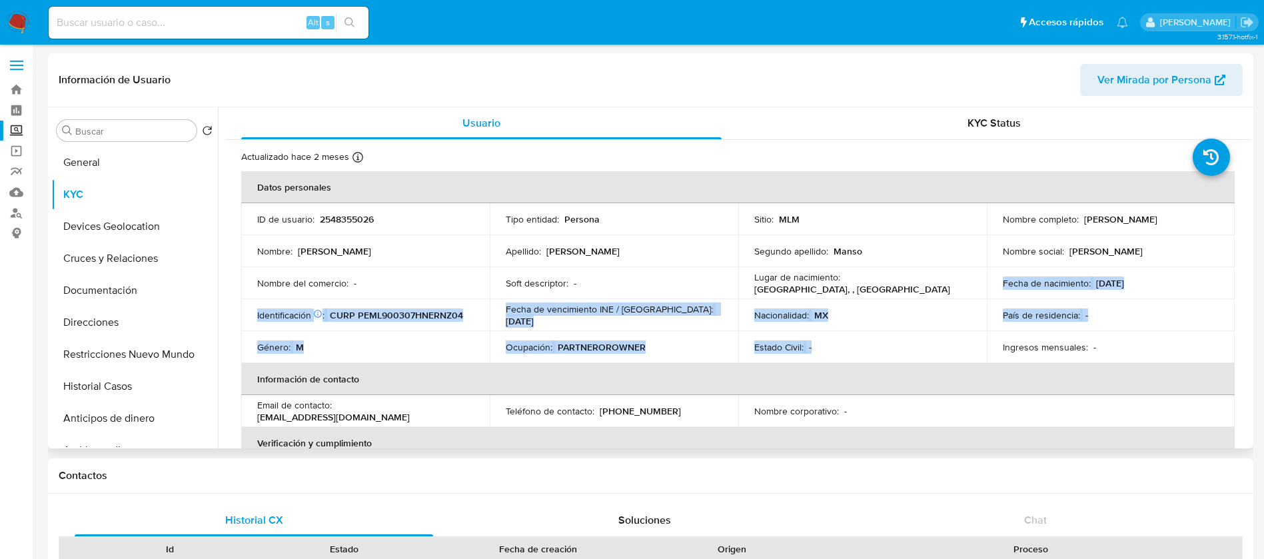
drag, startPoint x: 985, startPoint y: 296, endPoint x: 957, endPoint y: 339, distance: 51.6
click at [957, 339] on tbody "ID de usuario : 2548355026 Tipo entidad : Persona Sitio : MLM Nombre completo :…" at bounding box center [738, 283] width 994 height 160
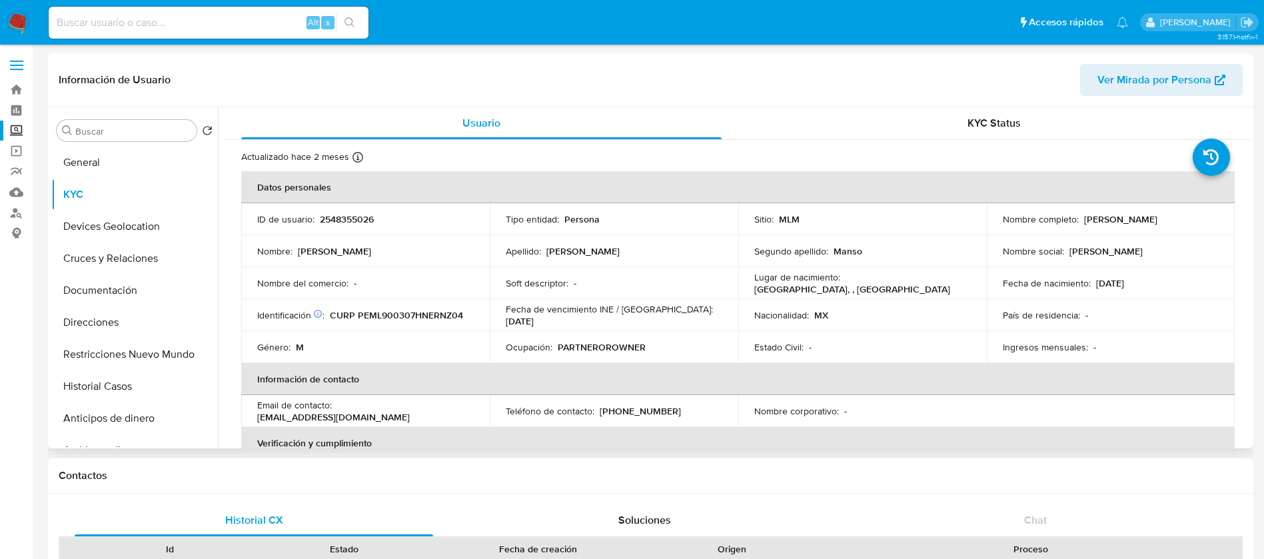
click at [364, 218] on p "2548355026" at bounding box center [347, 219] width 54 height 12
copy p "2548355026"
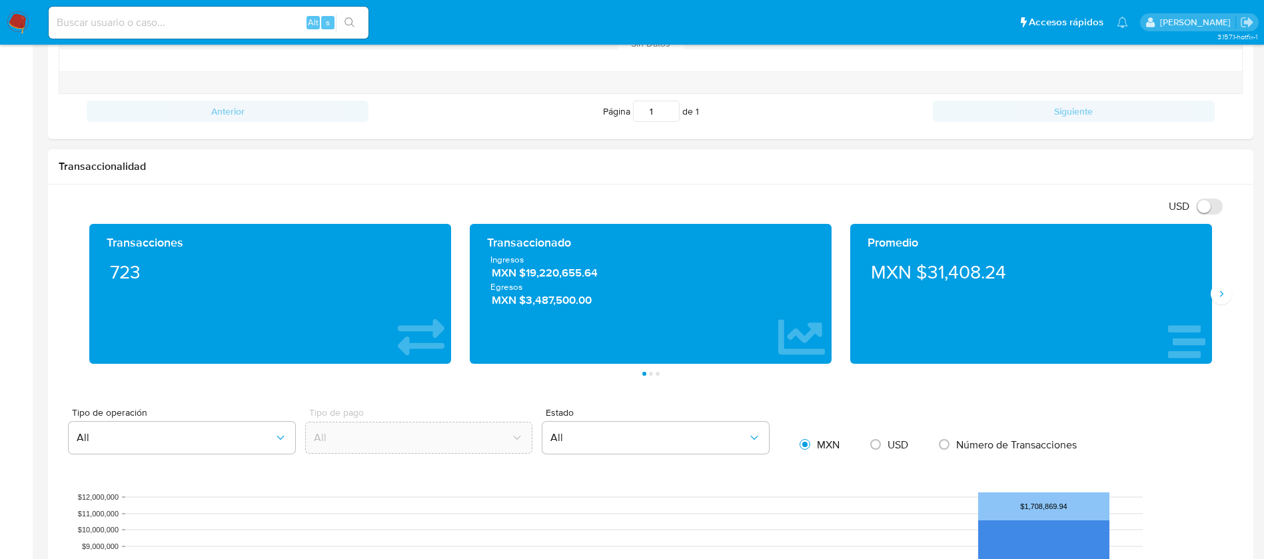
scroll to position [700, 0]
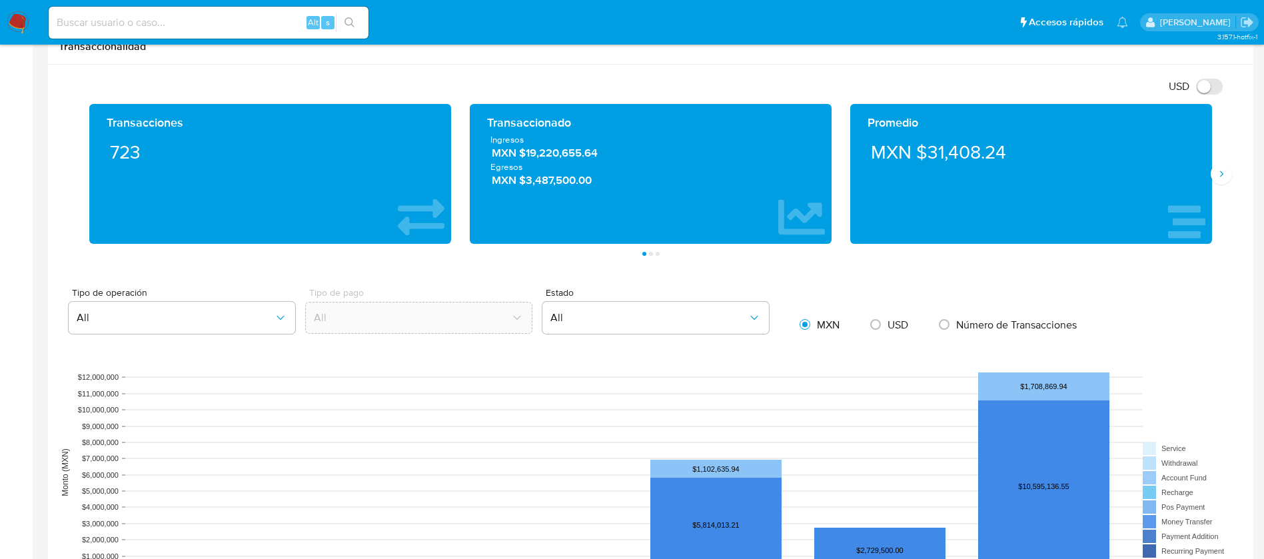
drag, startPoint x: 621, startPoint y: 167, endPoint x: 588, endPoint y: 150, distance: 37.6
click at [570, 161] on span "Egresos" at bounding box center [651, 167] width 321 height 12
drag, startPoint x: 617, startPoint y: 160, endPoint x: 482, endPoint y: 155, distance: 135.4
click at [482, 155] on div "Ingresos MXN $19,220,655.64 Egresos MXN $3,487,500.00" at bounding box center [651, 160] width 341 height 55
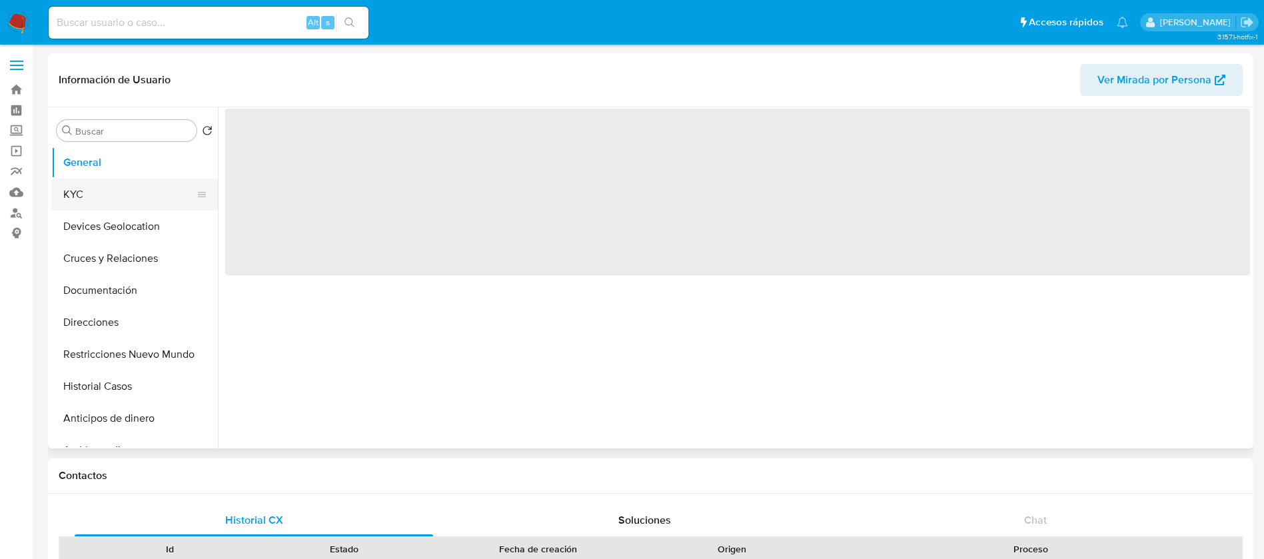
click at [73, 195] on button "KYC" at bounding box center [129, 195] width 156 height 32
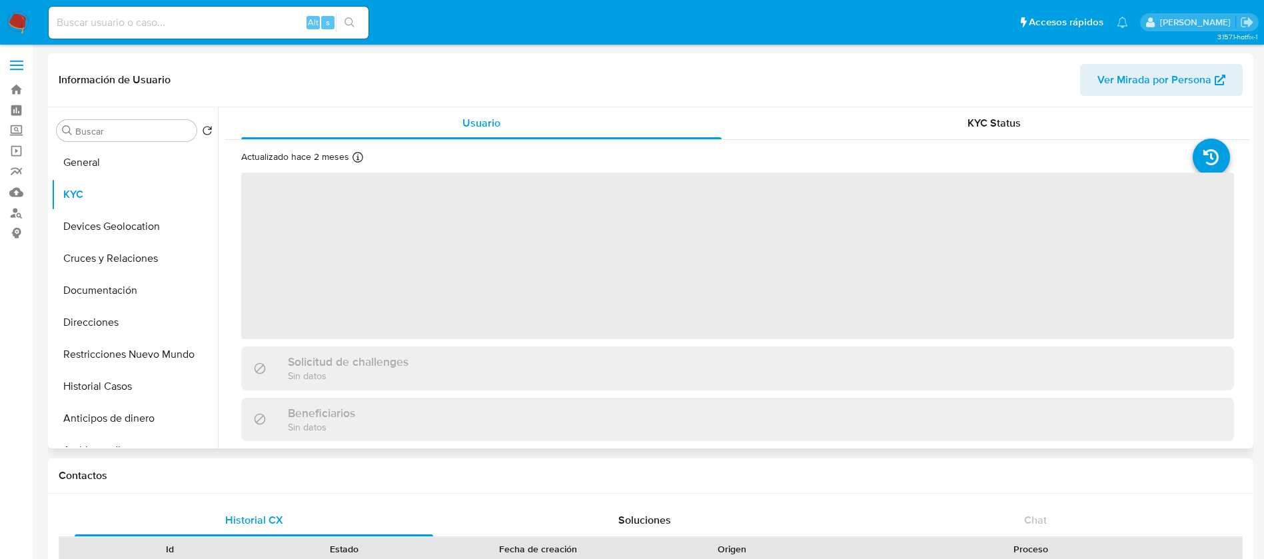
select select "10"
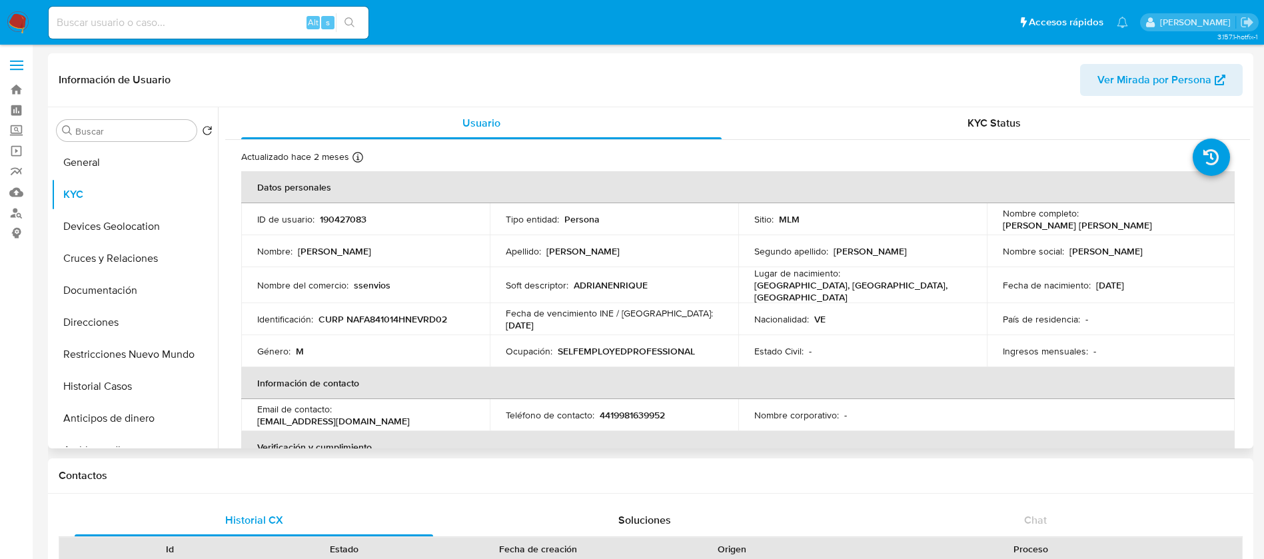
click at [340, 217] on p "190427083" at bounding box center [343, 219] width 47 height 12
copy p "190427083"
drag, startPoint x: 601, startPoint y: 365, endPoint x: 760, endPoint y: 343, distance: 160.2
click at [759, 343] on table "Datos personales ID de usuario : 190427083 Tipo entidad : Persona Sitio : MLM N…" at bounding box center [738, 413] width 994 height 484
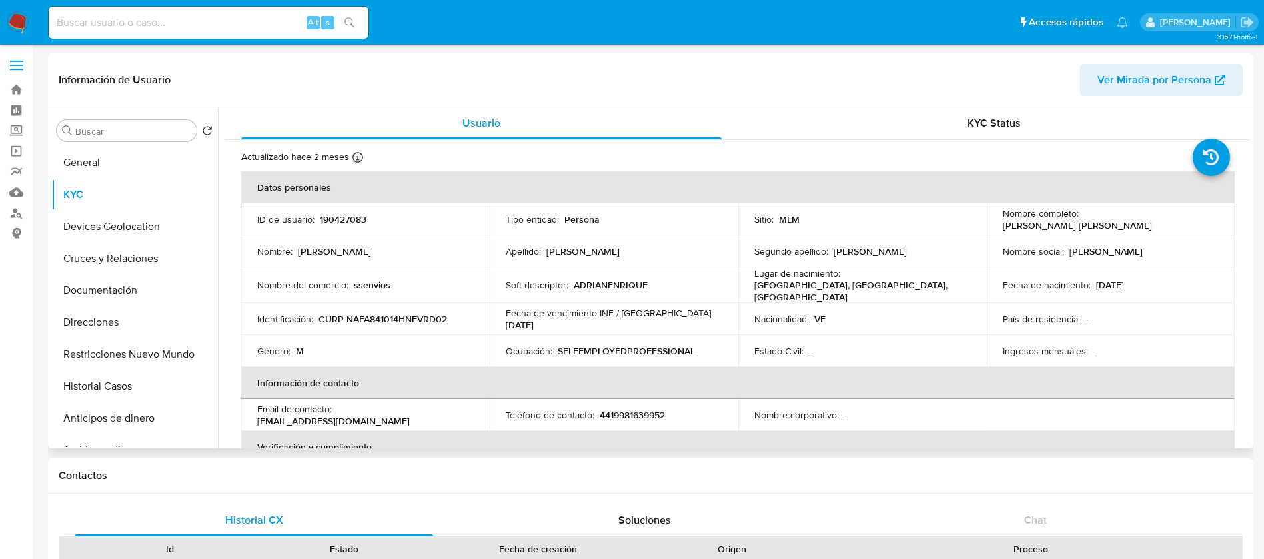
click at [987, 213] on td "Nombre completo : [PERSON_NAME] [PERSON_NAME]" at bounding box center [1111, 219] width 249 height 32
click at [339, 220] on p "190427083" at bounding box center [343, 219] width 47 height 12
copy p "190427083"
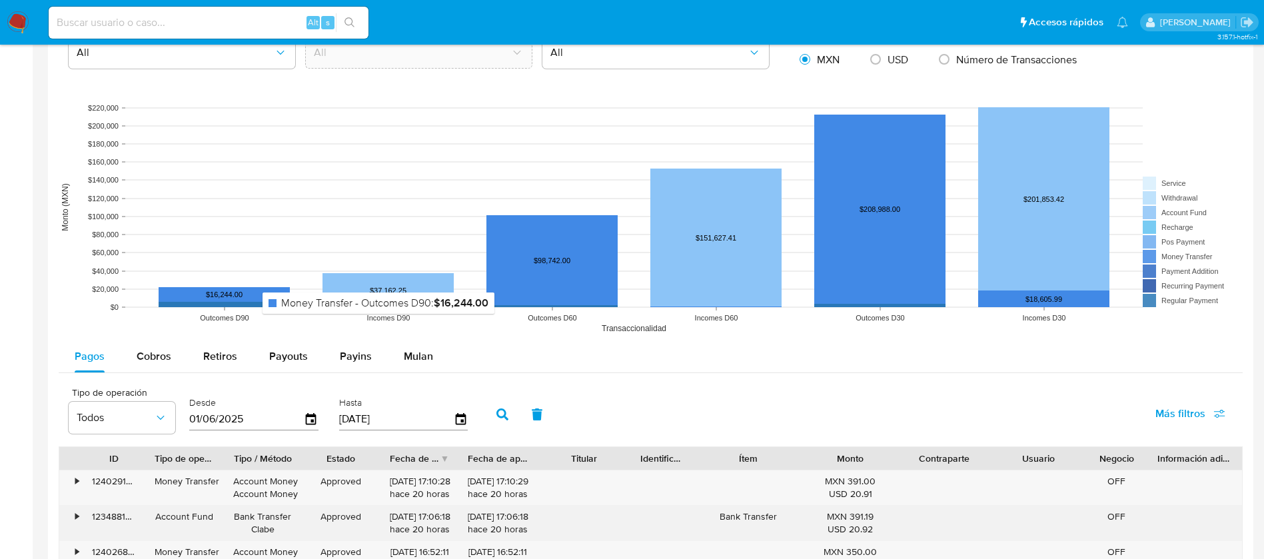
scroll to position [1000, 0]
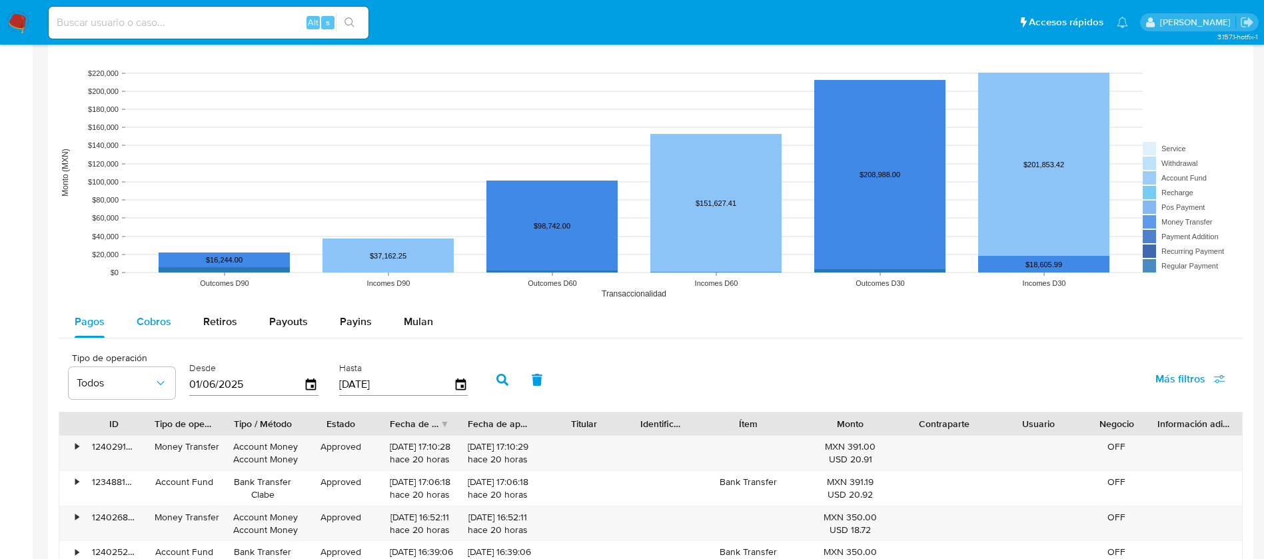
click at [156, 325] on span "Cobros" at bounding box center [154, 321] width 35 height 15
select select "10"
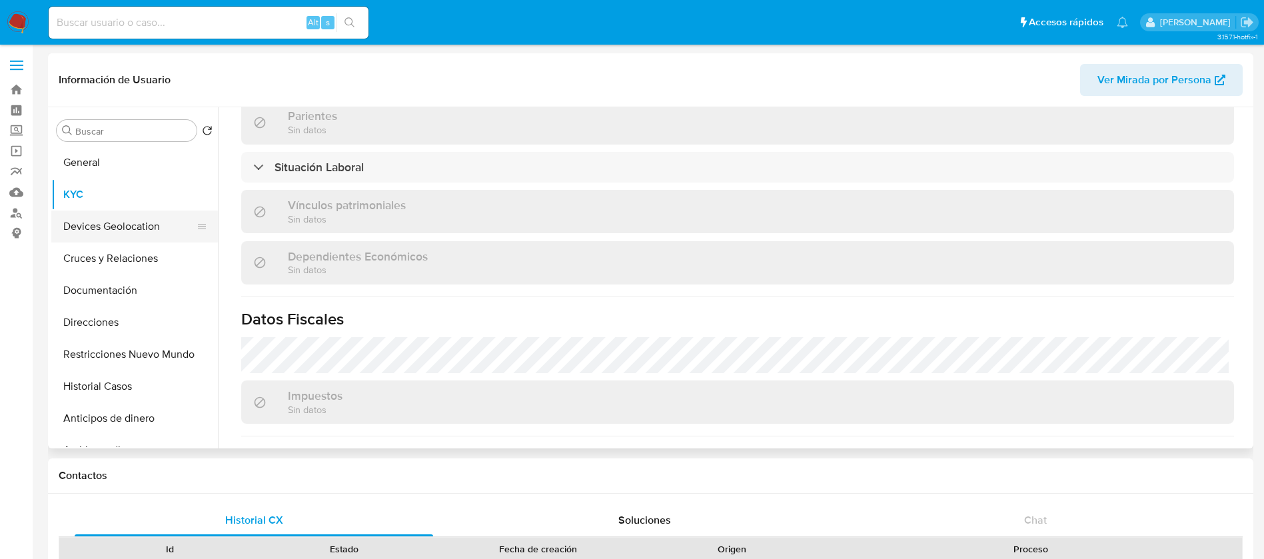
scroll to position [625, 0]
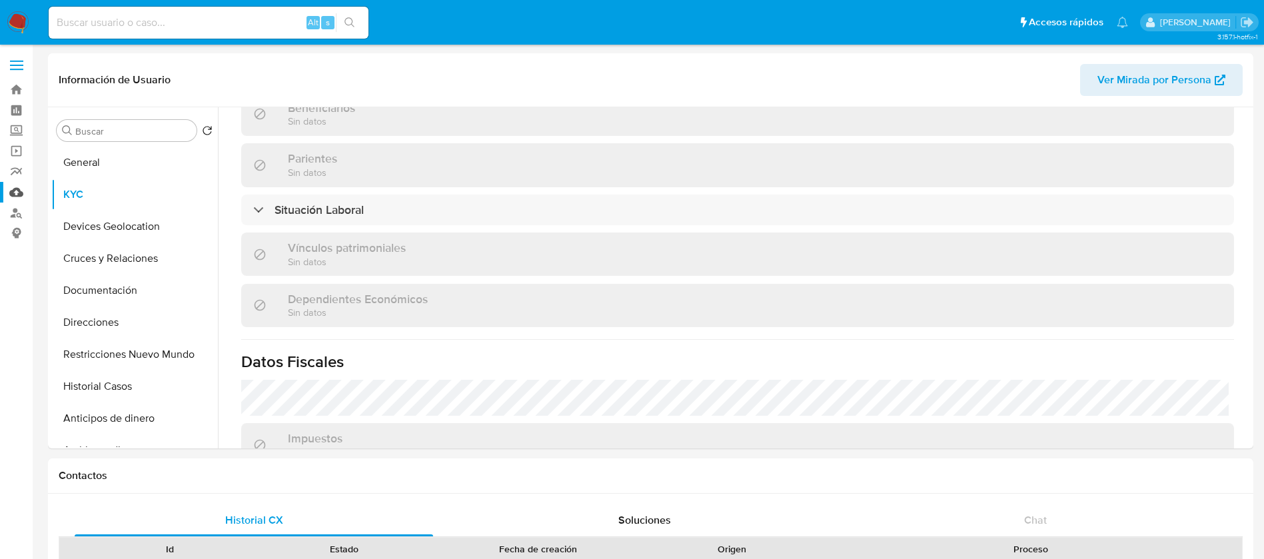
click at [21, 188] on link "Mulan" at bounding box center [79, 192] width 159 height 21
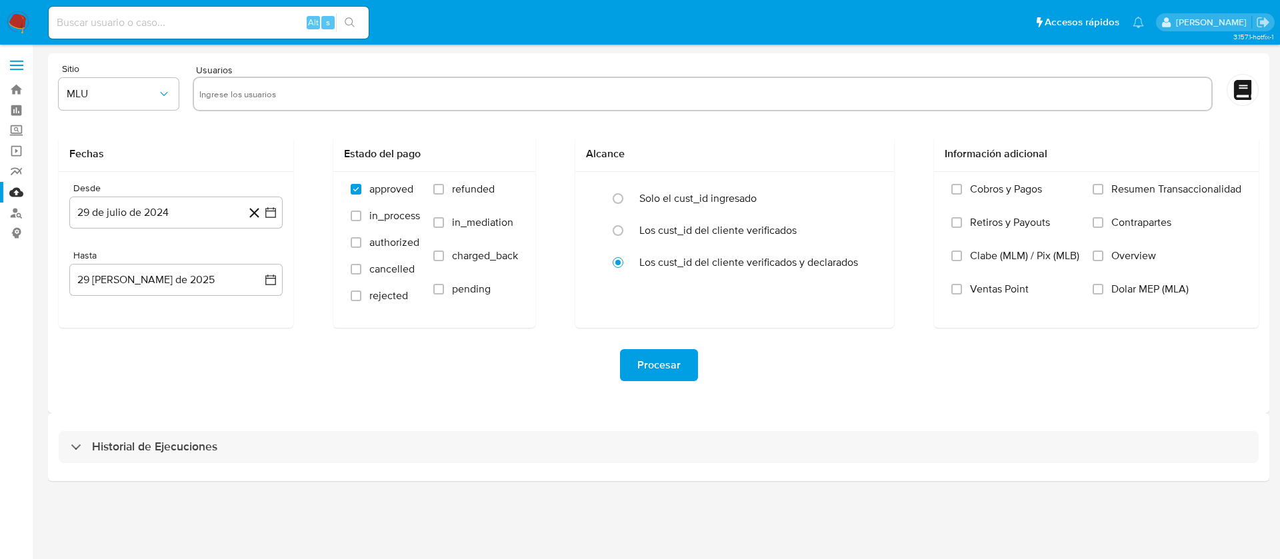
click at [317, 102] on div at bounding box center [703, 94] width 1020 height 35
click at [317, 100] on input "text" at bounding box center [702, 93] width 1007 height 21
paste input "190427083"
type input "190427083"
click at [98, 89] on span "MLU" at bounding box center [112, 93] width 91 height 13
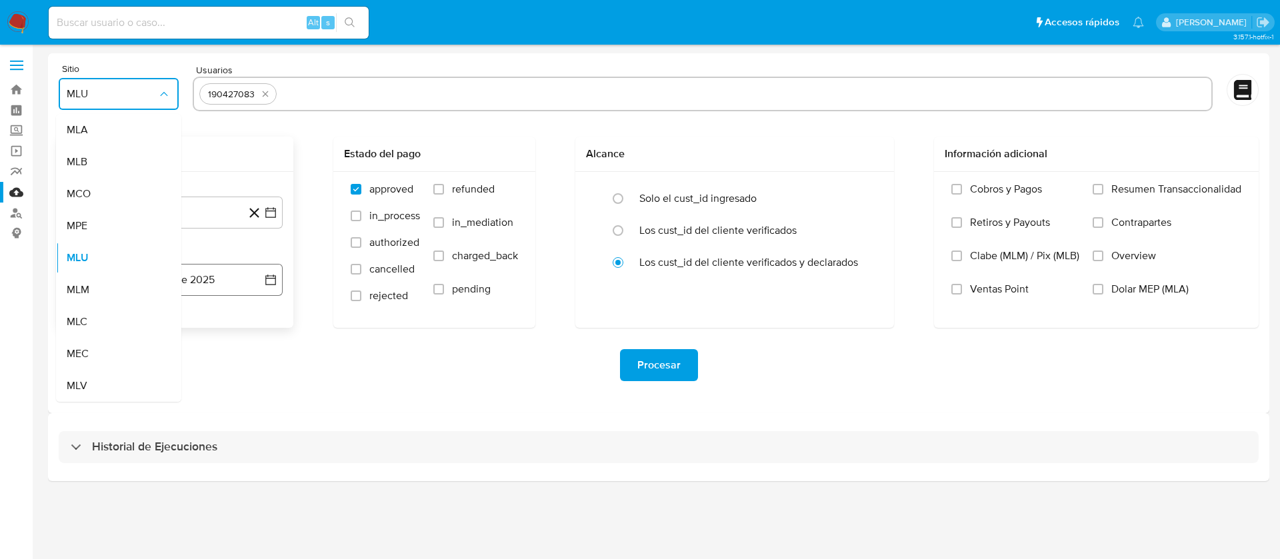
drag, startPoint x: 97, startPoint y: 295, endPoint x: 112, endPoint y: 275, distance: 24.7
click at [100, 294] on div "MLM" at bounding box center [115, 290] width 96 height 32
click at [158, 199] on button "29 de julio de 2024" at bounding box center [175, 213] width 213 height 32
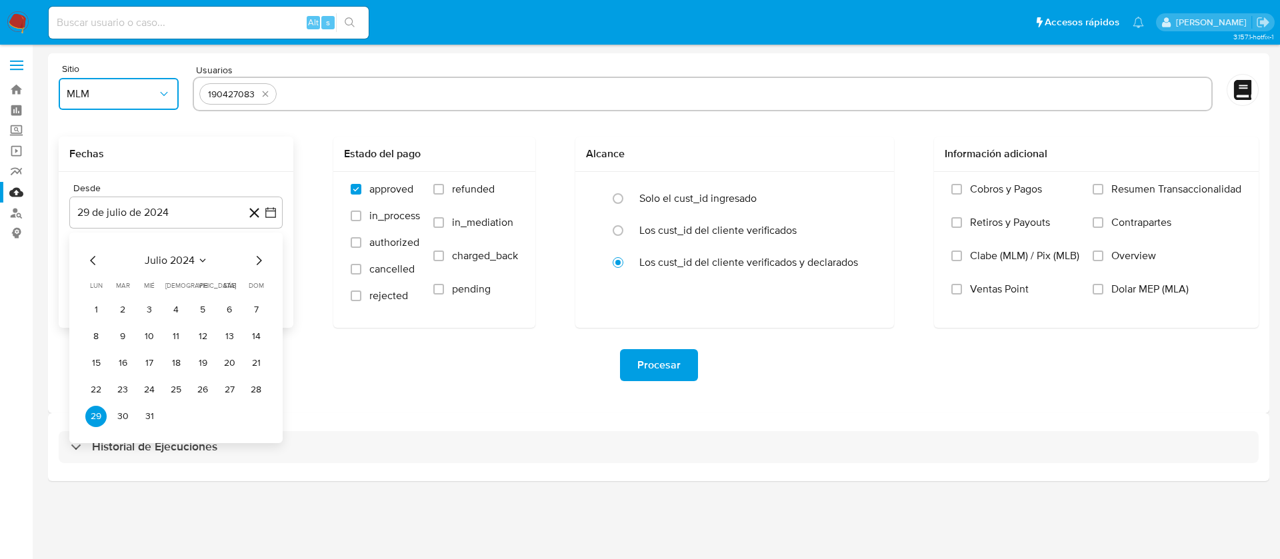
click at [177, 265] on span "julio 2024" at bounding box center [170, 260] width 50 height 13
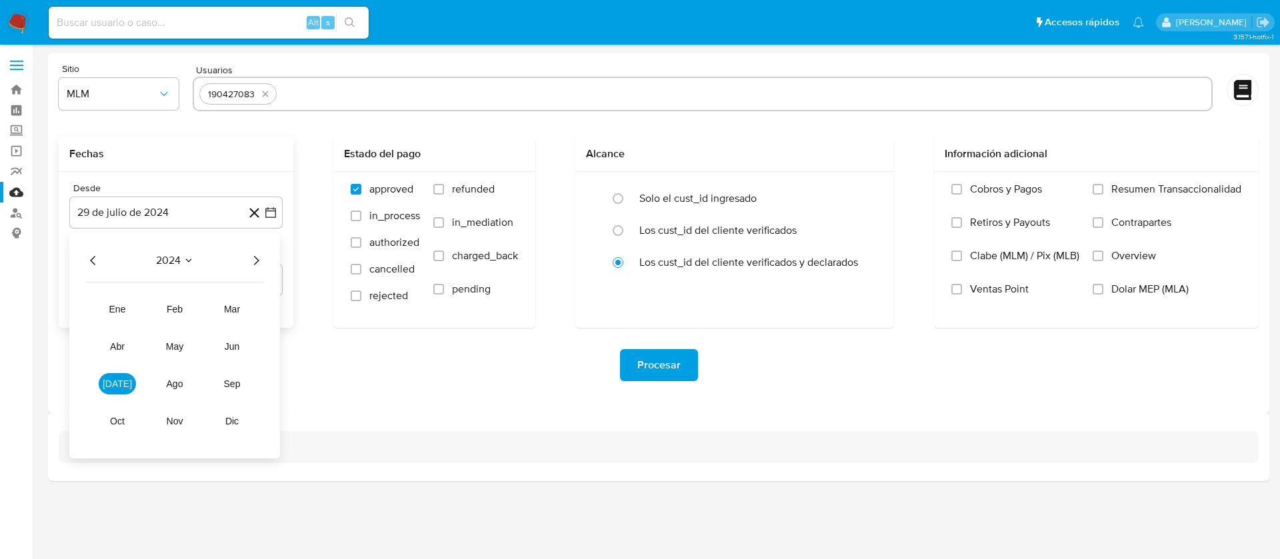
click at [95, 259] on icon "Año anterior" at bounding box center [93, 261] width 16 height 16
click at [260, 257] on icon "Año siguiente" at bounding box center [256, 261] width 16 height 16
click at [175, 311] on span "feb" at bounding box center [175, 309] width 16 height 11
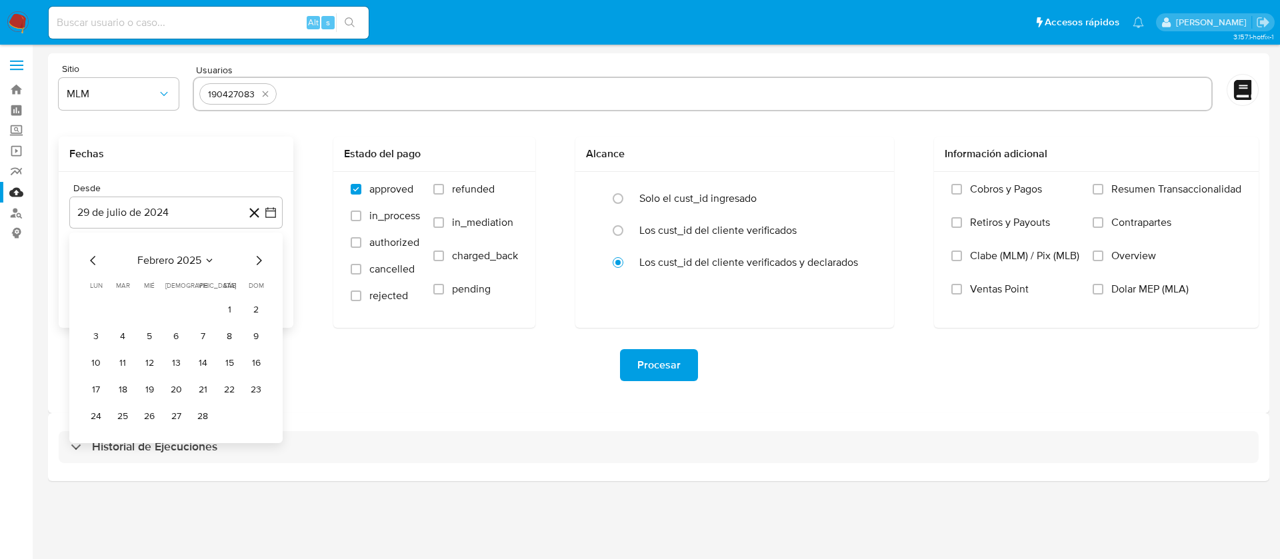
drag, startPoint x: 227, startPoint y: 307, endPoint x: 193, endPoint y: 292, distance: 37.6
click at [228, 304] on button "1" at bounding box center [229, 309] width 21 height 21
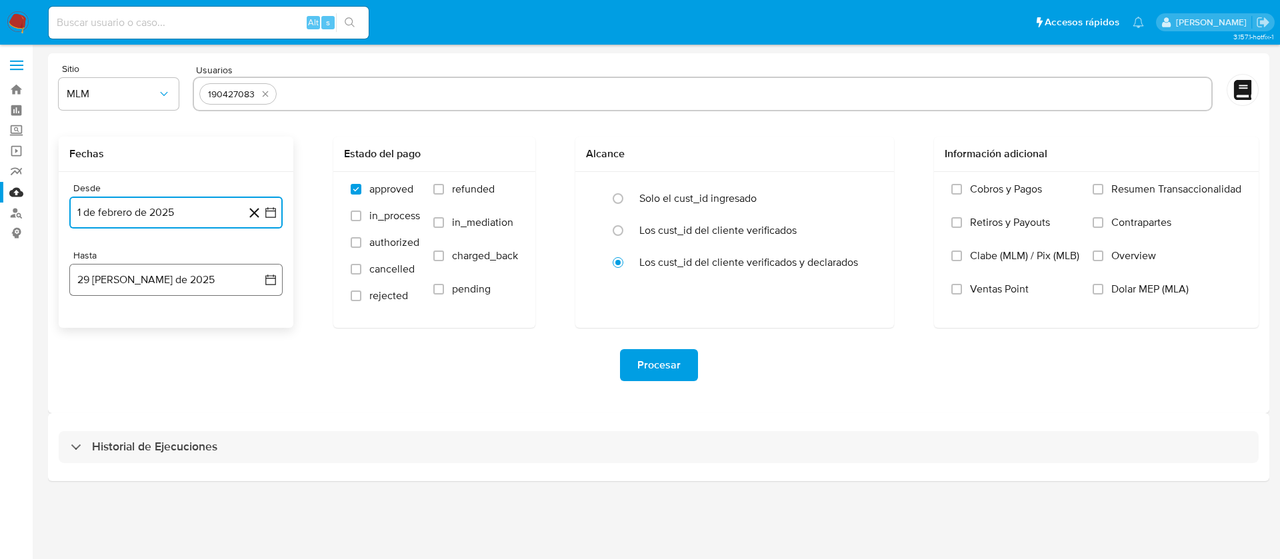
drag, startPoint x: 137, startPoint y: 271, endPoint x: 118, endPoint y: 293, distance: 29.3
click at [137, 271] on button "29 [PERSON_NAME] de 2025" at bounding box center [175, 280] width 213 height 32
click at [88, 323] on icon "Mes anterior" at bounding box center [93, 328] width 16 height 16
click at [185, 487] on button "31" at bounding box center [175, 483] width 21 height 21
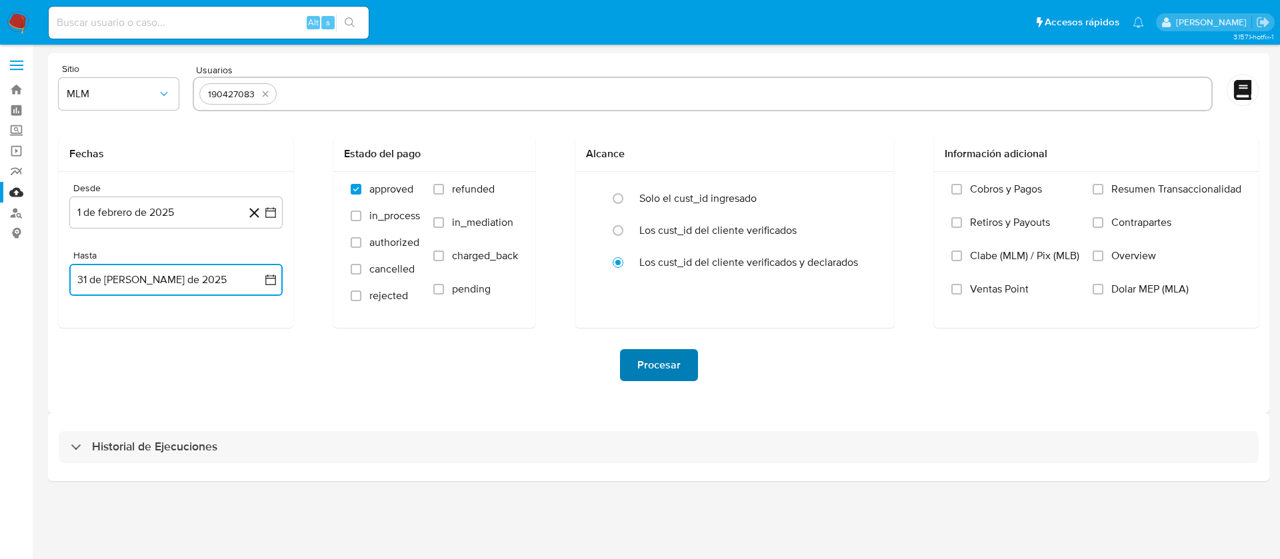
click at [637, 368] on span "Procesar" at bounding box center [658, 365] width 43 height 29
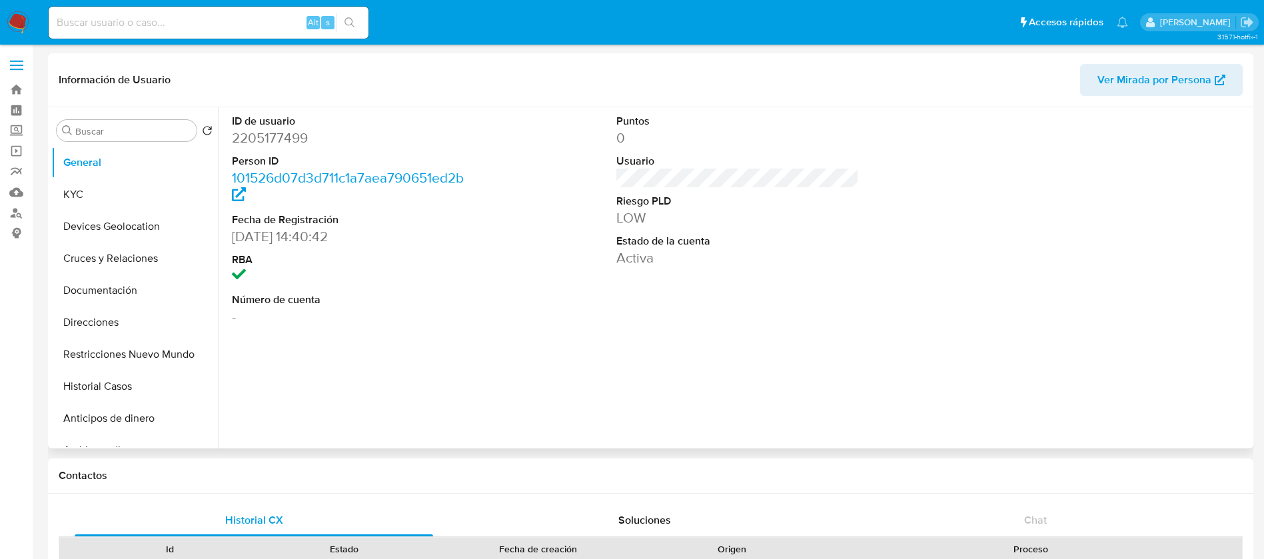
select select "10"
click at [149, 193] on button "KYC" at bounding box center [129, 195] width 156 height 32
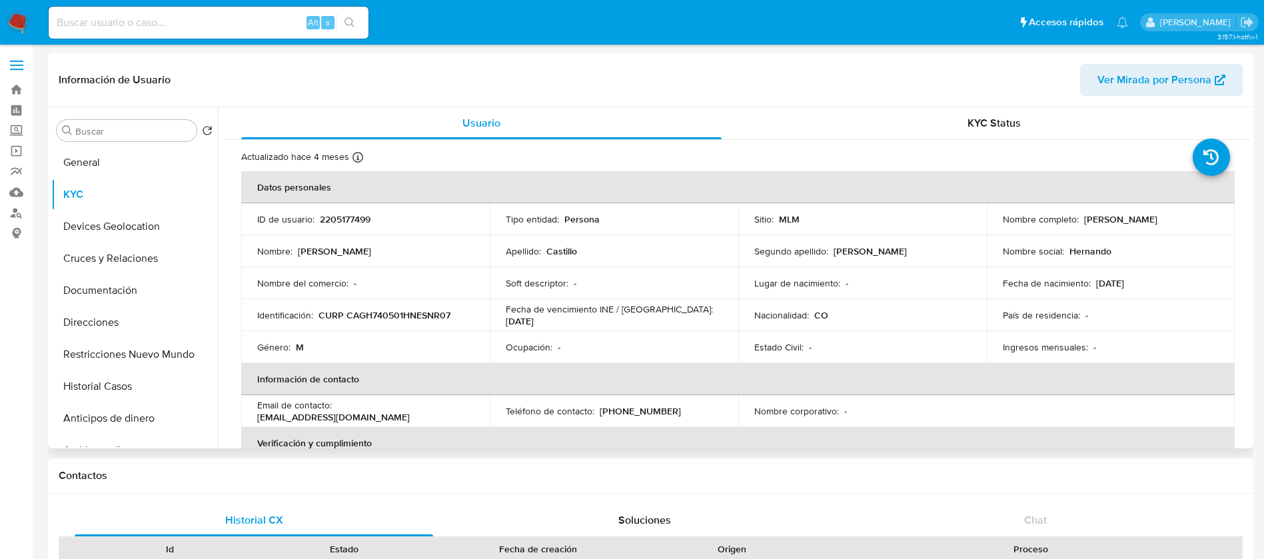
click at [354, 216] on p "2205177499" at bounding box center [345, 219] width 51 height 12
copy p "2205177499"
click at [141, 313] on button "Direcciones" at bounding box center [129, 323] width 156 height 32
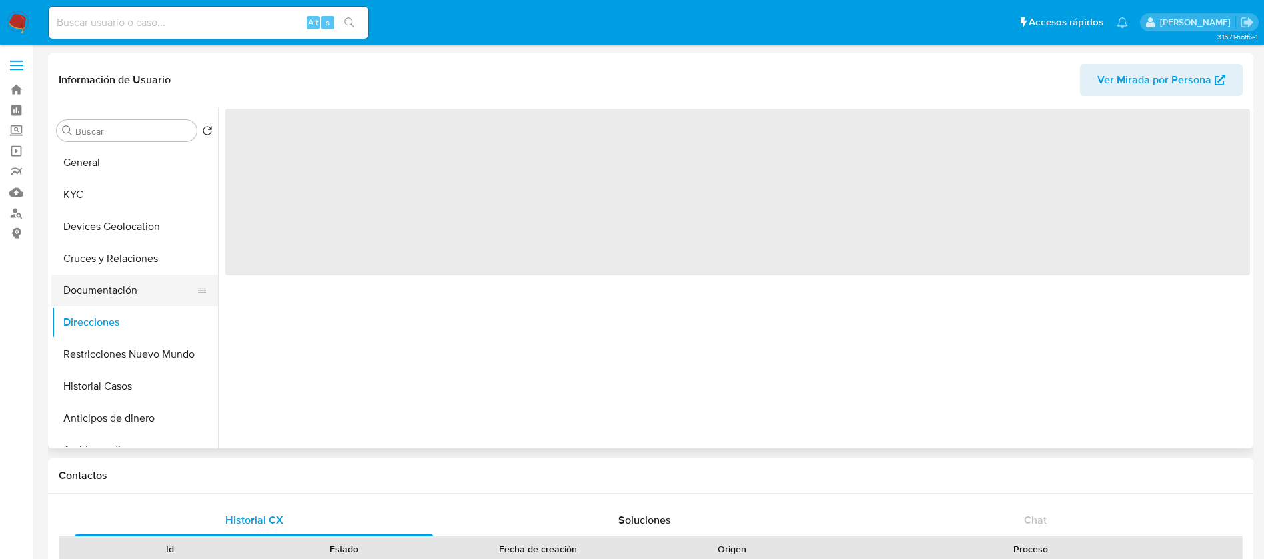
click at [137, 293] on button "Documentación" at bounding box center [129, 291] width 156 height 32
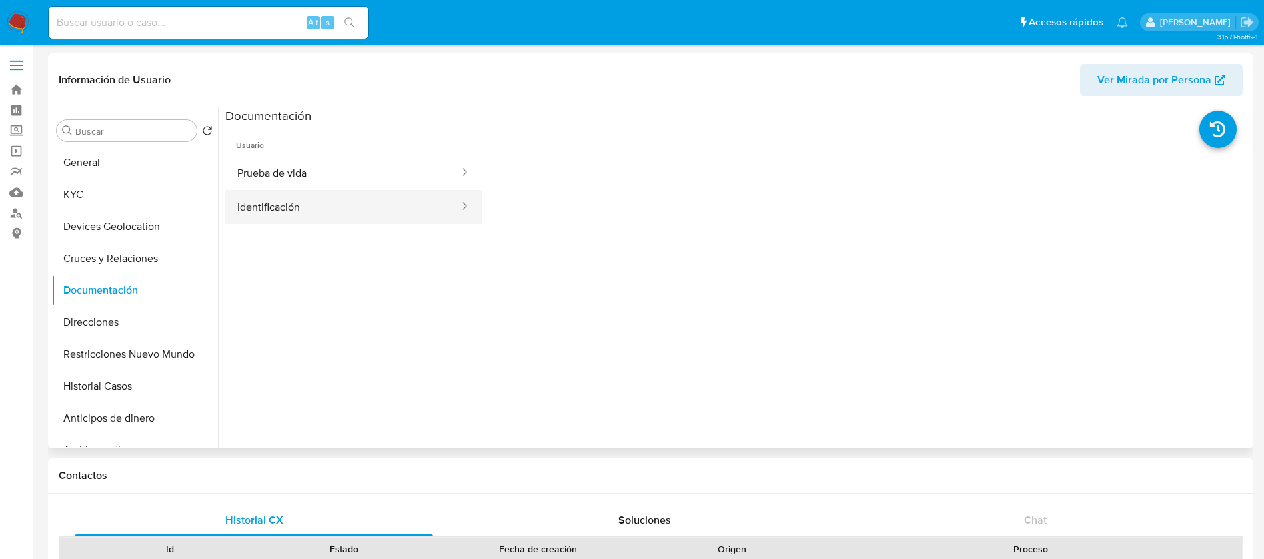
click at [297, 202] on button "Identificación" at bounding box center [342, 207] width 235 height 34
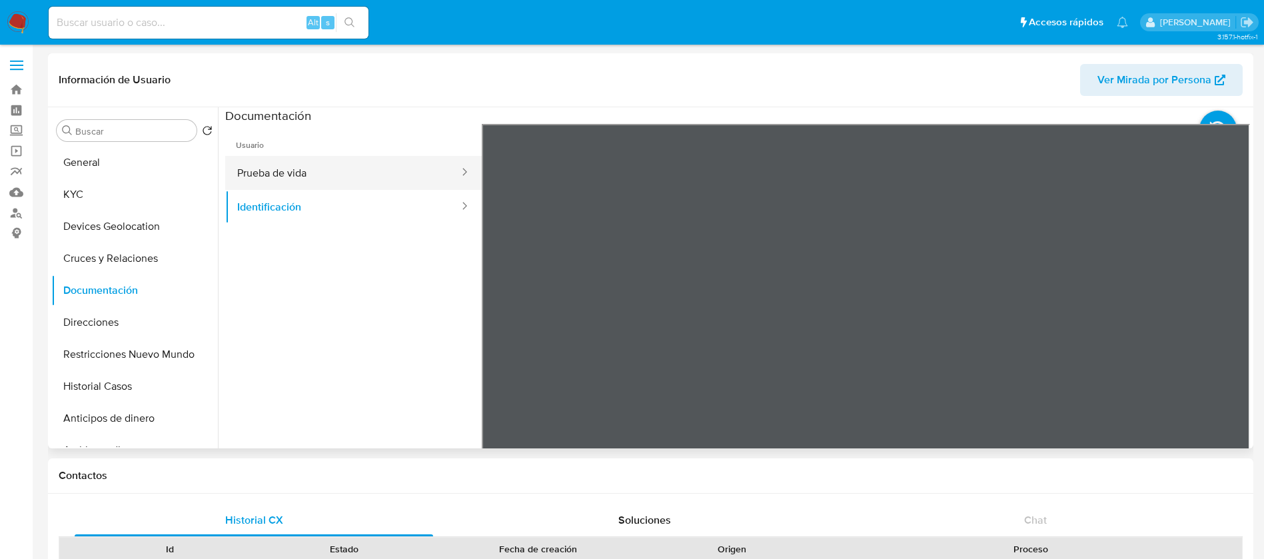
click at [269, 184] on button "Prueba de vida" at bounding box center [342, 173] width 235 height 34
click at [141, 191] on button "KYC" at bounding box center [129, 195] width 156 height 32
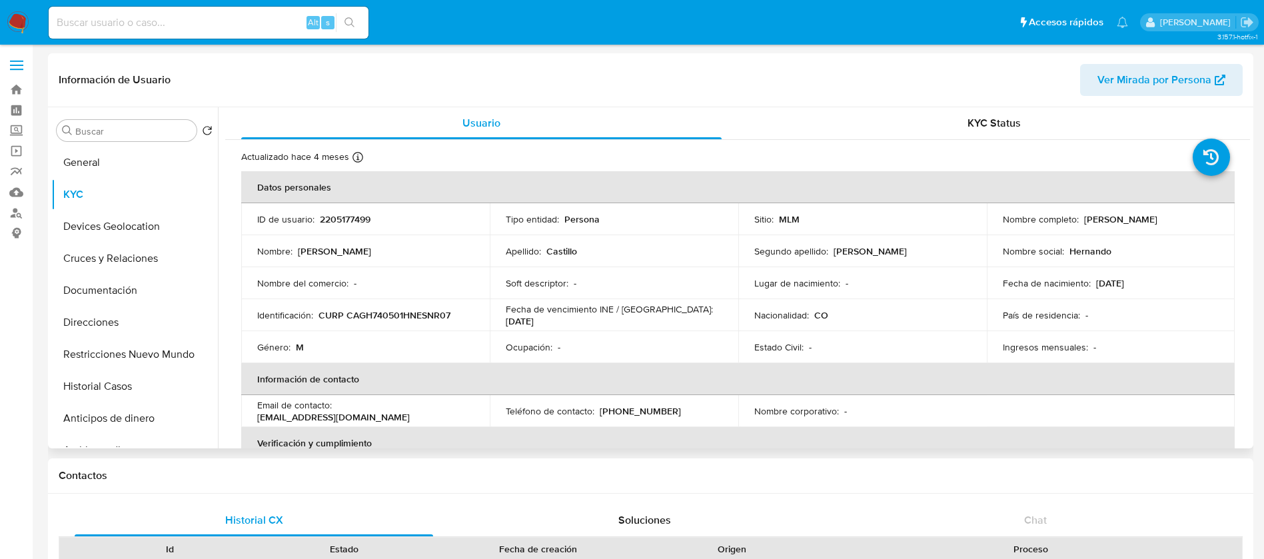
click at [907, 328] on td "Nacionalidad : CO" at bounding box center [863, 315] width 249 height 32
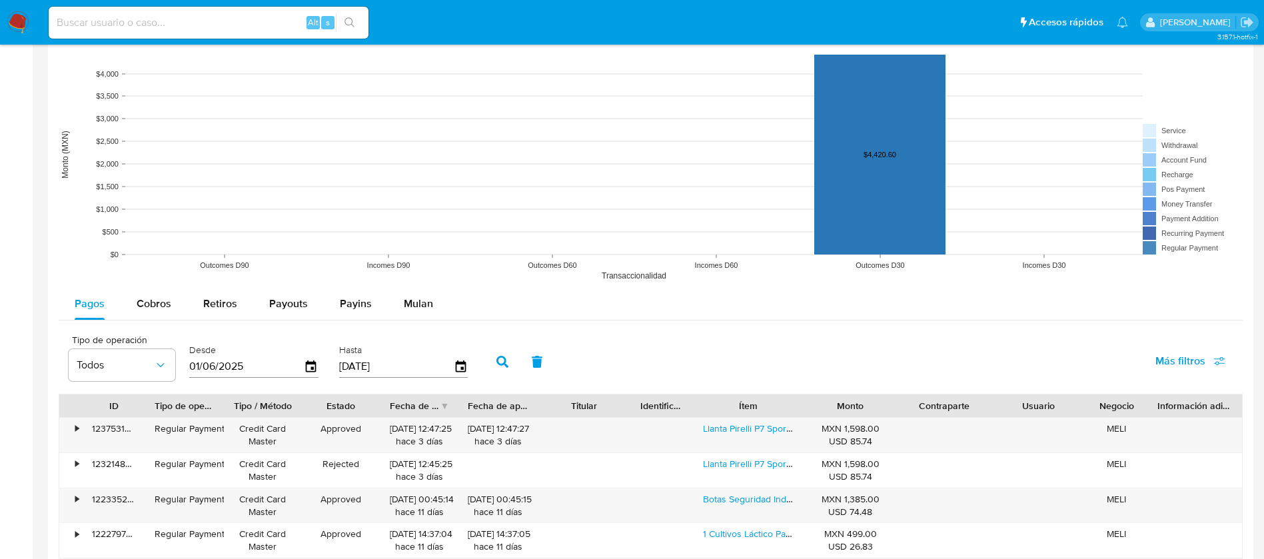
scroll to position [1200, 0]
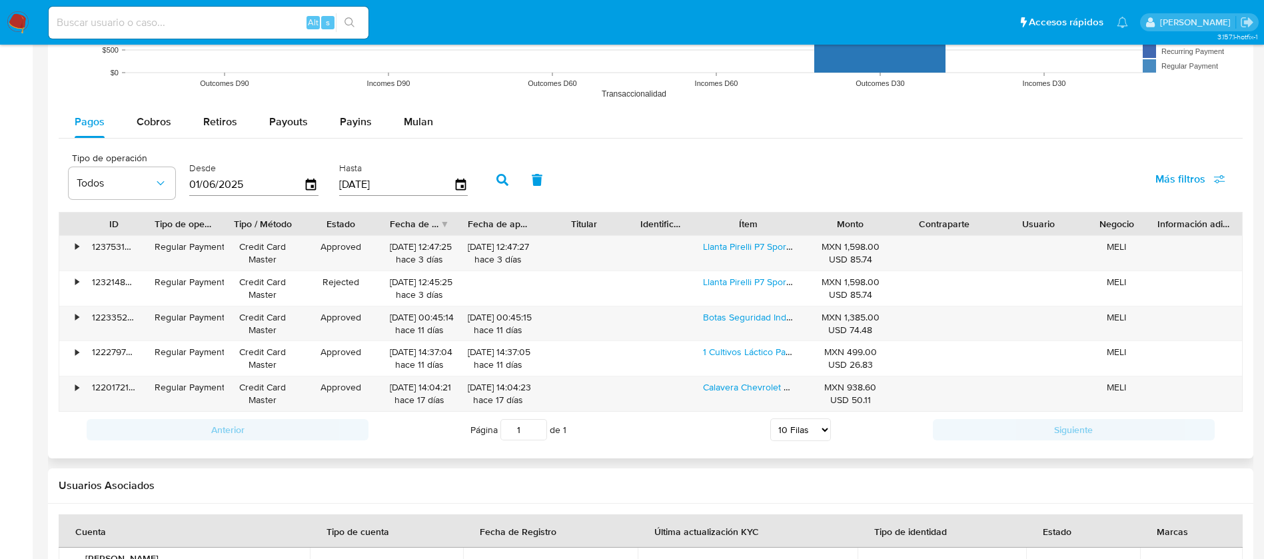
click at [214, 180] on input "01/06/2025" at bounding box center [246, 184] width 115 height 21
type input "01/06/202_"
type input "01/02/2025"
click at [509, 185] on button "button" at bounding box center [502, 180] width 35 height 32
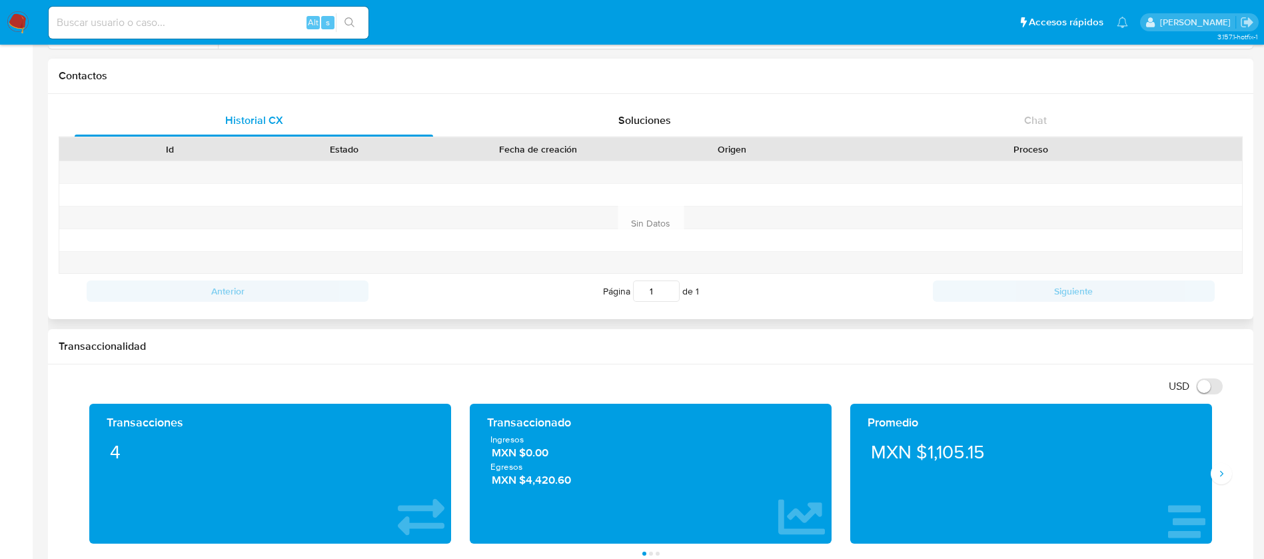
scroll to position [0, 0]
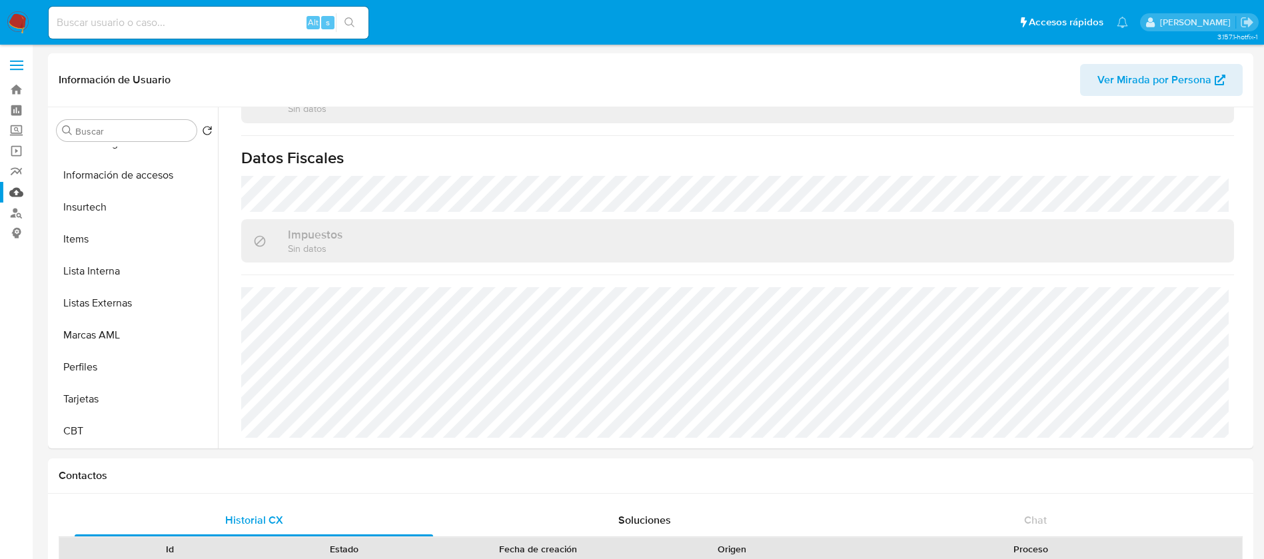
click at [17, 197] on link "Mulan" at bounding box center [79, 192] width 159 height 21
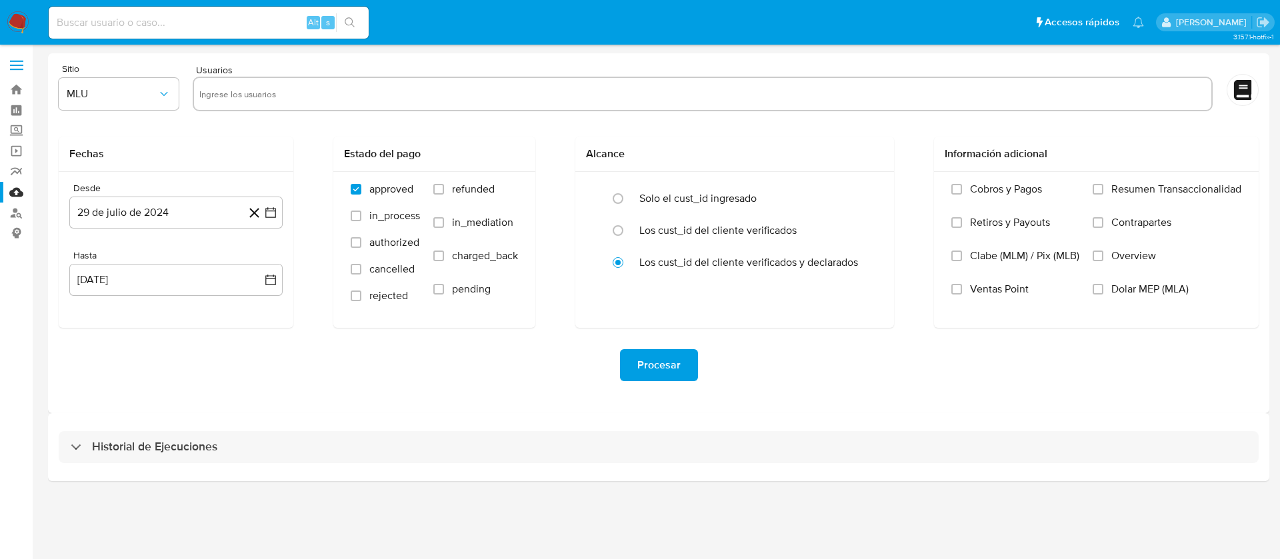
click at [540, 96] on input "text" at bounding box center [702, 93] width 1007 height 21
paste input "2548355026"
type input "2548355026"
click at [129, 91] on span "MLU" at bounding box center [112, 93] width 91 height 13
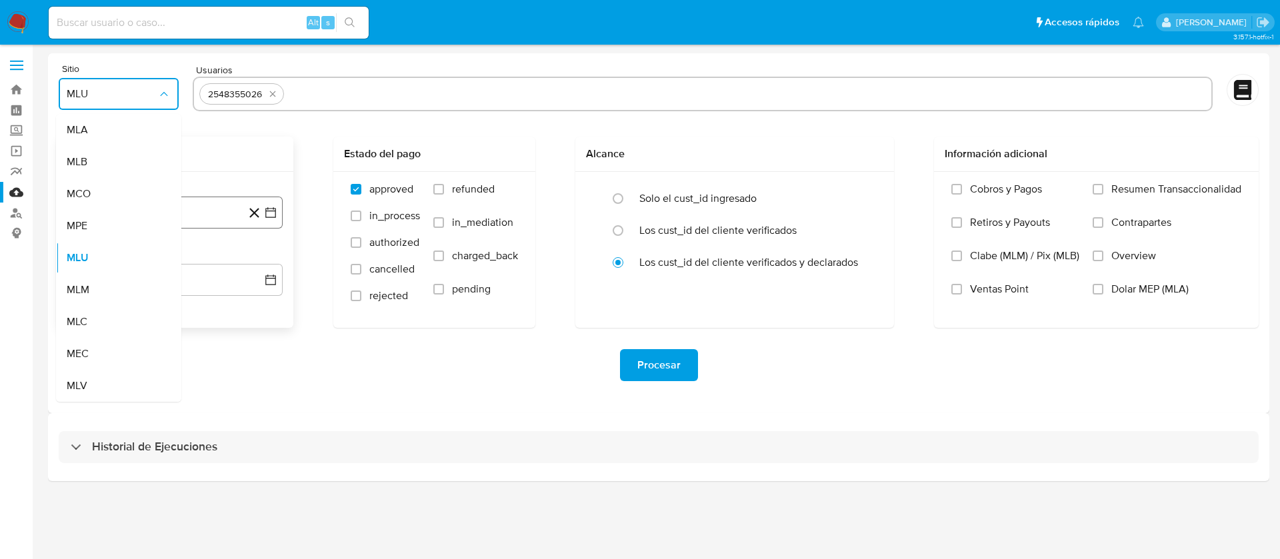
drag, startPoint x: 94, startPoint y: 293, endPoint x: 156, endPoint y: 217, distance: 97.6
click at [96, 293] on div "MLM" at bounding box center [115, 290] width 96 height 32
click at [157, 216] on button "29 de julio de 2024" at bounding box center [175, 213] width 213 height 32
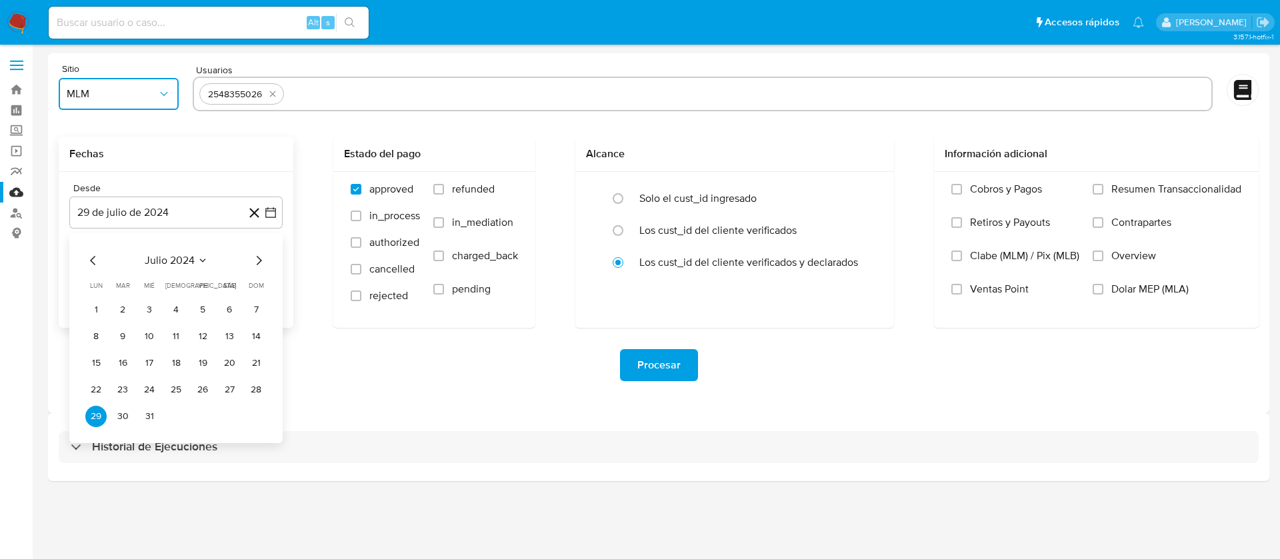
click at [173, 259] on span "julio 2024" at bounding box center [170, 260] width 50 height 13
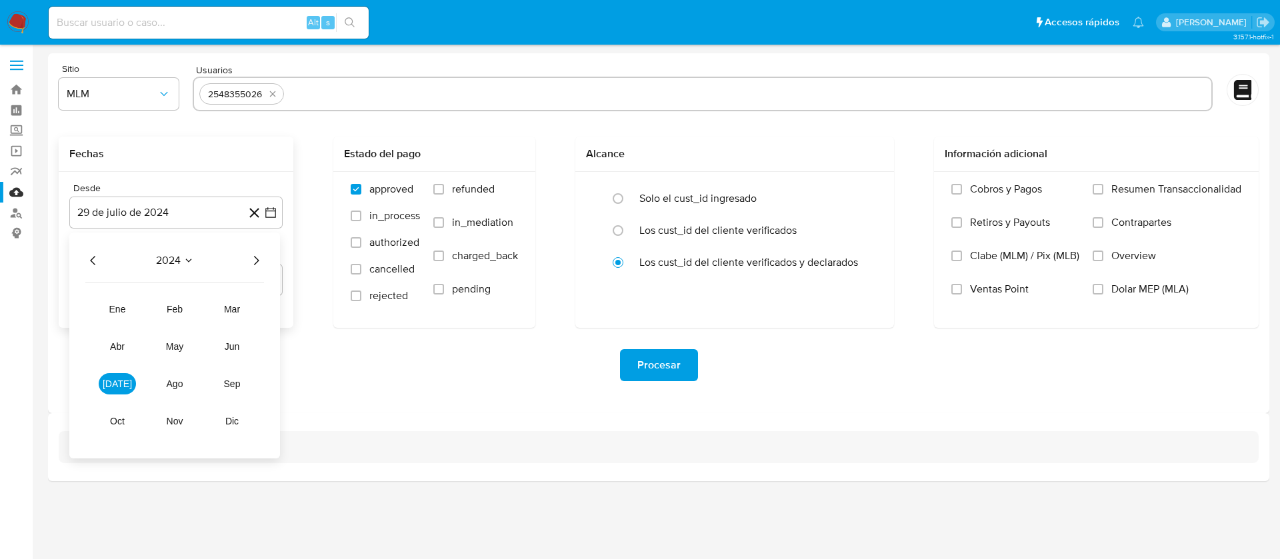
click at [257, 254] on icon "Año siguiente" at bounding box center [256, 261] width 16 height 16
click at [181, 312] on span "feb" at bounding box center [175, 309] width 16 height 11
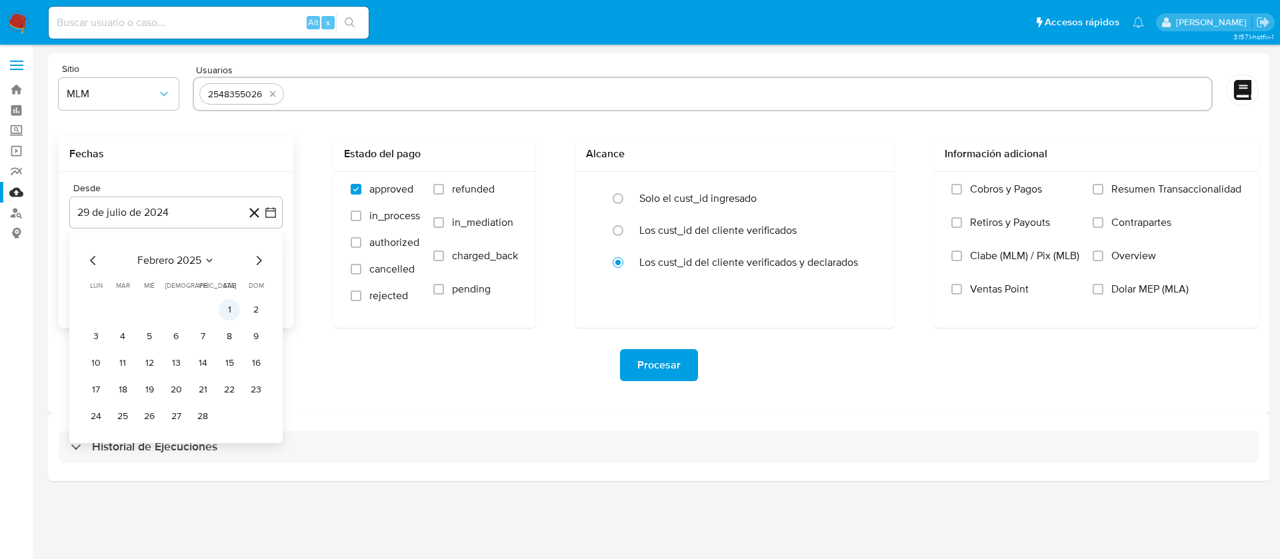
click at [233, 313] on button "1" at bounding box center [229, 309] width 21 height 21
click at [209, 296] on div "Desde 1 de febrero de 2025 1-02-2025 Hasta 29 de agosto de 2025 29-08-2025" at bounding box center [176, 250] width 235 height 156
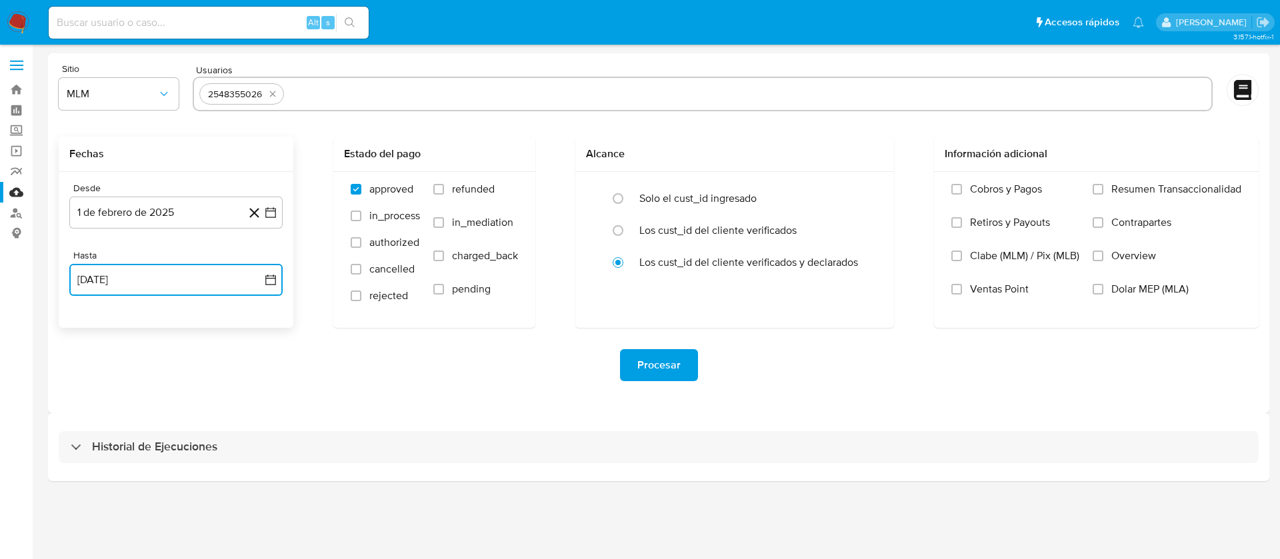
click at [113, 286] on button "29 de agosto de 2025" at bounding box center [175, 280] width 213 height 32
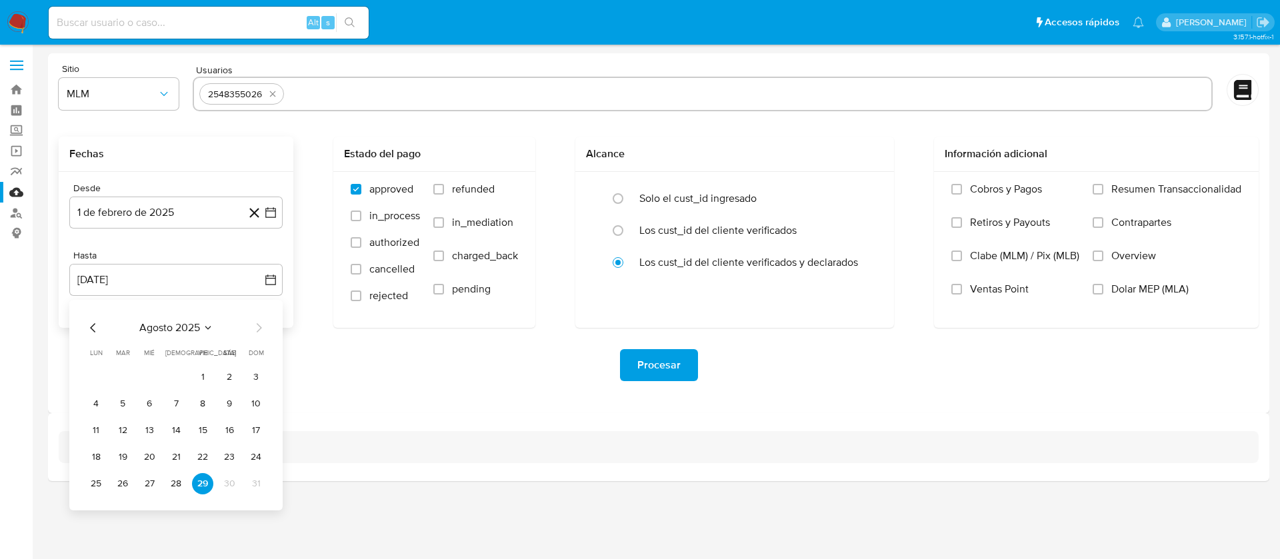
click at [107, 335] on div "agosto 2025" at bounding box center [175, 328] width 181 height 16
click at [99, 333] on icon "Mes anterior" at bounding box center [93, 328] width 16 height 16
click at [181, 483] on button "31" at bounding box center [175, 483] width 21 height 21
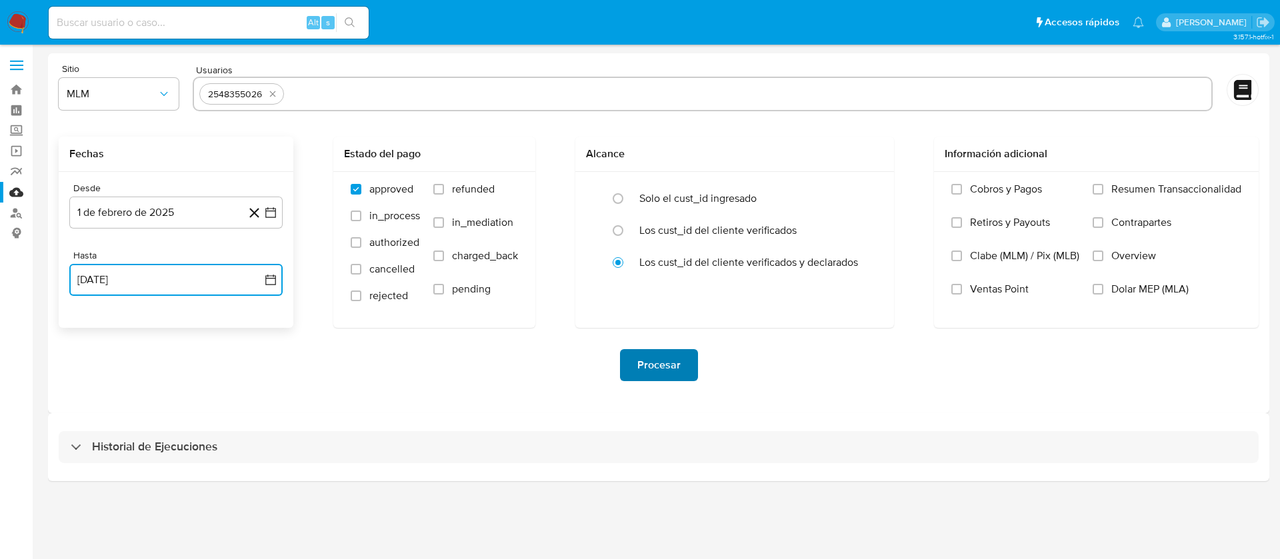
click at [635, 362] on button "Procesar" at bounding box center [659, 365] width 78 height 32
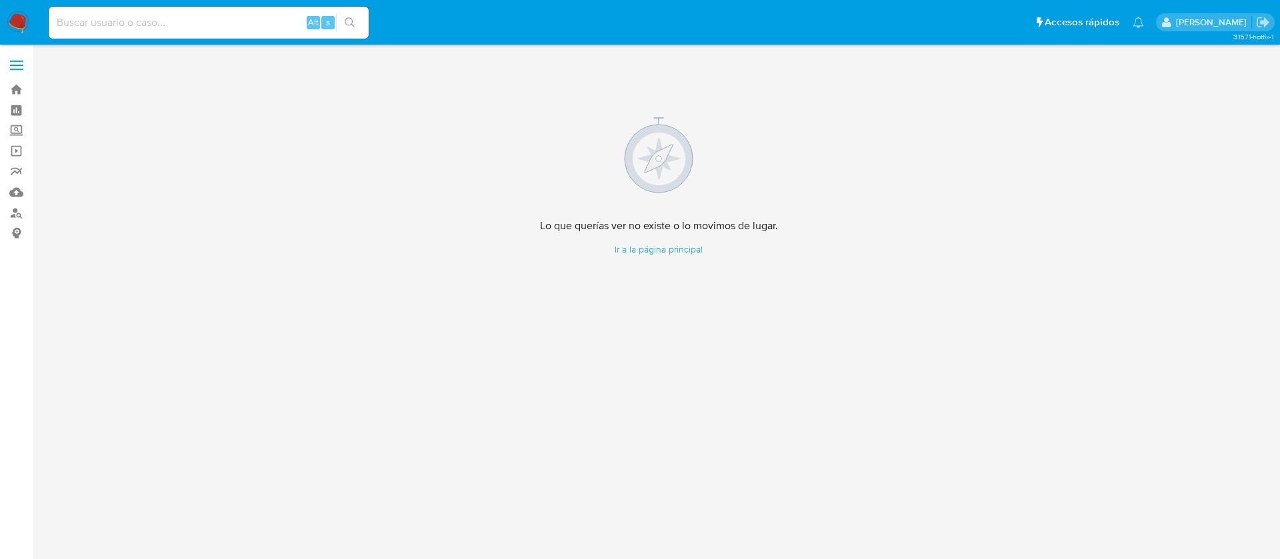
drag, startPoint x: 257, startPoint y: 45, endPoint x: 252, endPoint y: 37, distance: 9.3
click at [255, 44] on div "Pausado Ver notificaciones Alt s Accesos rápidos Presiona las siguientes teclas…" at bounding box center [640, 279] width 1280 height 559
click at [252, 35] on div "Alt s" at bounding box center [209, 23] width 320 height 32
click at [247, 24] on input at bounding box center [209, 22] width 320 height 17
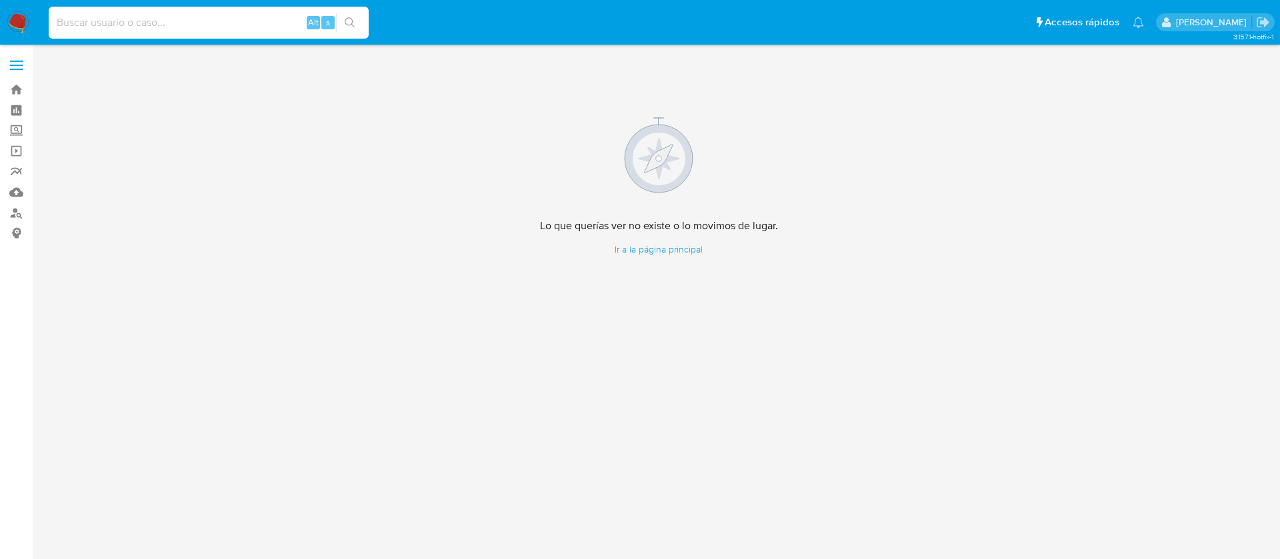
paste input "102980301"
type input "102980301"
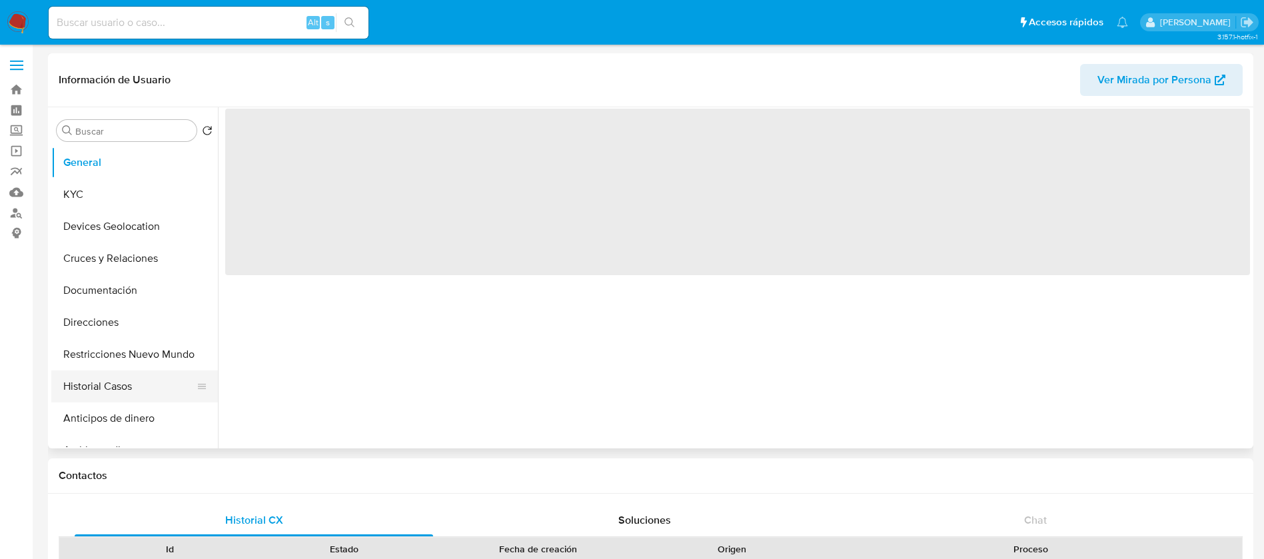
click at [90, 380] on button "Historial Casos" at bounding box center [129, 387] width 156 height 32
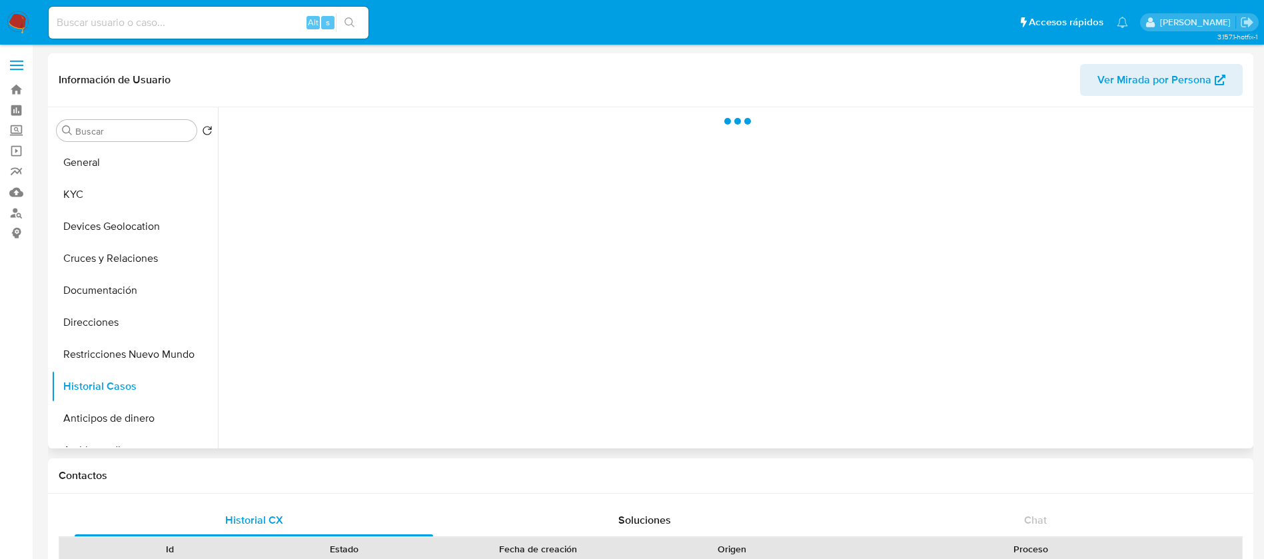
select select "10"
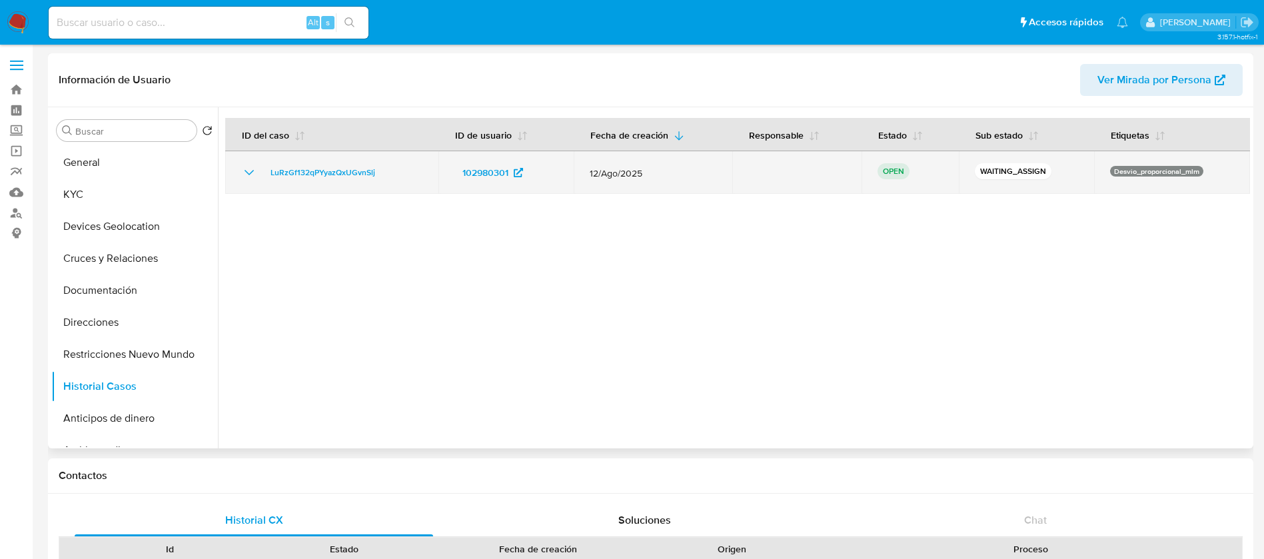
drag, startPoint x: 415, startPoint y: 185, endPoint x: 251, endPoint y: 174, distance: 164.3
click at [251, 174] on td "LuRzGf132qPYyazQxUGvnSlj" at bounding box center [331, 172] width 213 height 43
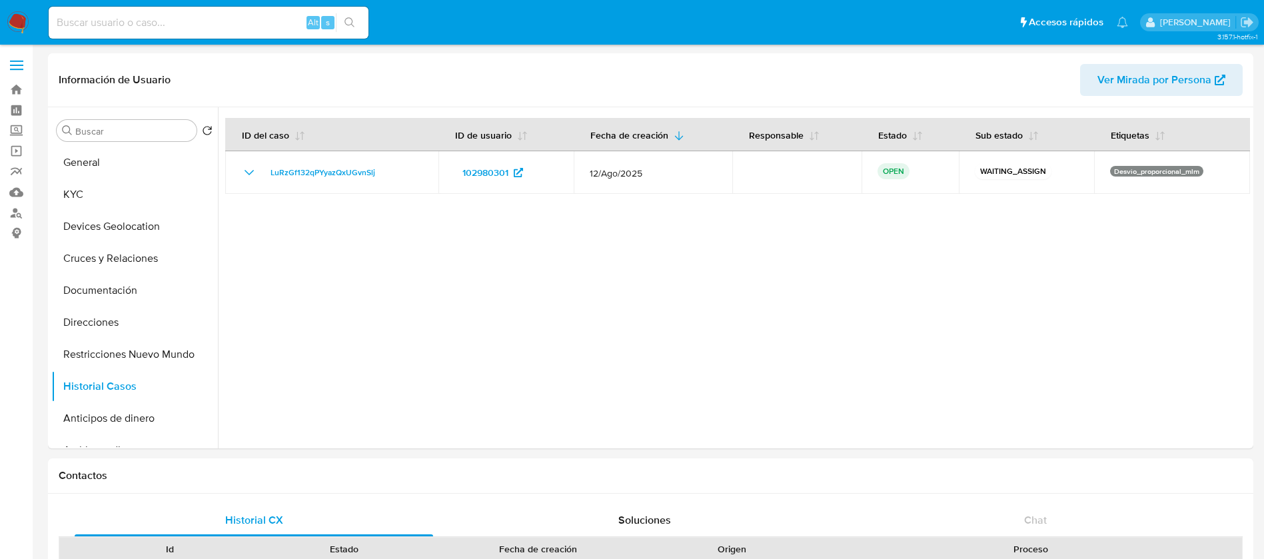
click at [22, 20] on img at bounding box center [18, 22] width 23 height 23
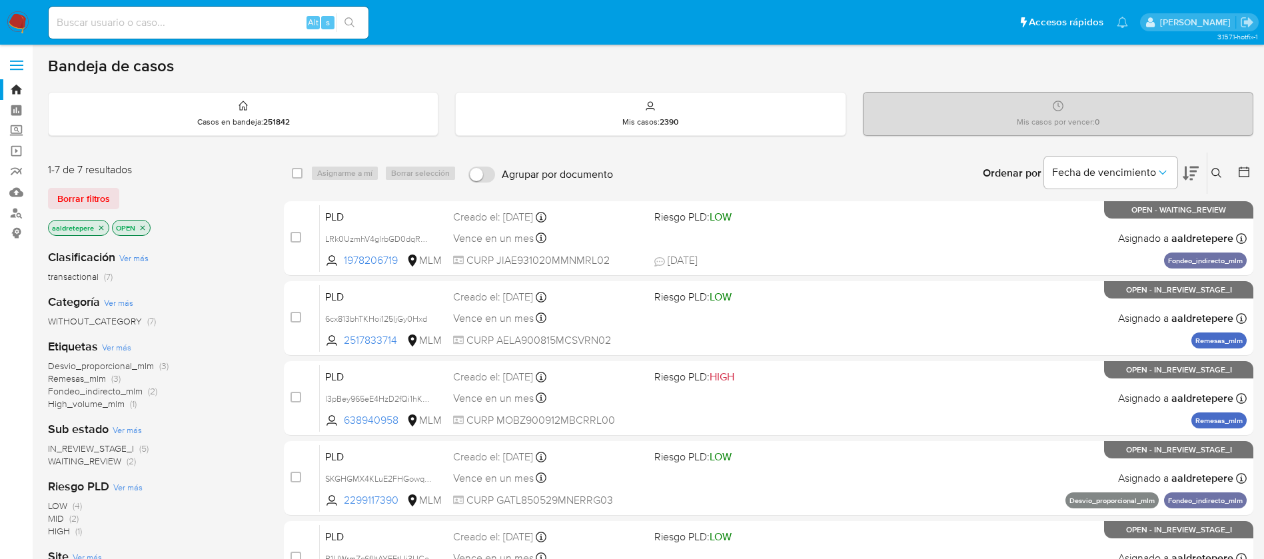
click at [1222, 172] on icon at bounding box center [1217, 173] width 11 height 11
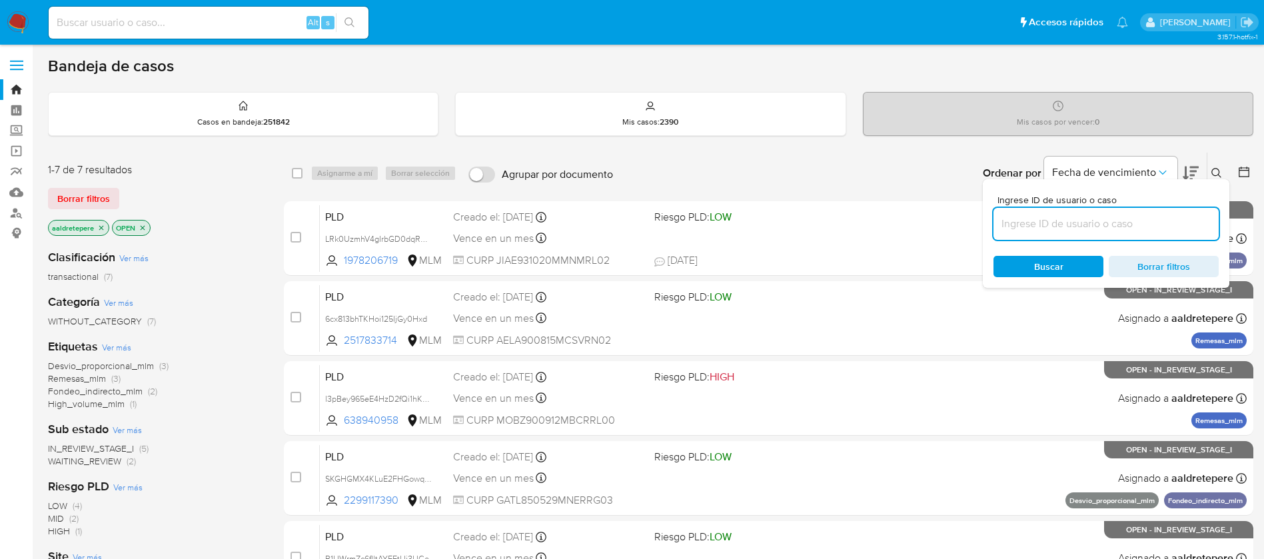
click at [1068, 225] on input at bounding box center [1106, 223] width 225 height 17
type input "LuRzGf132qPYyazQxUGvnSlj"
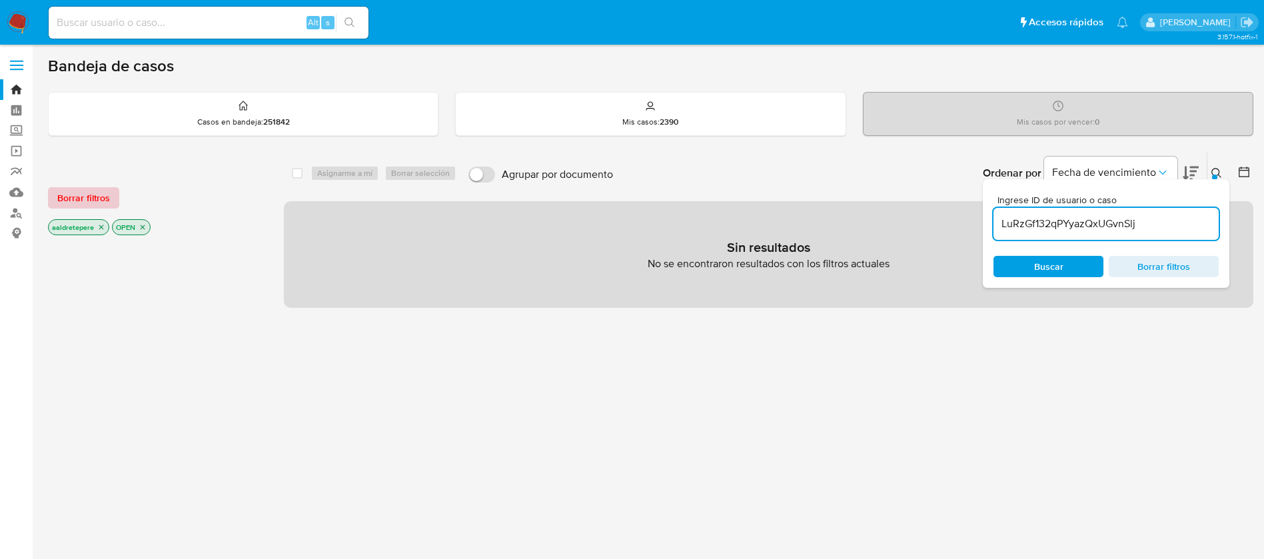
click at [65, 201] on span "Borrar filtros" at bounding box center [83, 198] width 53 height 19
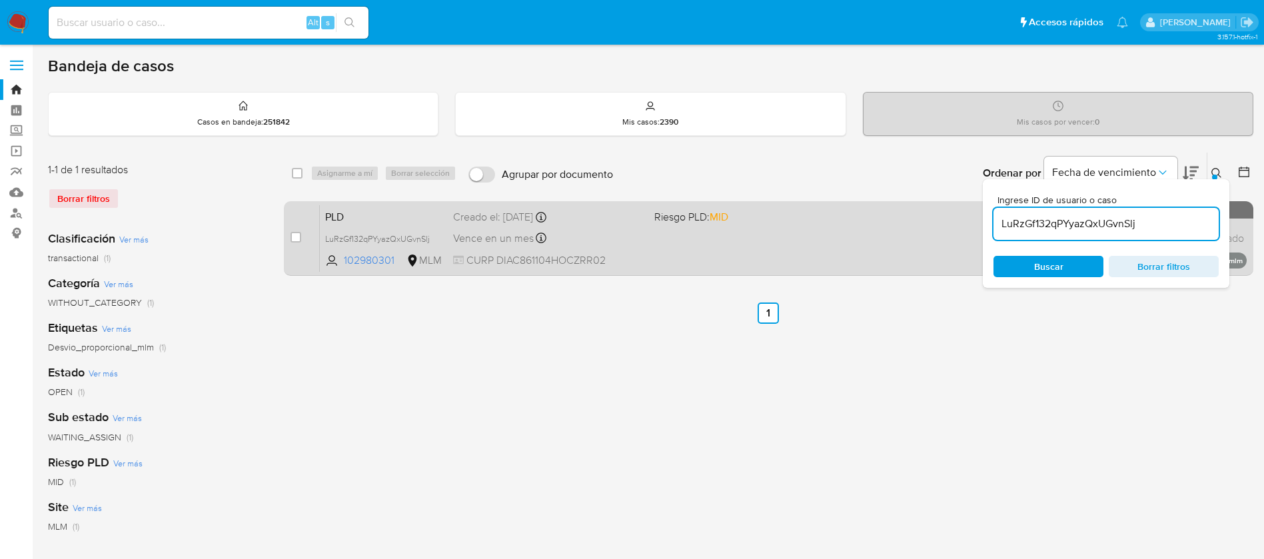
click at [301, 237] on div "case-item-checkbox No es posible asignar el caso" at bounding box center [305, 238] width 29 height 67
click at [291, 236] on input "checkbox" at bounding box center [296, 237] width 11 height 11
checkbox input "true"
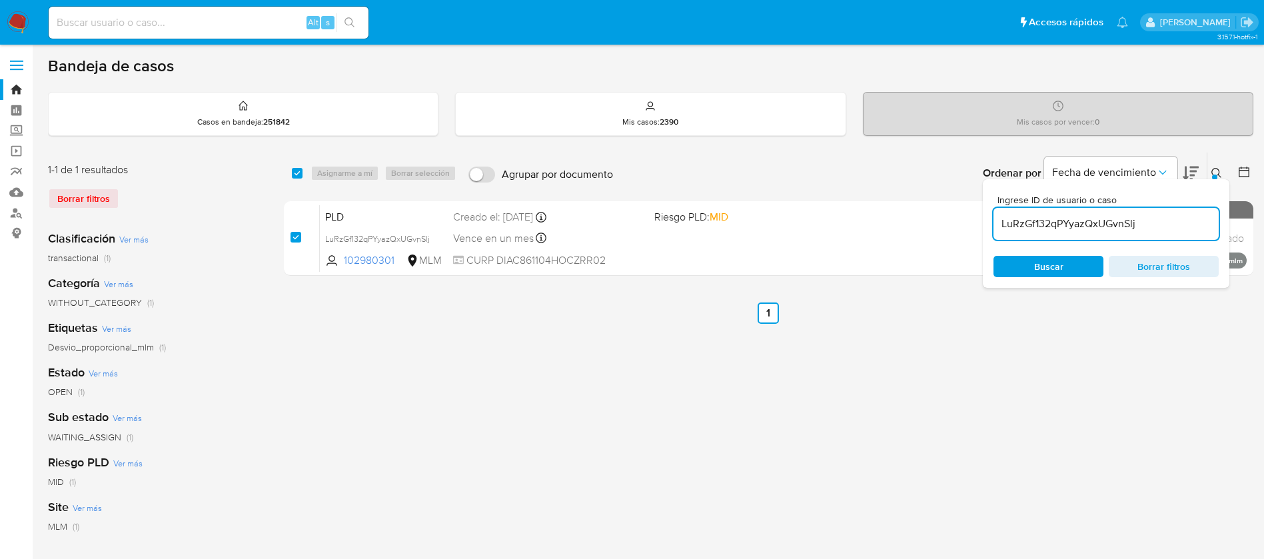
checkbox input "true"
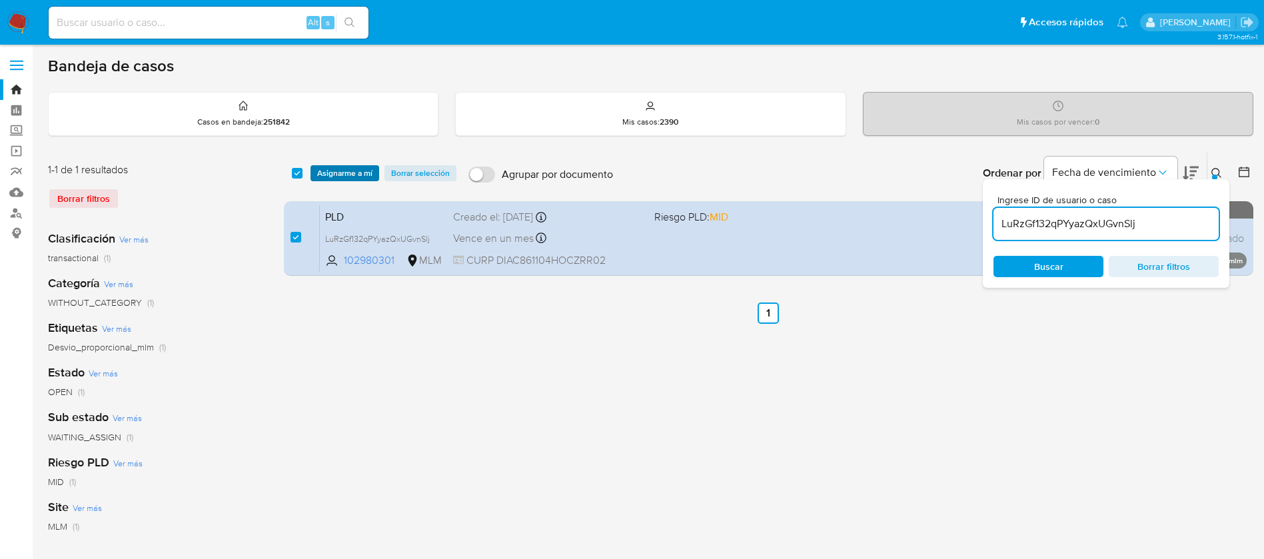
click at [359, 179] on span "Asignarme a mí" at bounding box center [344, 173] width 55 height 13
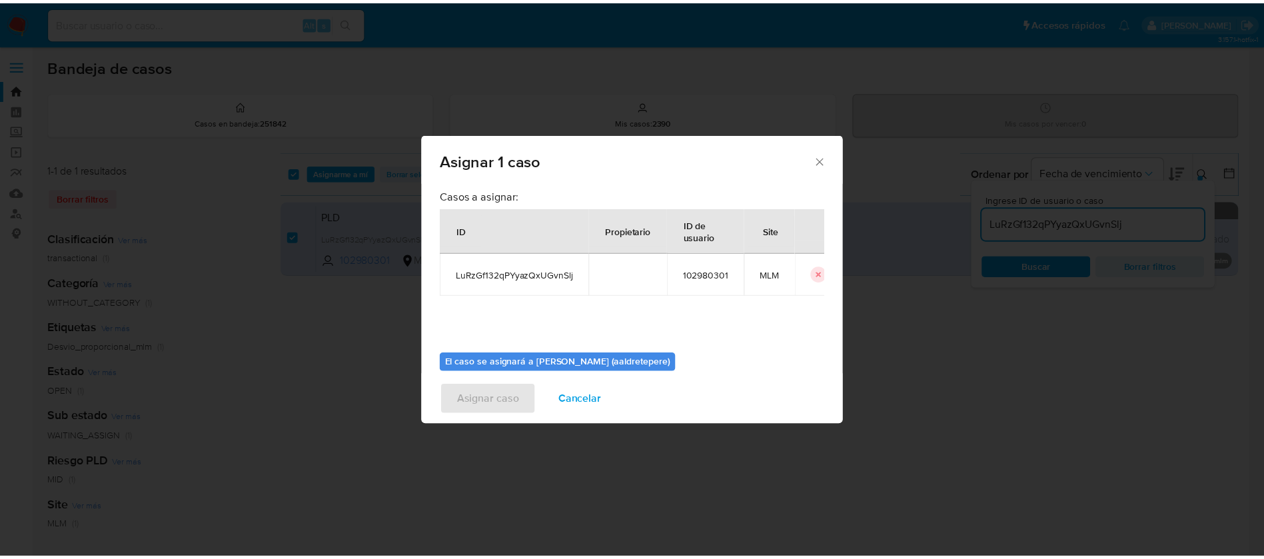
scroll to position [69, 0]
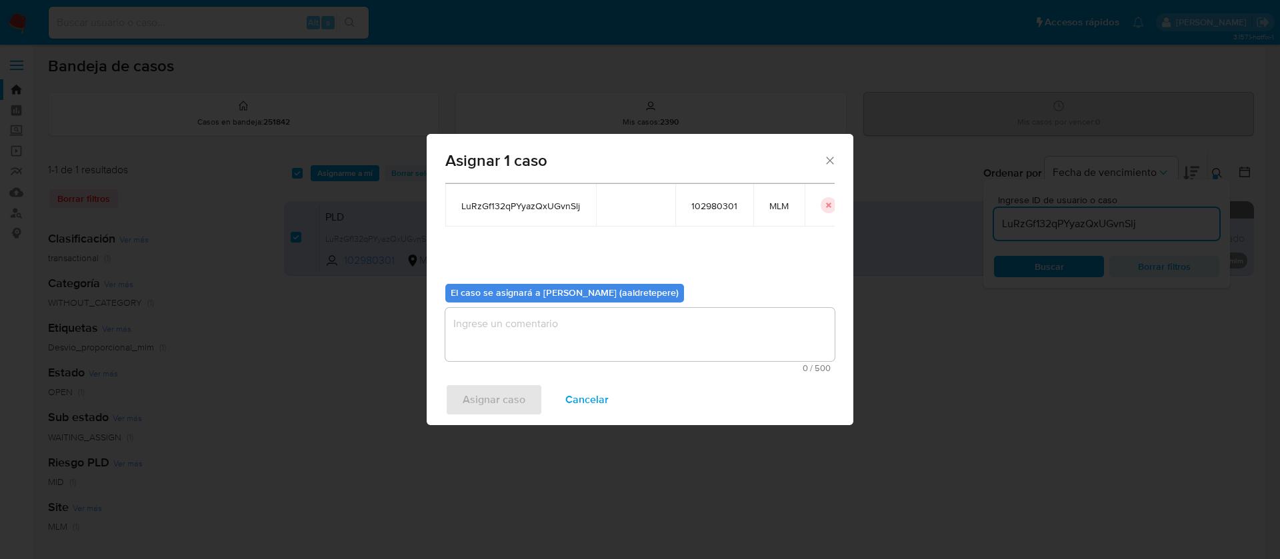
click at [589, 343] on textarea "assign-modal" at bounding box center [639, 334] width 389 height 53
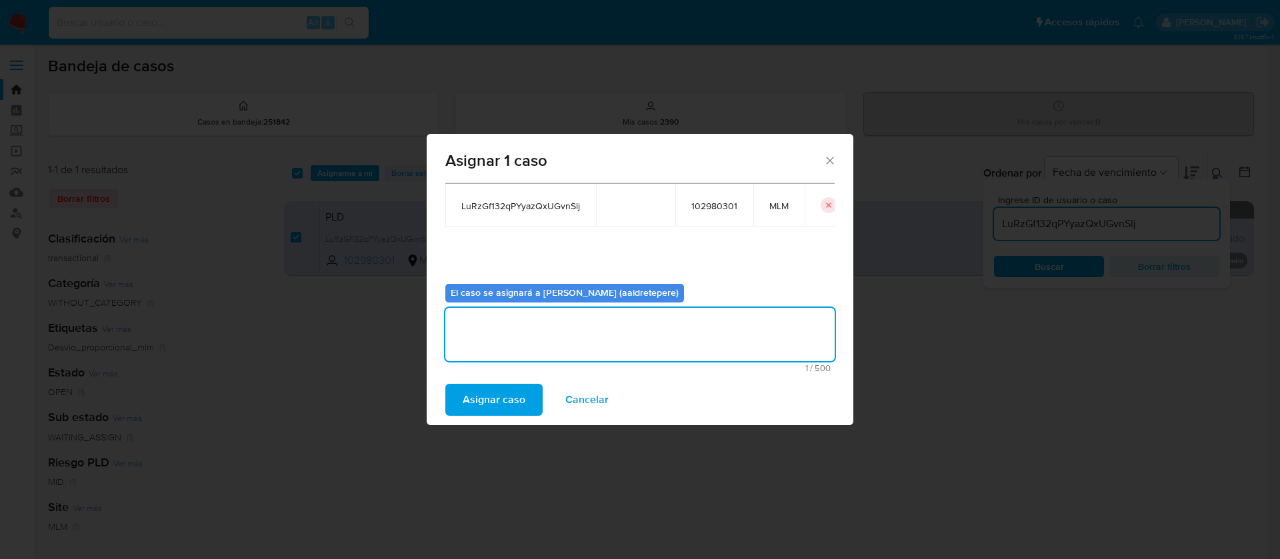
click at [513, 399] on span "Asignar caso" at bounding box center [494, 399] width 63 height 29
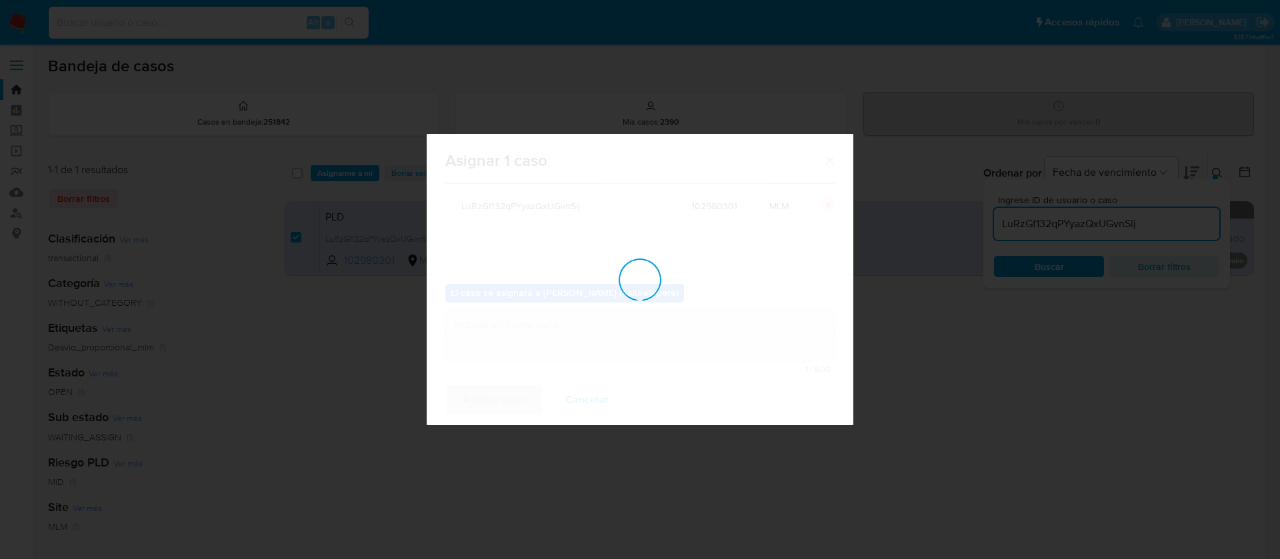
checkbox input "false"
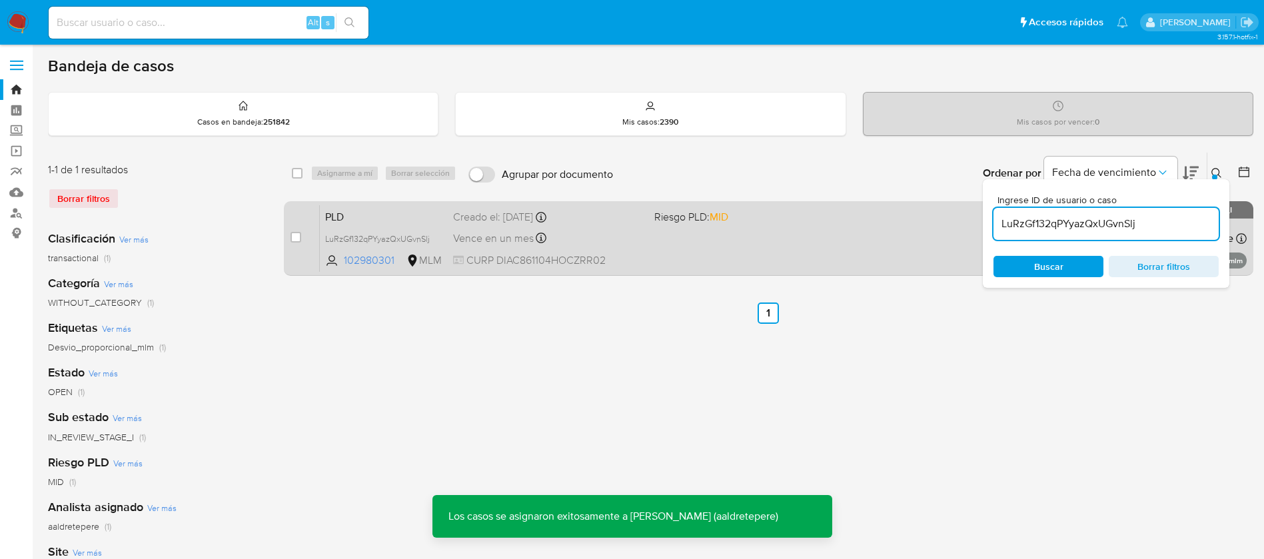
click at [787, 251] on div "PLD LuRzGf132qPYyazQxUGvnSlj 102980301 MLM Riesgo PLD: MID Creado el: 12/08/202…" at bounding box center [783, 238] width 927 height 67
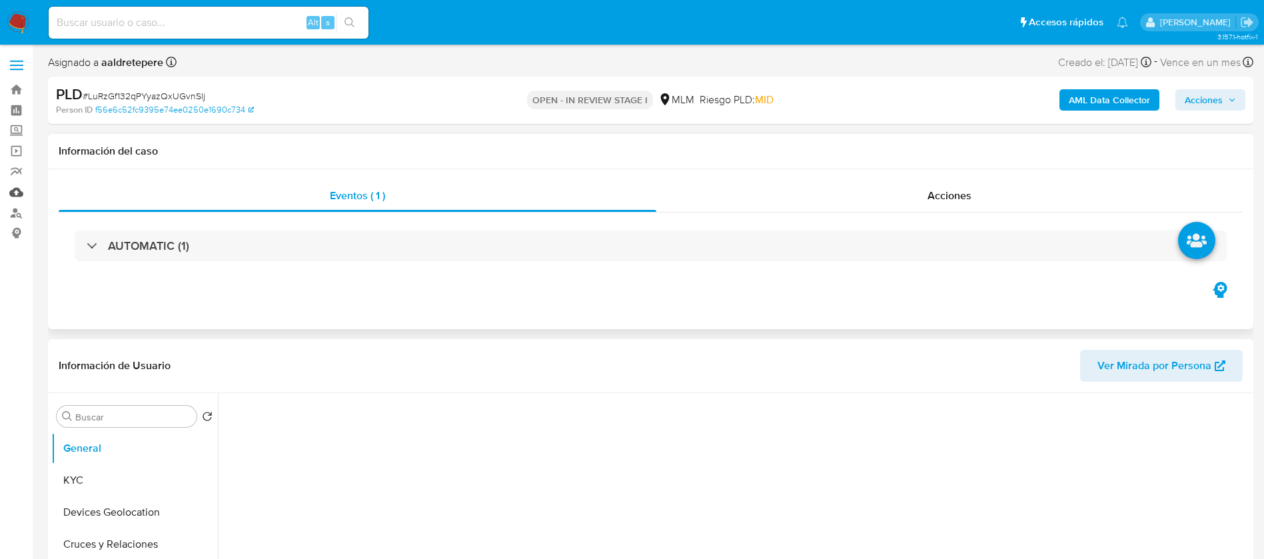
click at [19, 189] on link "Mulan" at bounding box center [79, 192] width 159 height 21
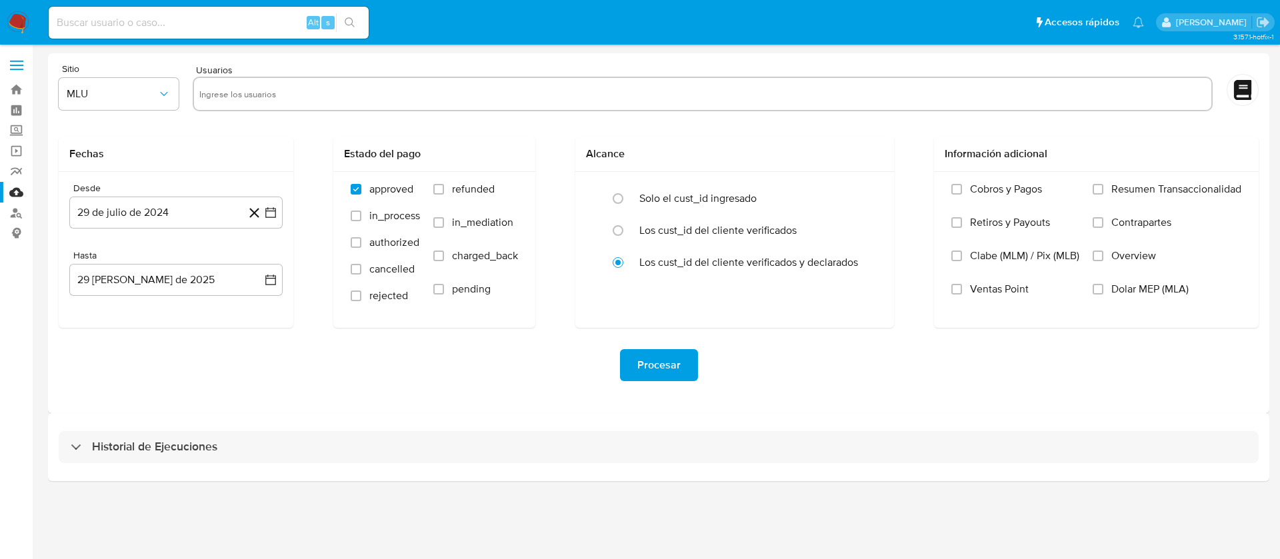
click at [367, 92] on input "text" at bounding box center [702, 93] width 1007 height 21
paste input "102980301"
type input "102980301"
click at [105, 93] on span "MLU" at bounding box center [112, 93] width 91 height 13
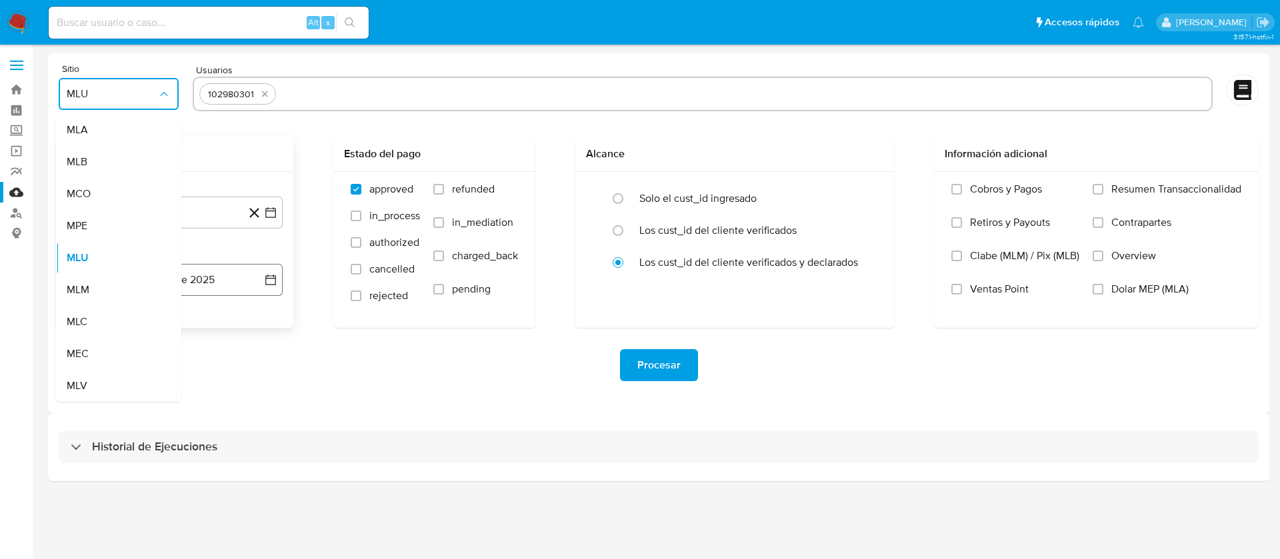
drag, startPoint x: 88, startPoint y: 293, endPoint x: 95, endPoint y: 288, distance: 8.7
click at [88, 293] on span "MLM" at bounding box center [78, 289] width 23 height 13
click at [170, 223] on button "29 de julio de 2024" at bounding box center [175, 213] width 213 height 32
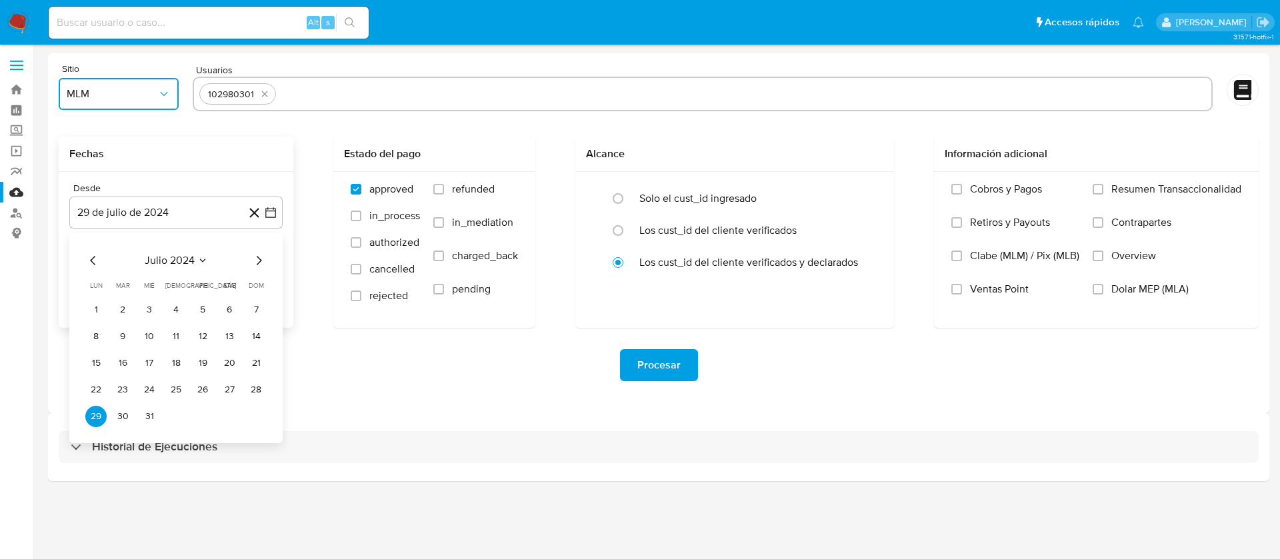
click at [161, 255] on span "julio 2024" at bounding box center [170, 260] width 50 height 13
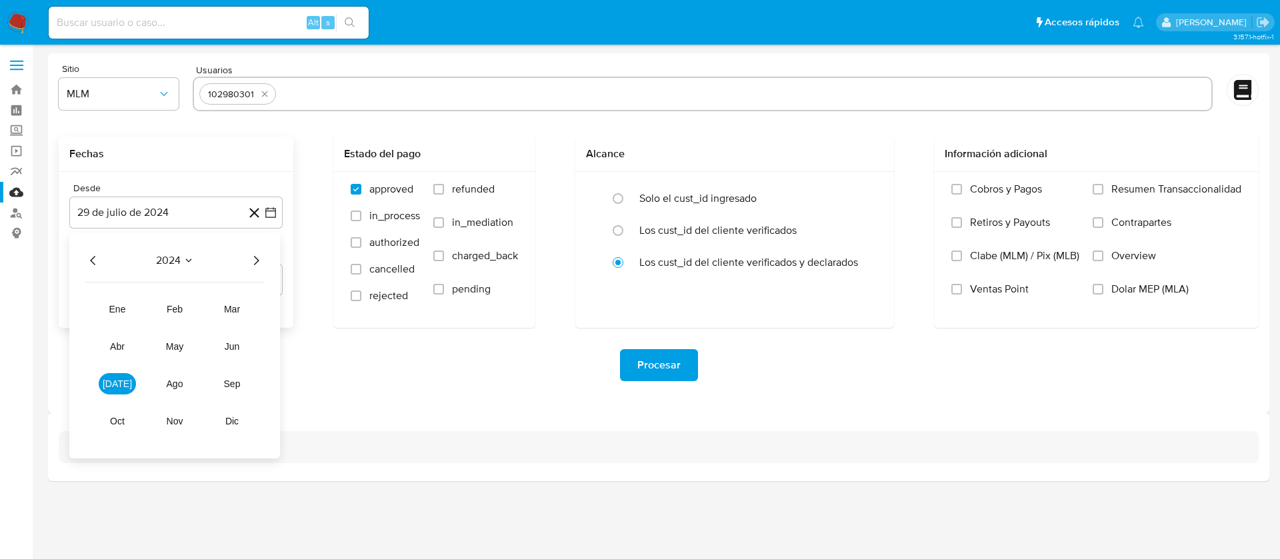
click at [252, 264] on icon "Año siguiente" at bounding box center [256, 261] width 16 height 16
click at [167, 307] on span "feb" at bounding box center [175, 309] width 16 height 11
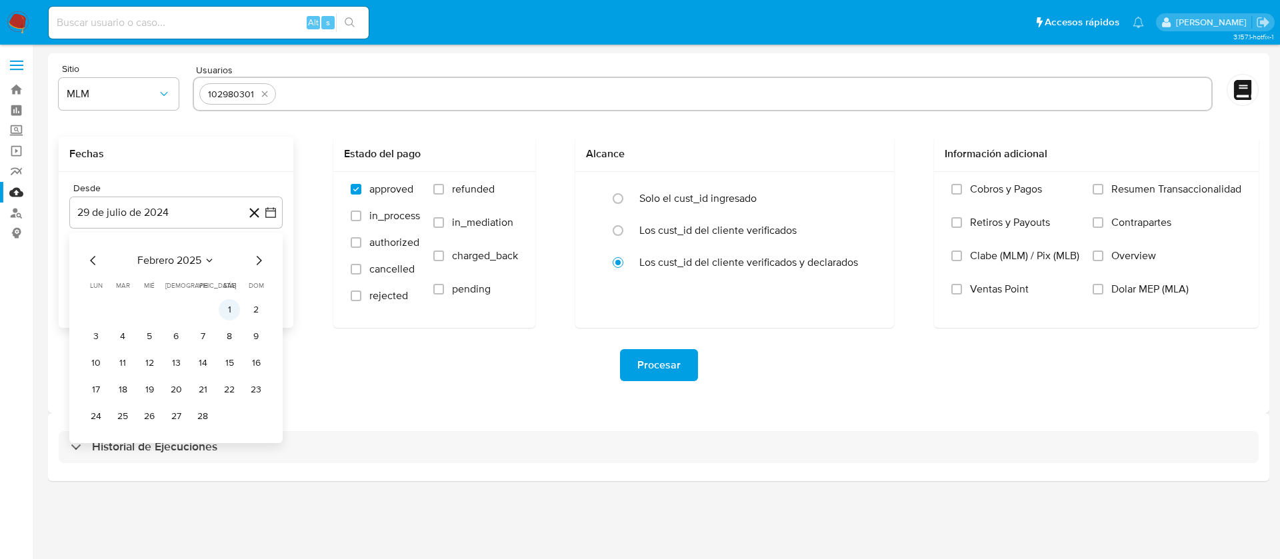
click at [225, 307] on button "1" at bounding box center [229, 309] width 21 height 21
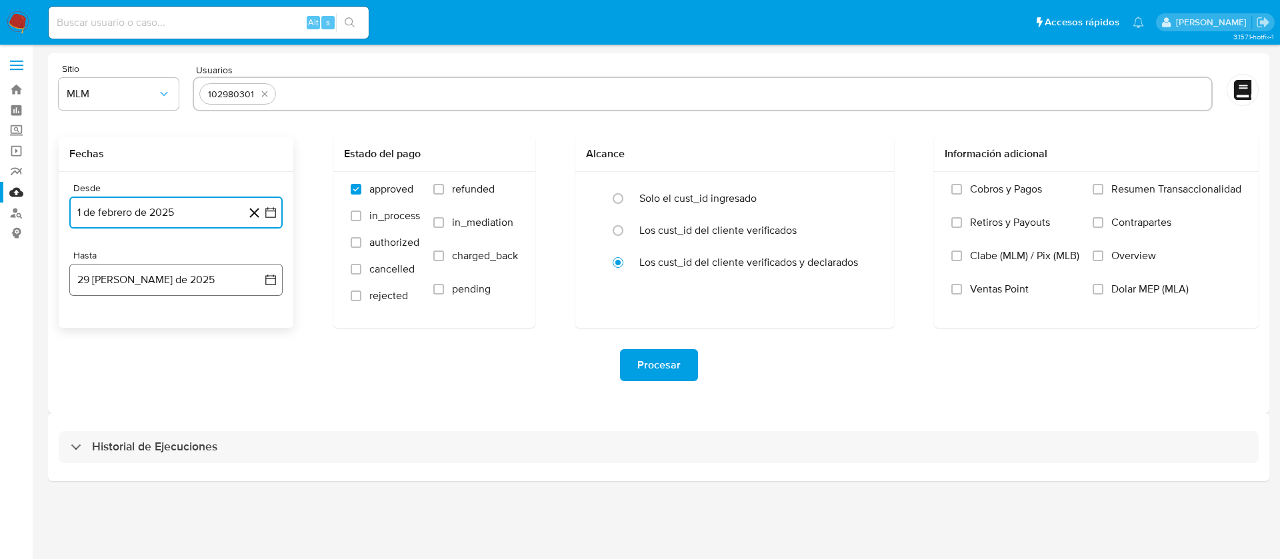
drag, startPoint x: 193, startPoint y: 282, endPoint x: 138, endPoint y: 291, distance: 55.3
click at [193, 281] on button "29 [PERSON_NAME] de 2025" at bounding box center [175, 280] width 213 height 32
click at [93, 329] on icon "Mes anterior" at bounding box center [93, 328] width 16 height 16
click at [181, 485] on button "31" at bounding box center [175, 483] width 21 height 21
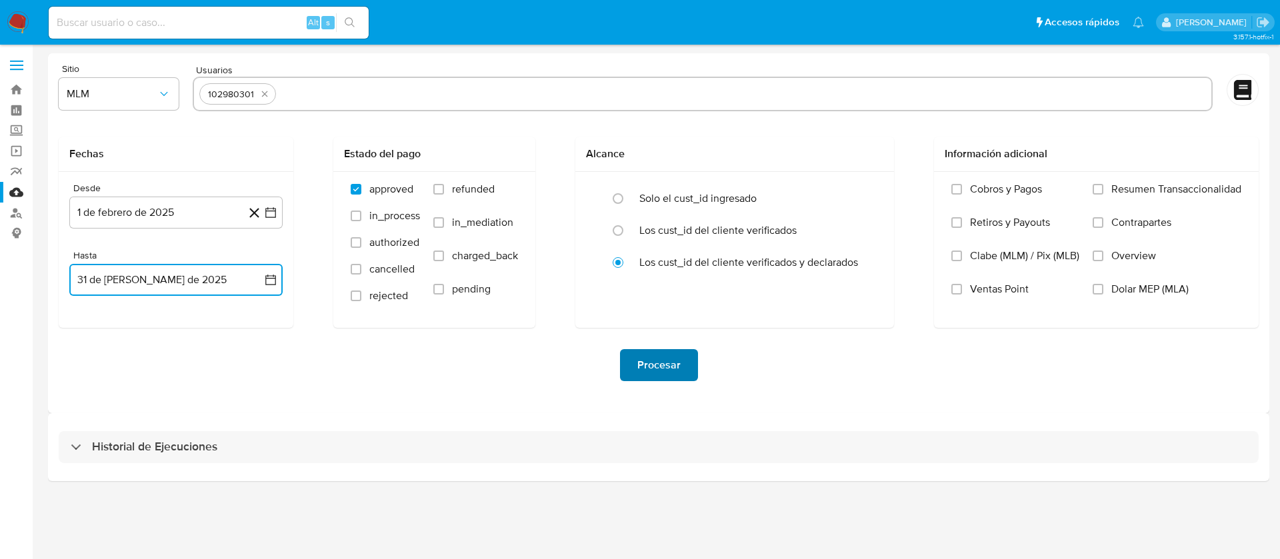
click at [678, 367] on span "Procesar" at bounding box center [658, 365] width 43 height 29
